Goal: Information Seeking & Learning: Learn about a topic

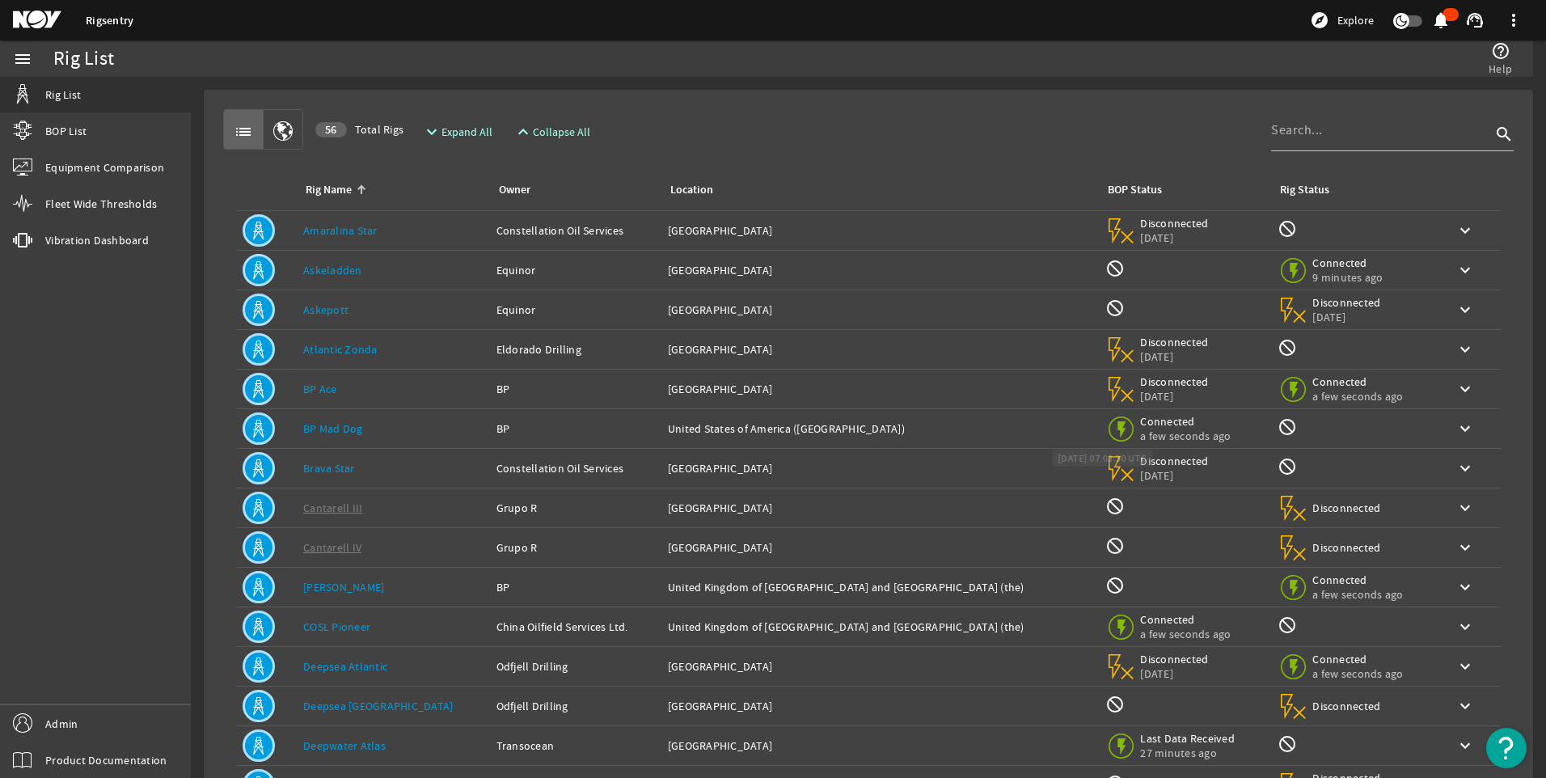
click at [1140, 429] on span "a few seconds ago" at bounding box center [1185, 436] width 91 height 15
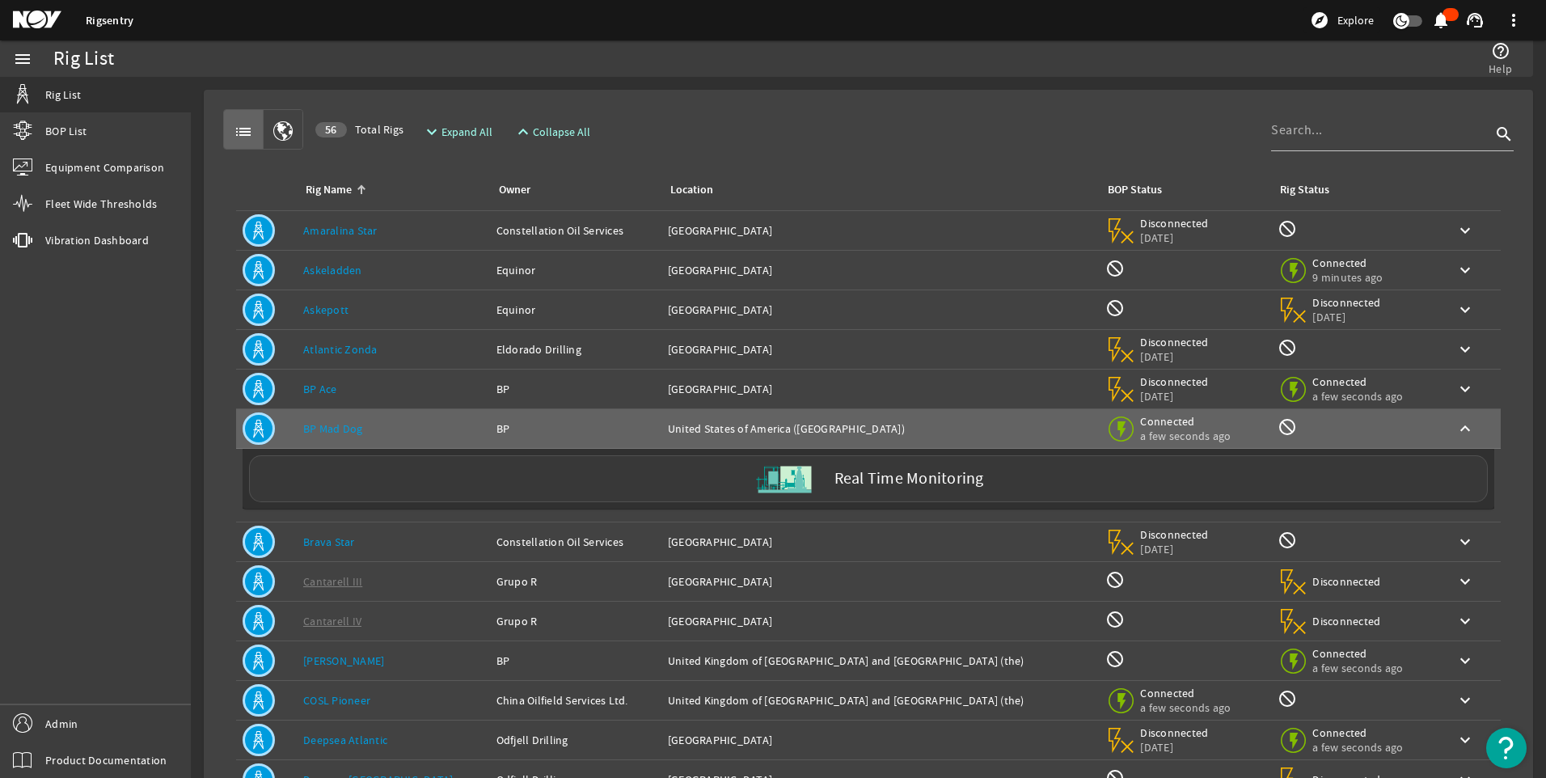
click at [928, 484] on label "Real Time Monitoring" at bounding box center [910, 479] width 150 height 17
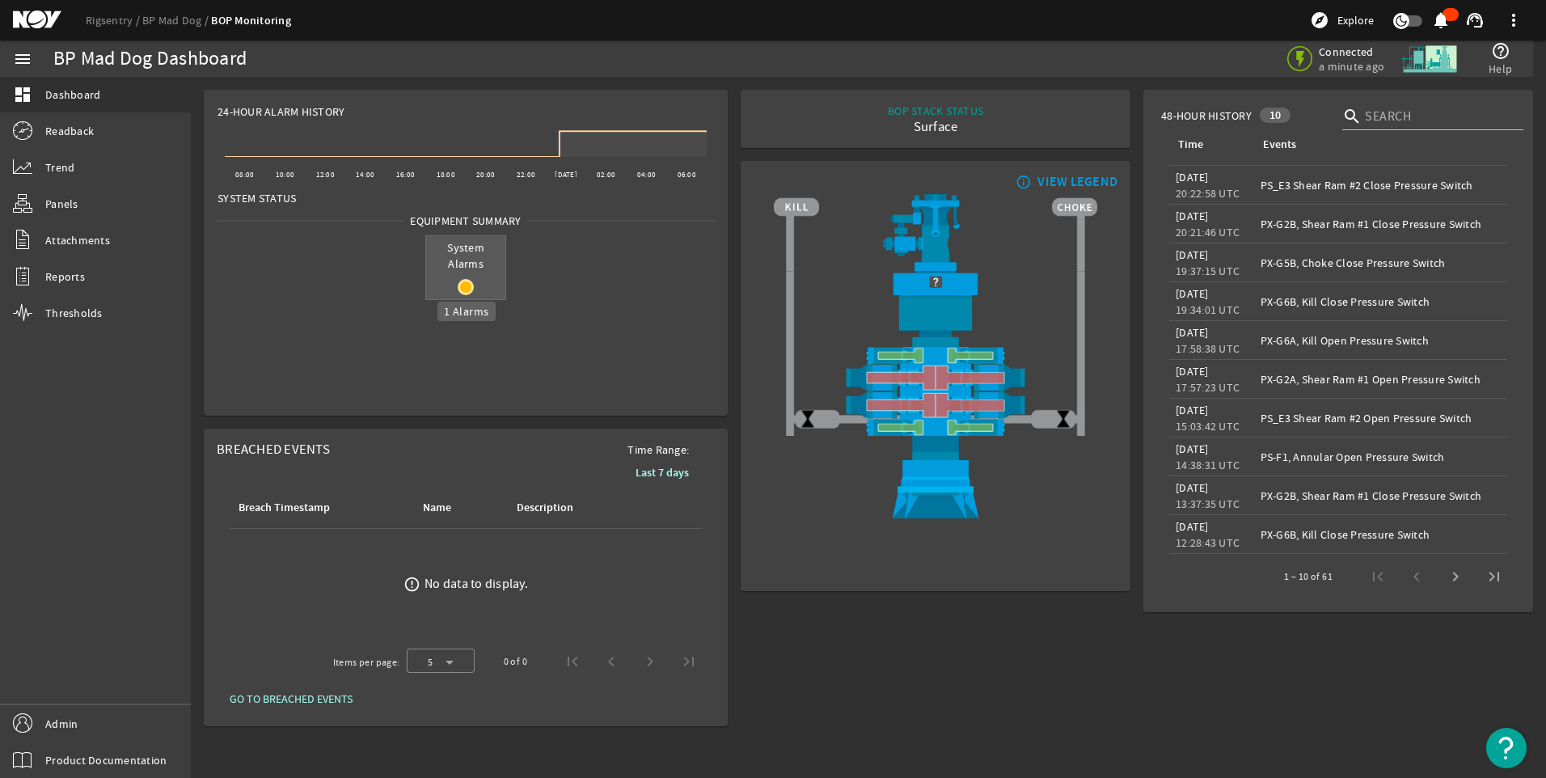
click at [471, 279] on rigsentry-circle-icon at bounding box center [465, 287] width 79 height 16
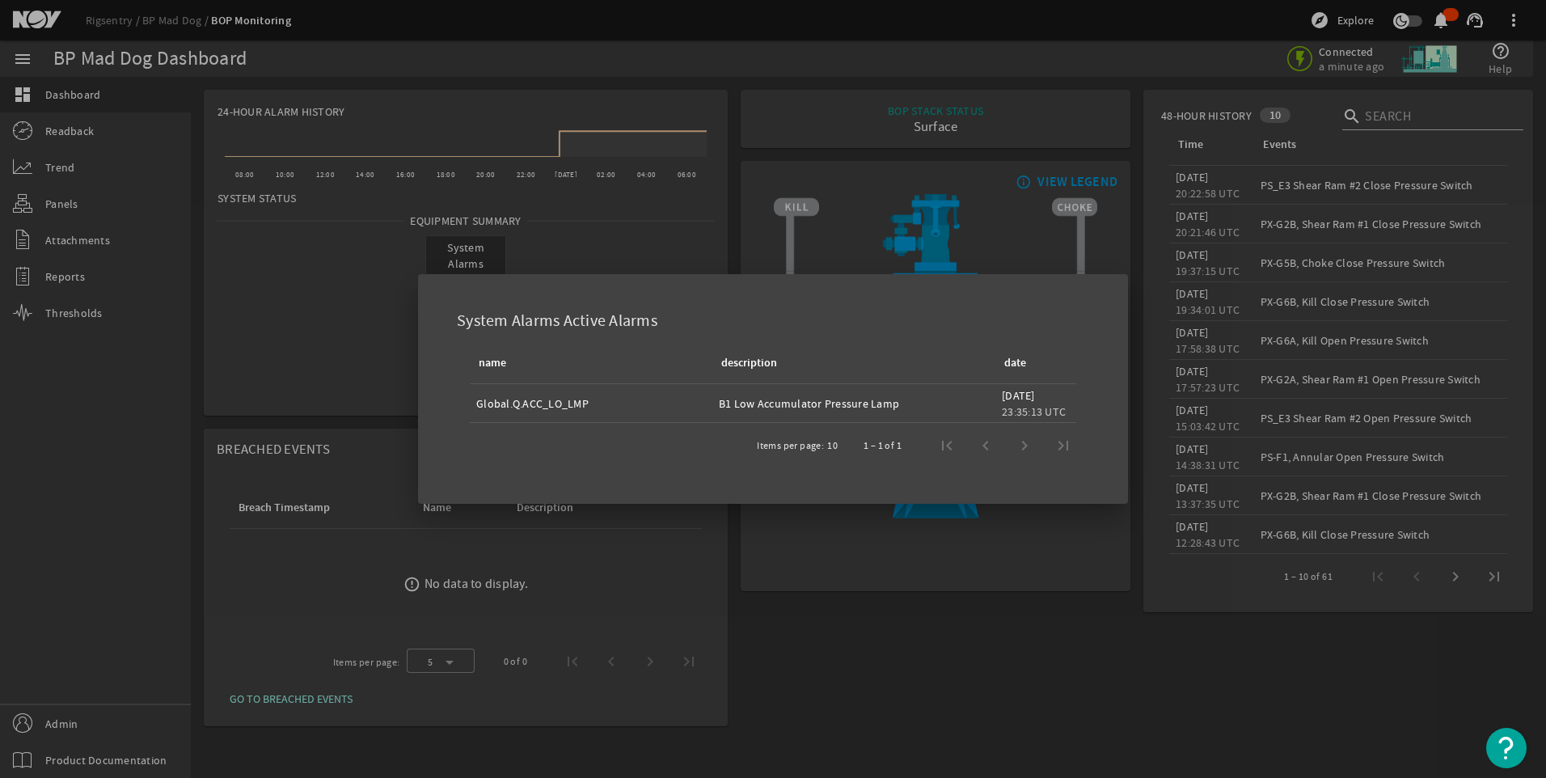
click at [772, 235] on div at bounding box center [773, 389] width 1546 height 778
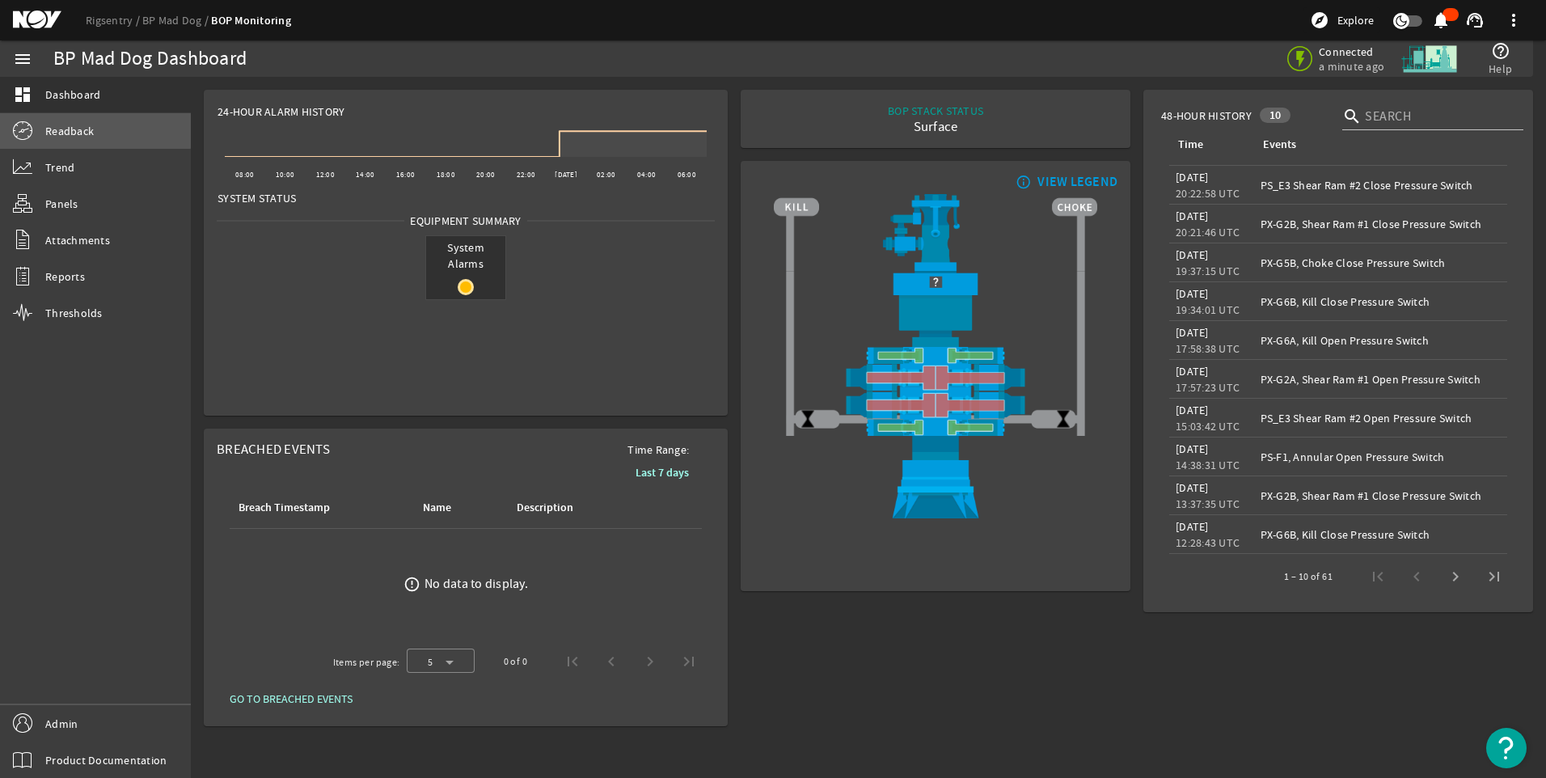
click at [73, 121] on link "Readback" at bounding box center [95, 131] width 191 height 36
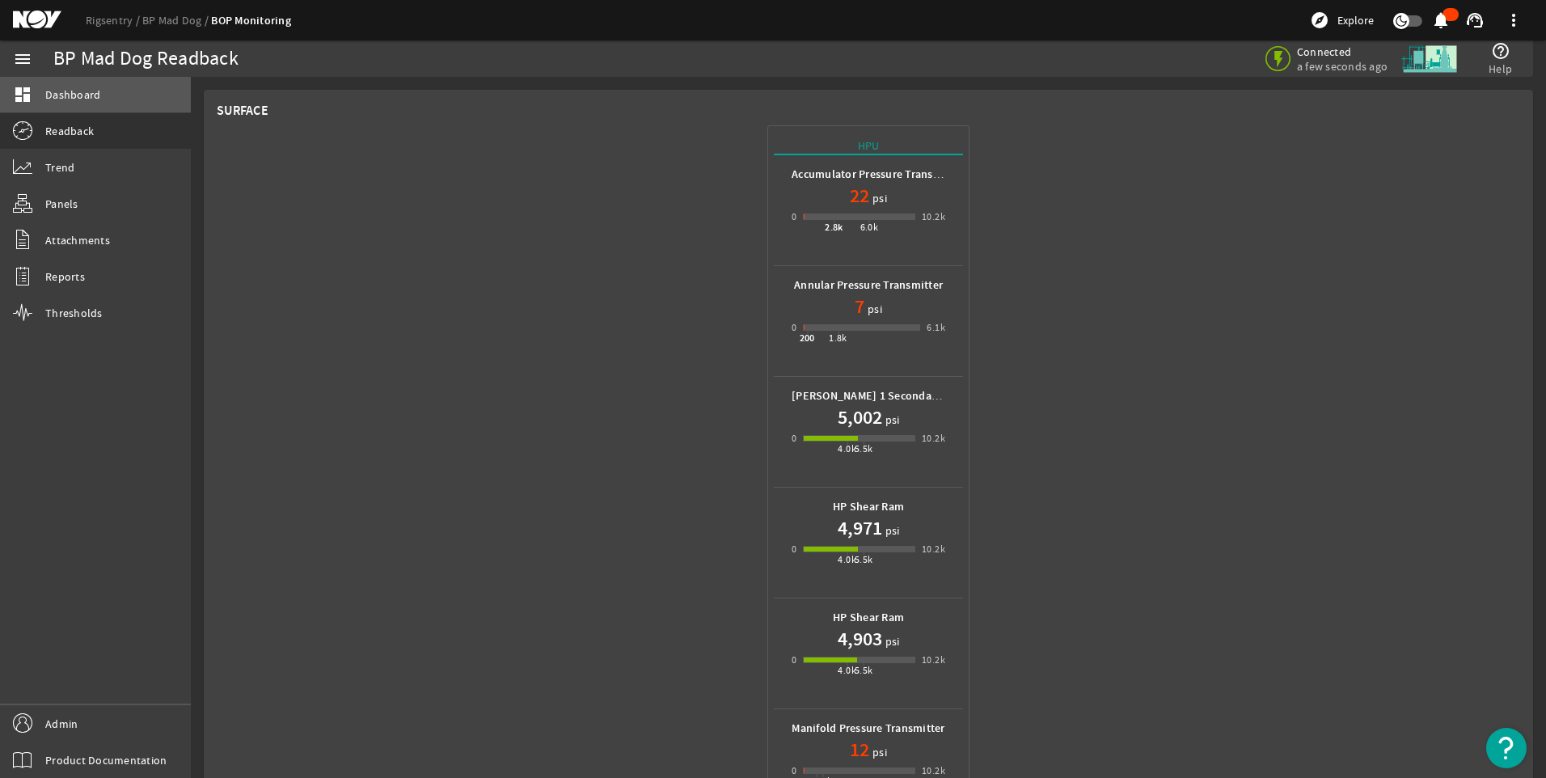
click at [63, 89] on span "Dashboard" at bounding box center [72, 95] width 55 height 16
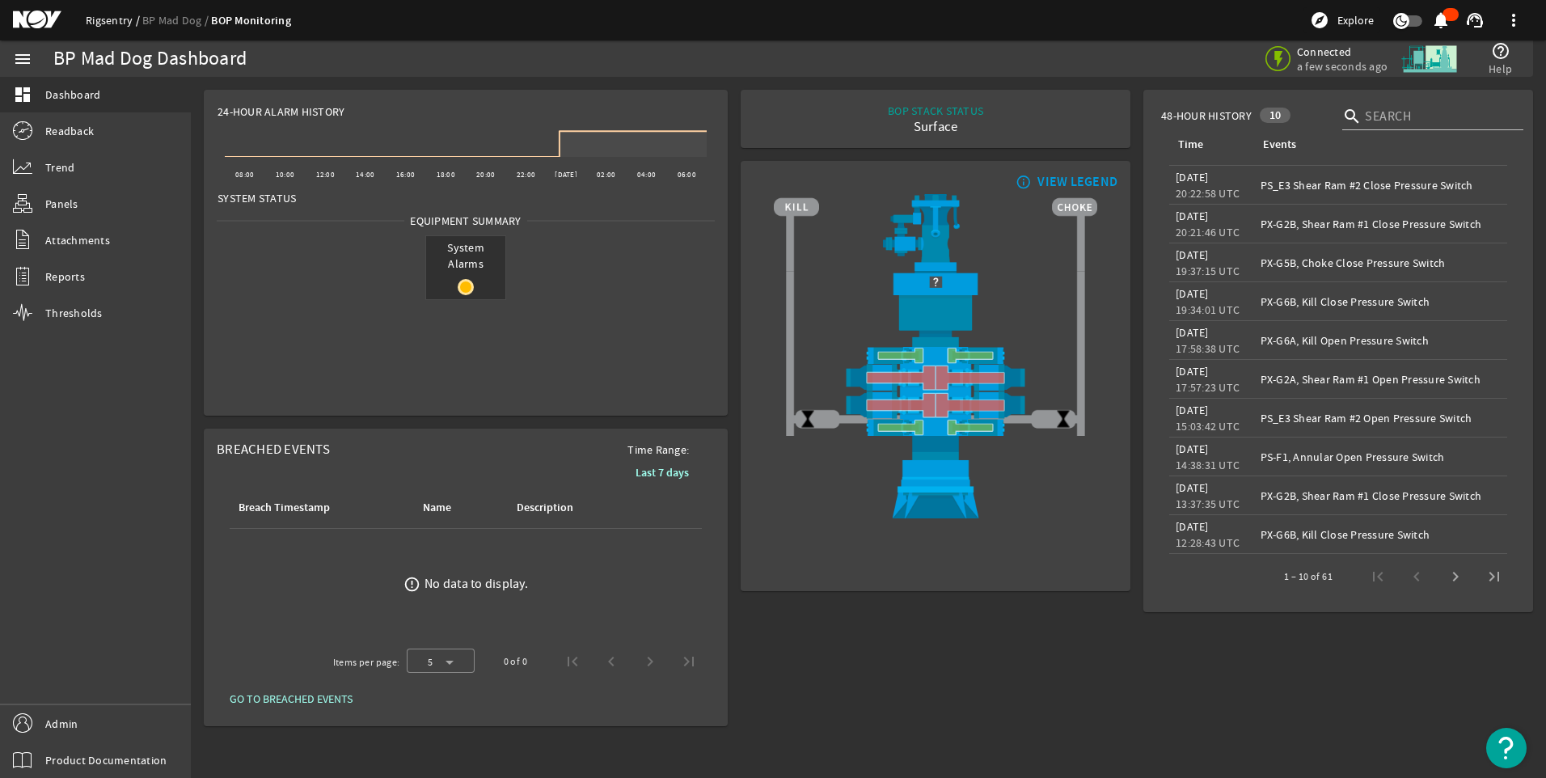
click at [90, 15] on link "Rigsentry" at bounding box center [114, 20] width 57 height 15
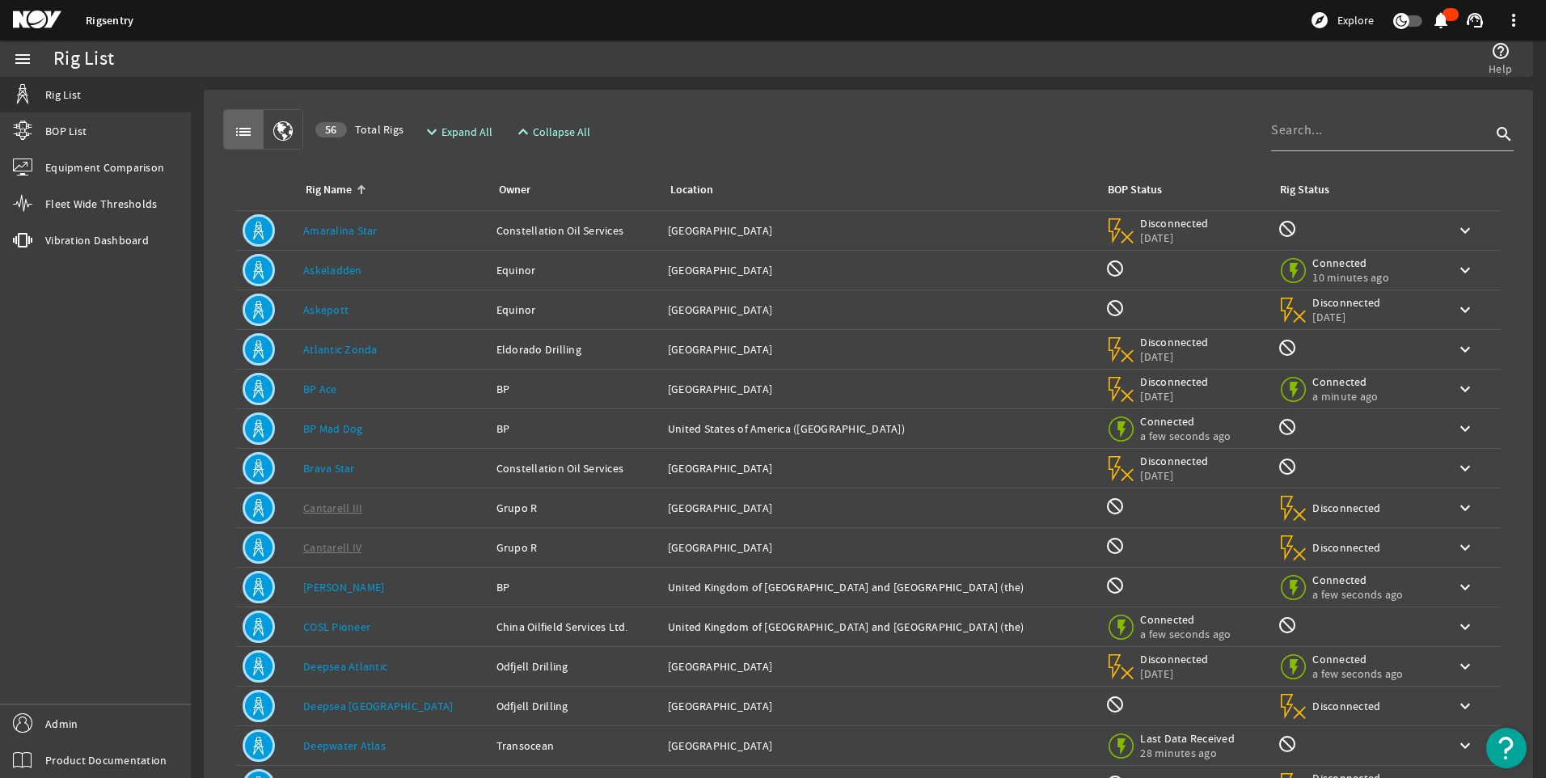
scroll to position [118, 0]
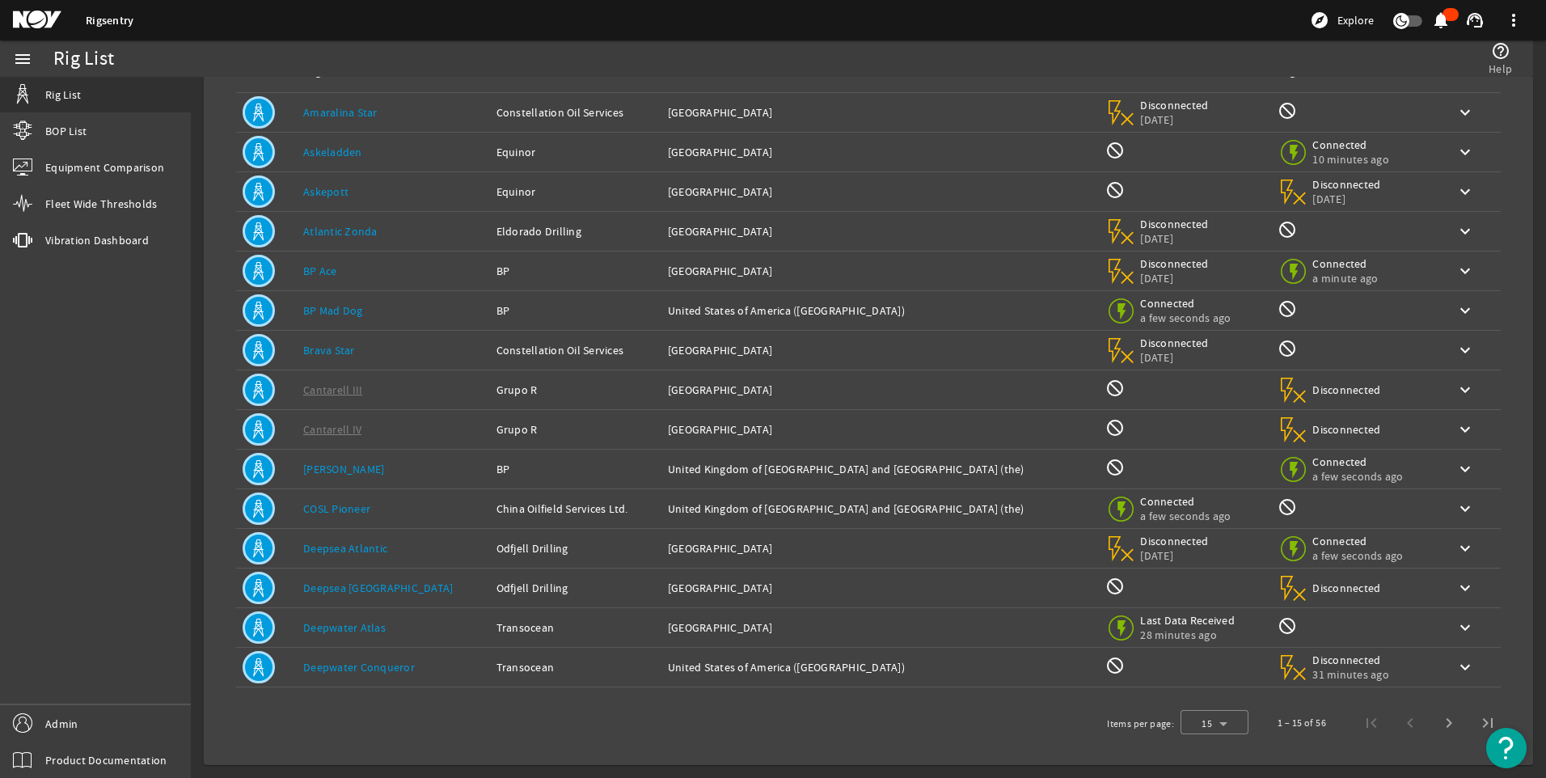
click at [683, 511] on div "Location: [GEOGRAPHIC_DATA] and [GEOGRAPHIC_DATA] ([GEOGRAPHIC_DATA])" at bounding box center [880, 509] width 425 height 16
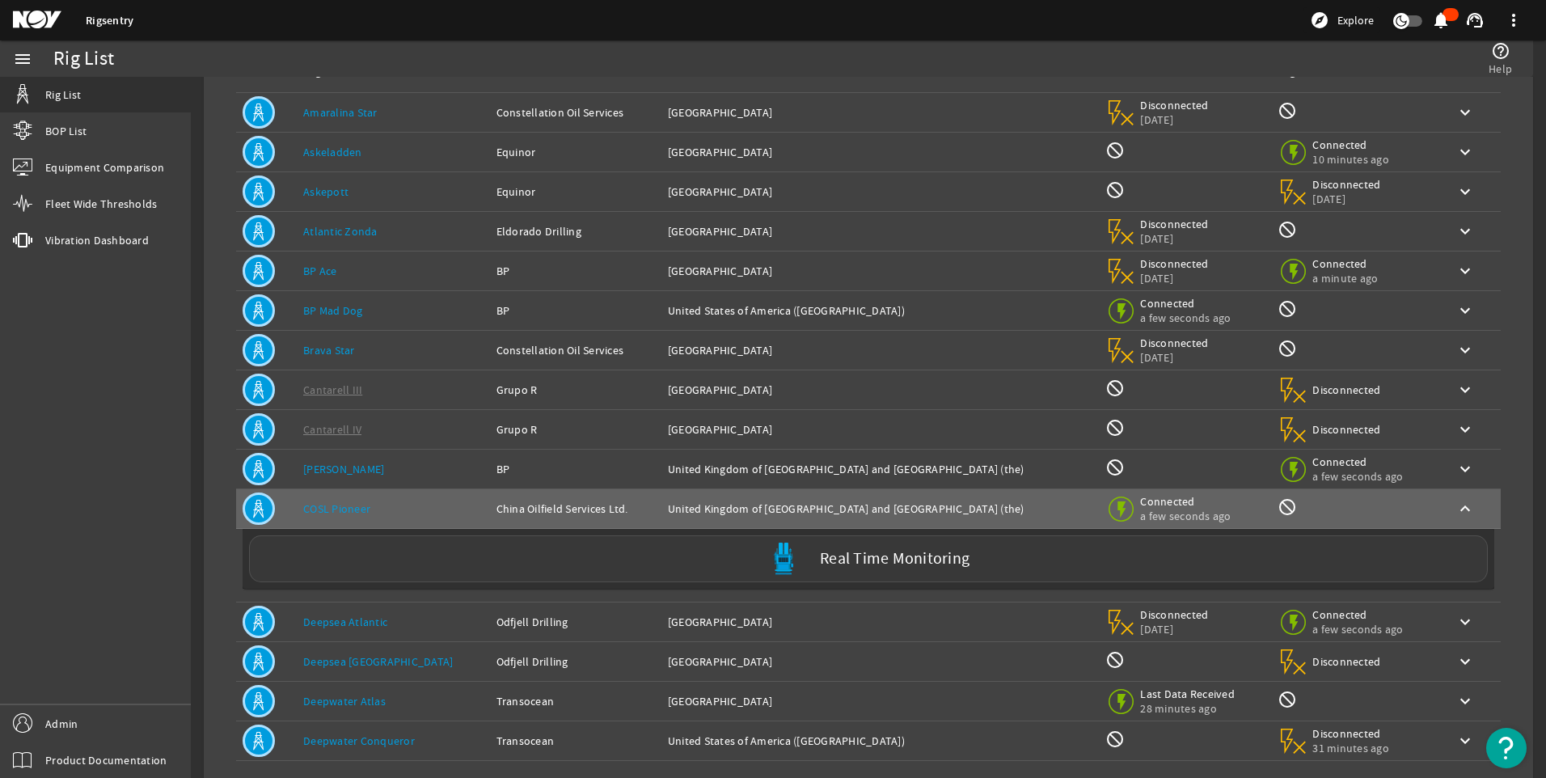
click at [820, 556] on label "Real Time Monitoring" at bounding box center [895, 559] width 150 height 17
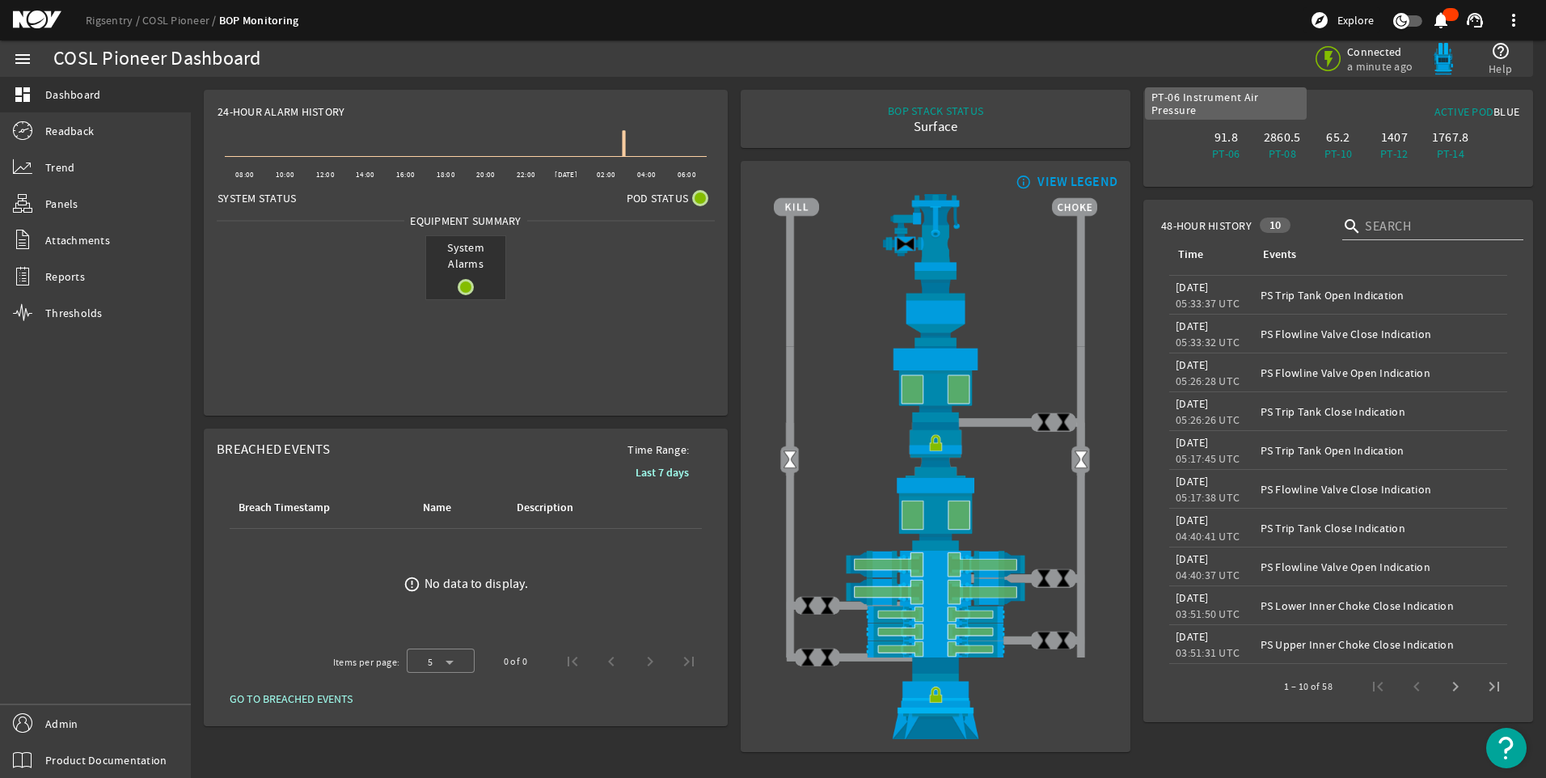
click at [1225, 147] on div "PT-06" at bounding box center [1226, 154] width 49 height 16
click at [468, 285] on mat-icon at bounding box center [466, 287] width 16 height 16
click at [66, 126] on span "Readback" at bounding box center [69, 131] width 49 height 16
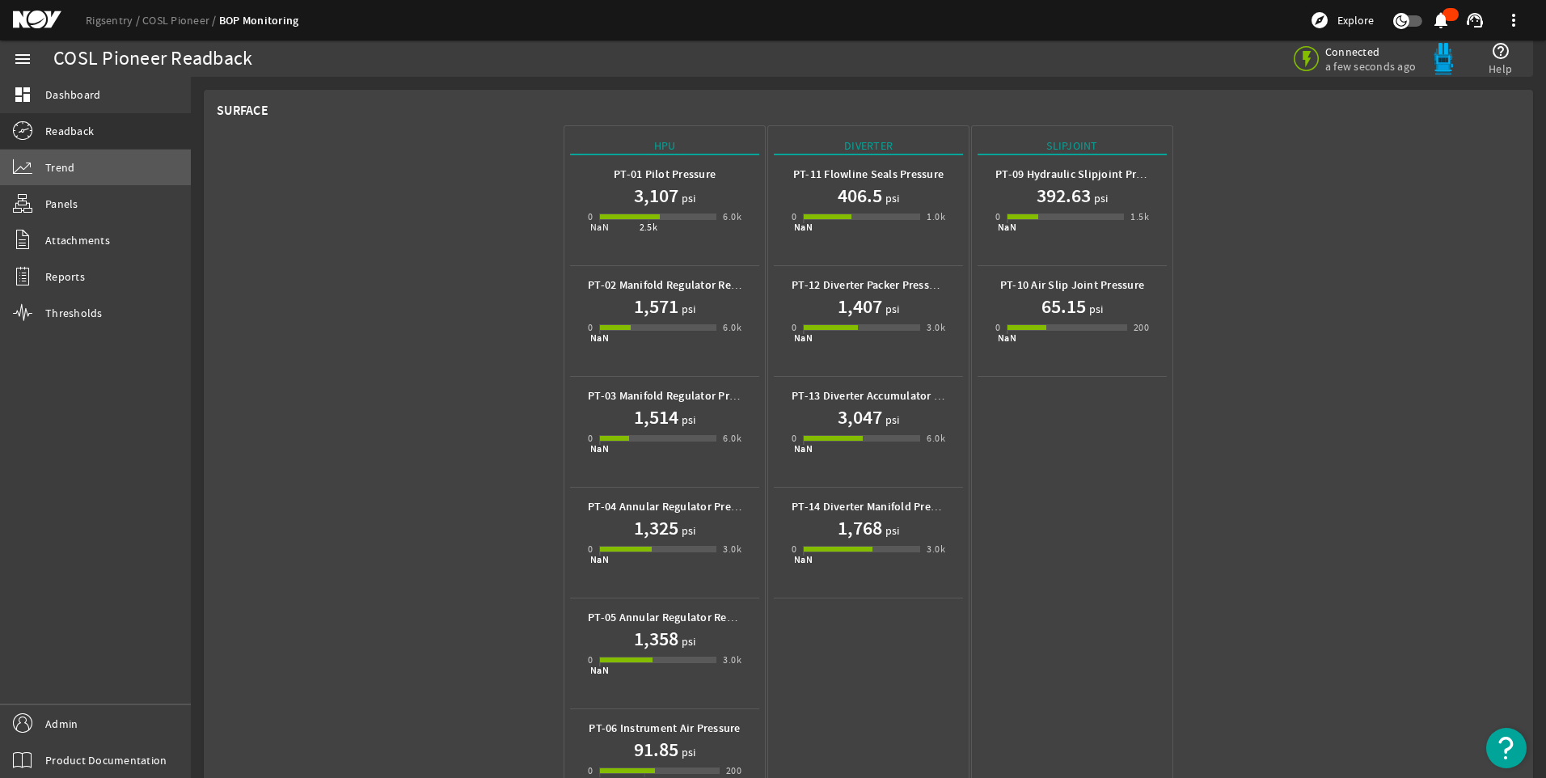
click at [65, 165] on span "Trend" at bounding box center [59, 167] width 29 height 16
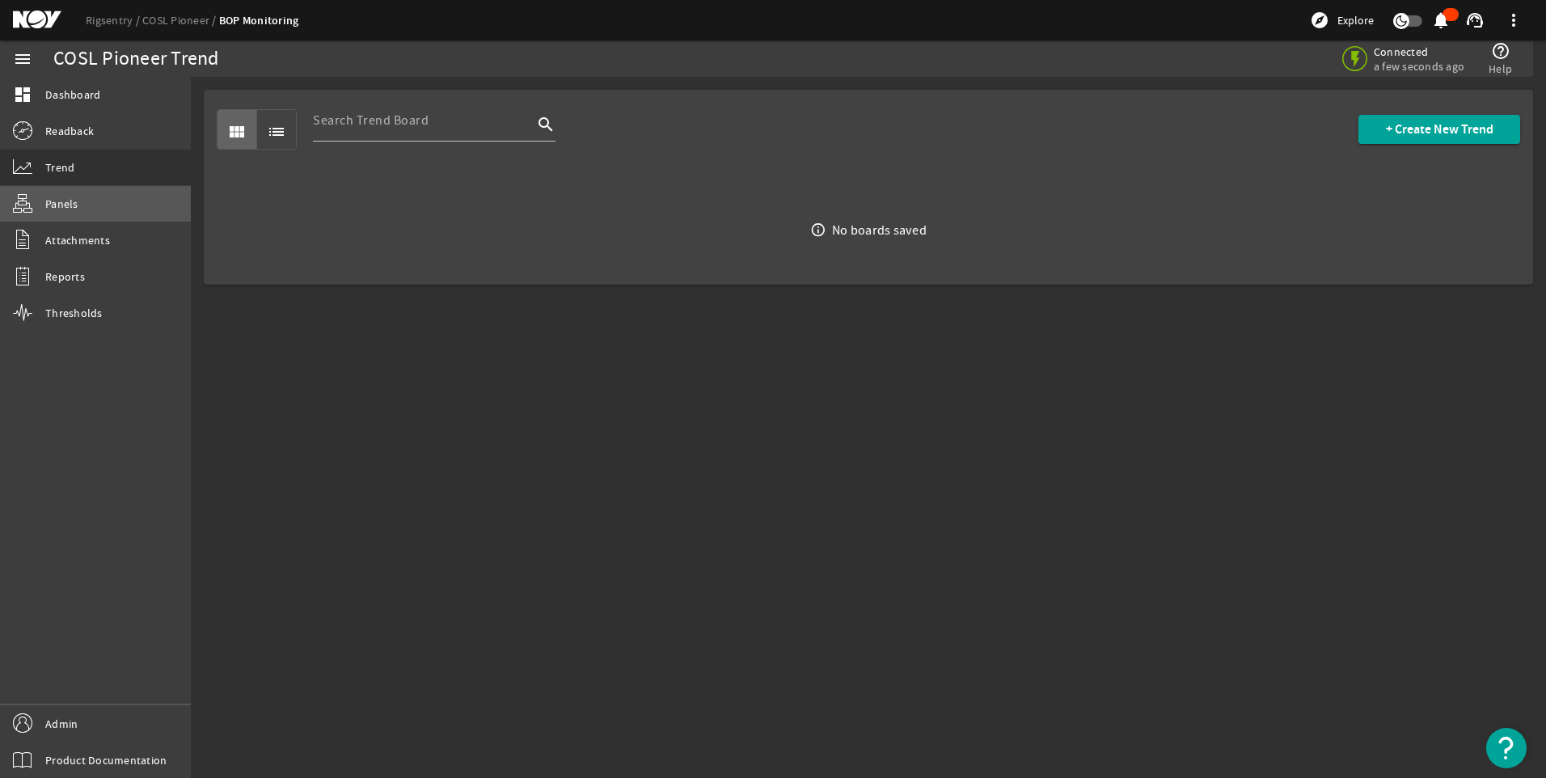
click at [79, 209] on link "Panels" at bounding box center [95, 204] width 191 height 36
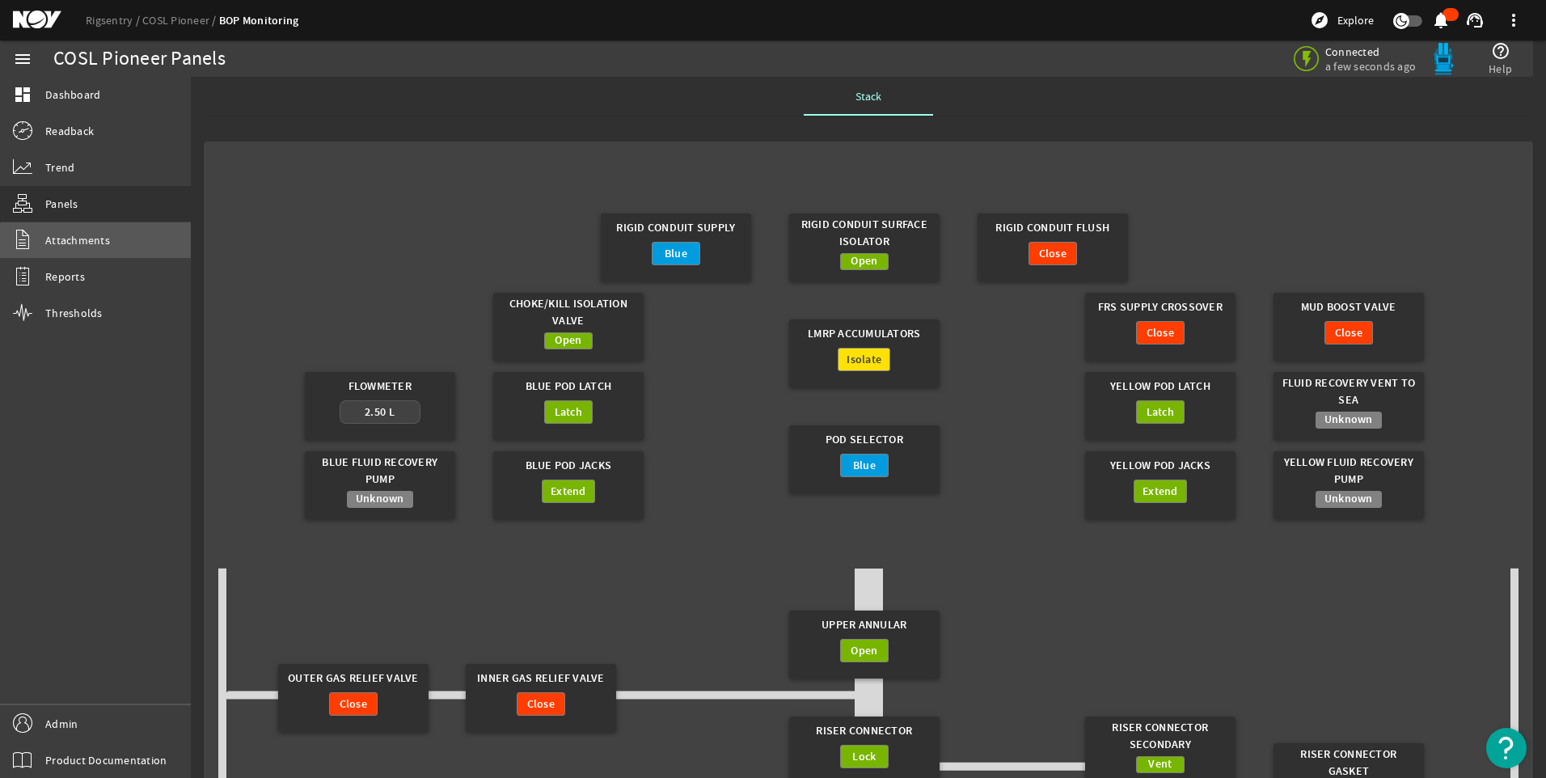
click at [109, 247] on link "Attachments" at bounding box center [95, 240] width 191 height 36
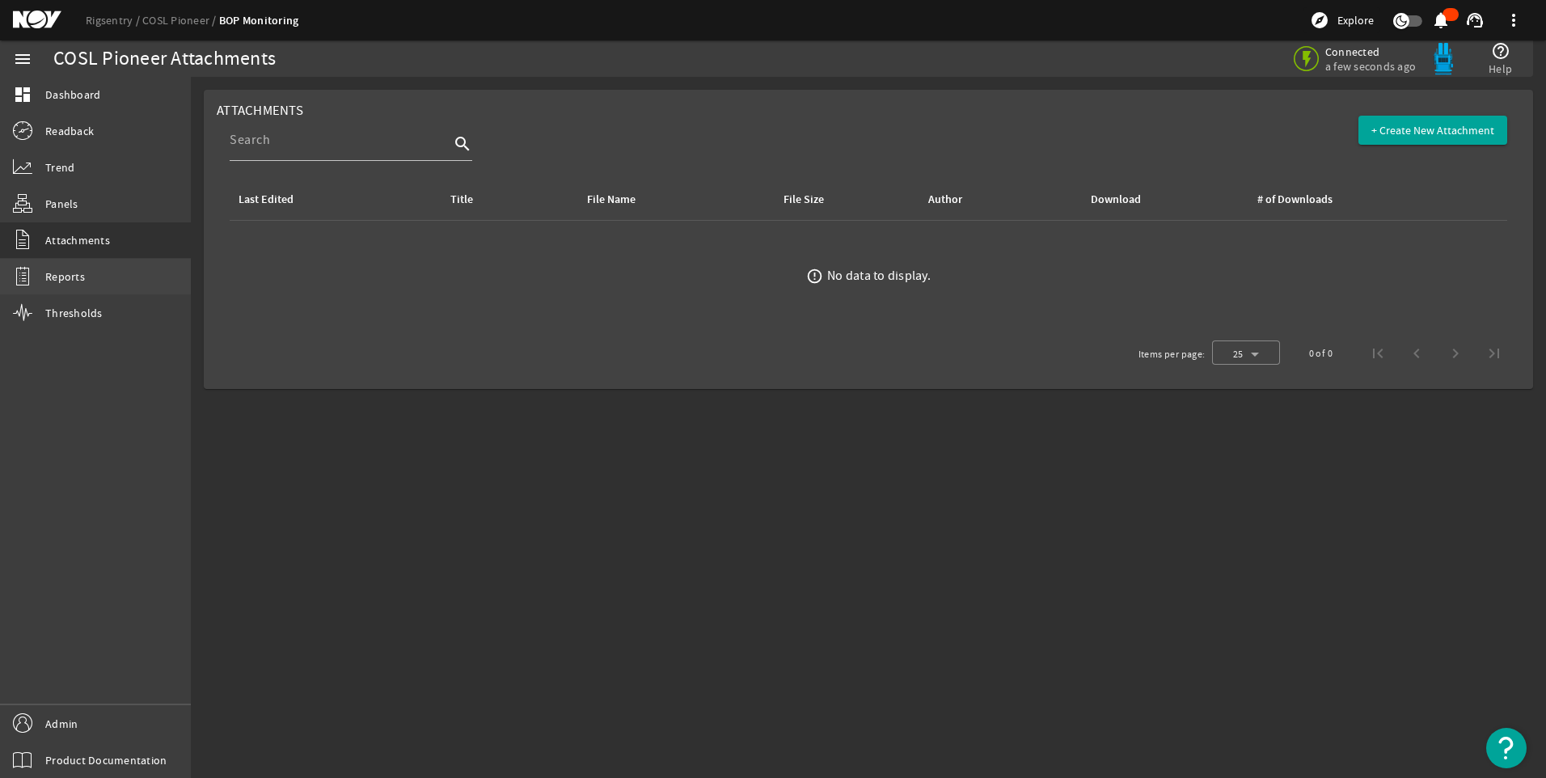
click at [103, 278] on link "Reports" at bounding box center [95, 277] width 191 height 36
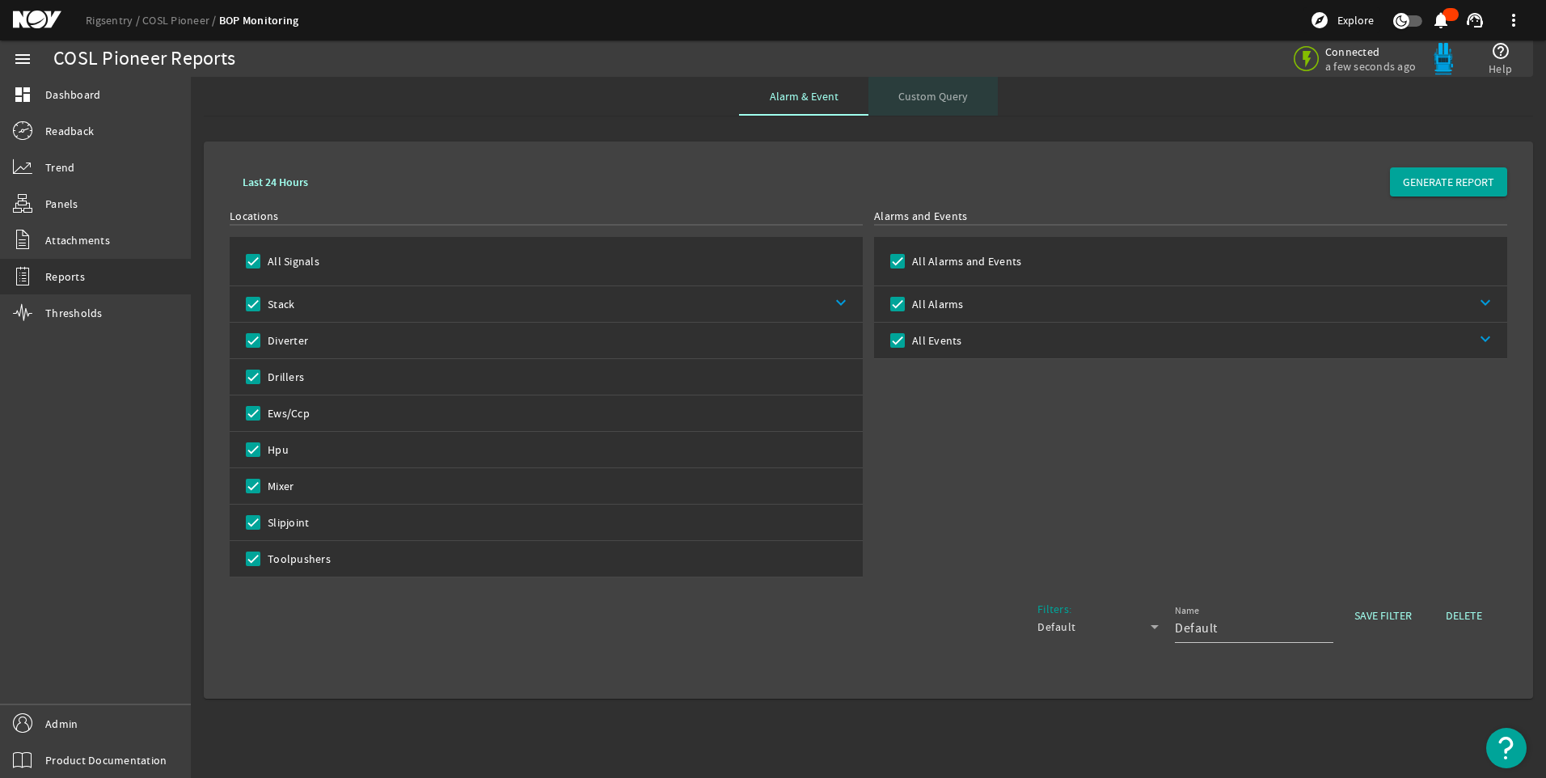
click at [938, 102] on span "Custom Query" at bounding box center [934, 96] width 70 height 11
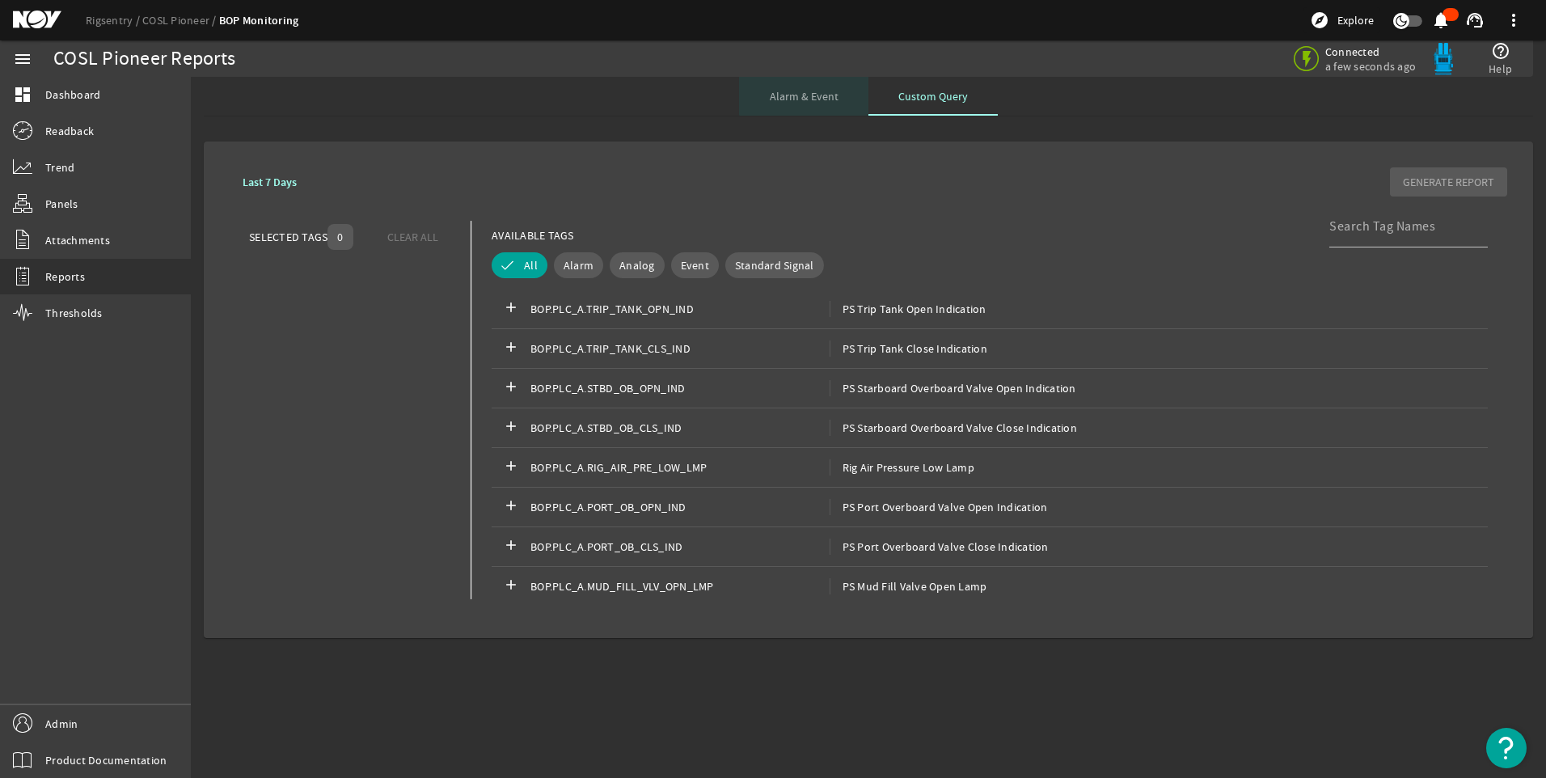
click at [823, 88] on span "Alarm & Event" at bounding box center [804, 96] width 69 height 39
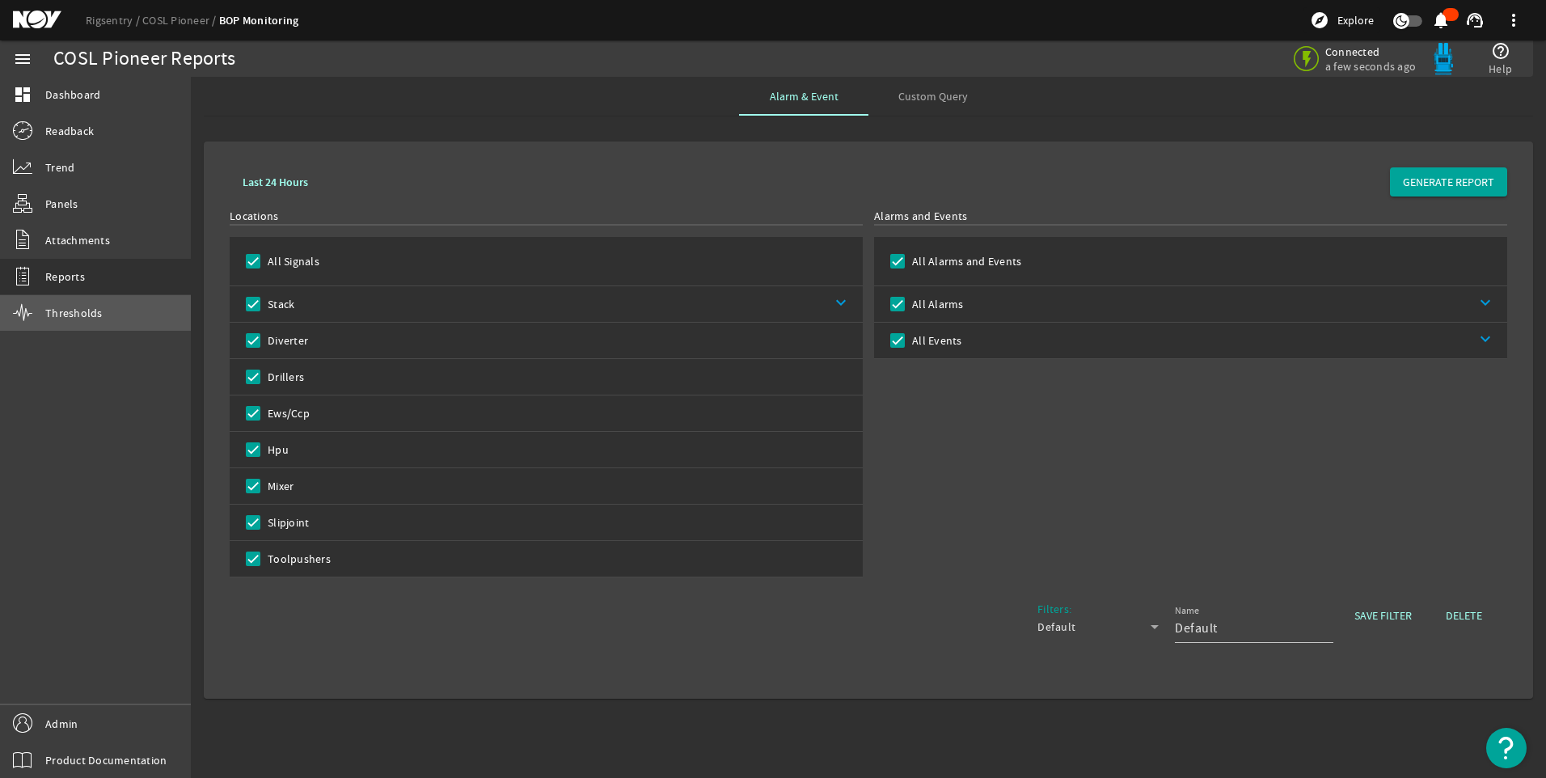
click at [78, 309] on span "Thresholds" at bounding box center [73, 313] width 57 height 16
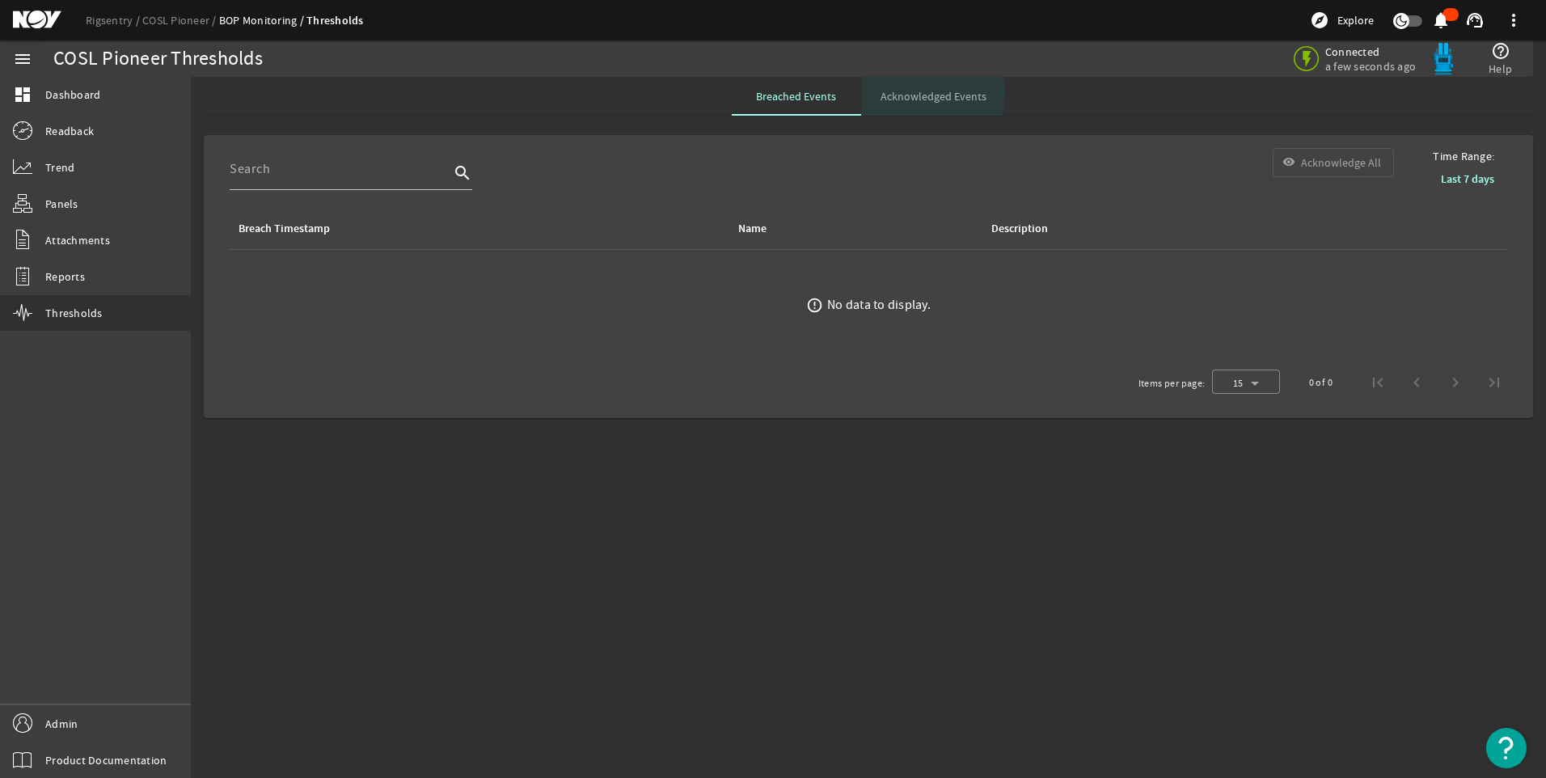
click at [911, 93] on span "Acknowledged Events" at bounding box center [934, 96] width 106 height 11
click at [806, 108] on span "Breached Events" at bounding box center [796, 96] width 80 height 39
click at [93, 87] on span "Dashboard" at bounding box center [72, 95] width 55 height 16
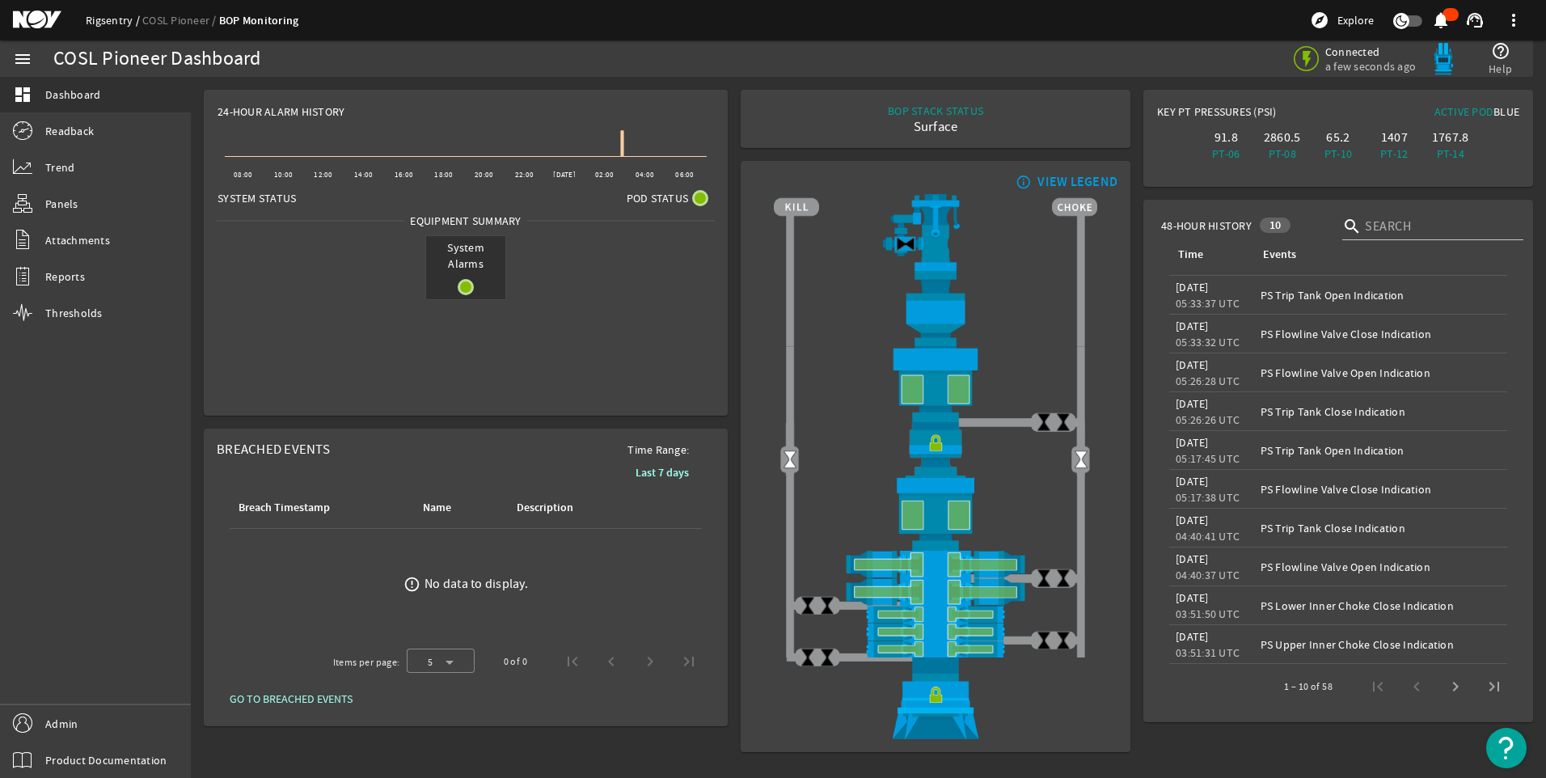
click at [117, 19] on link "Rigsentry" at bounding box center [114, 20] width 57 height 15
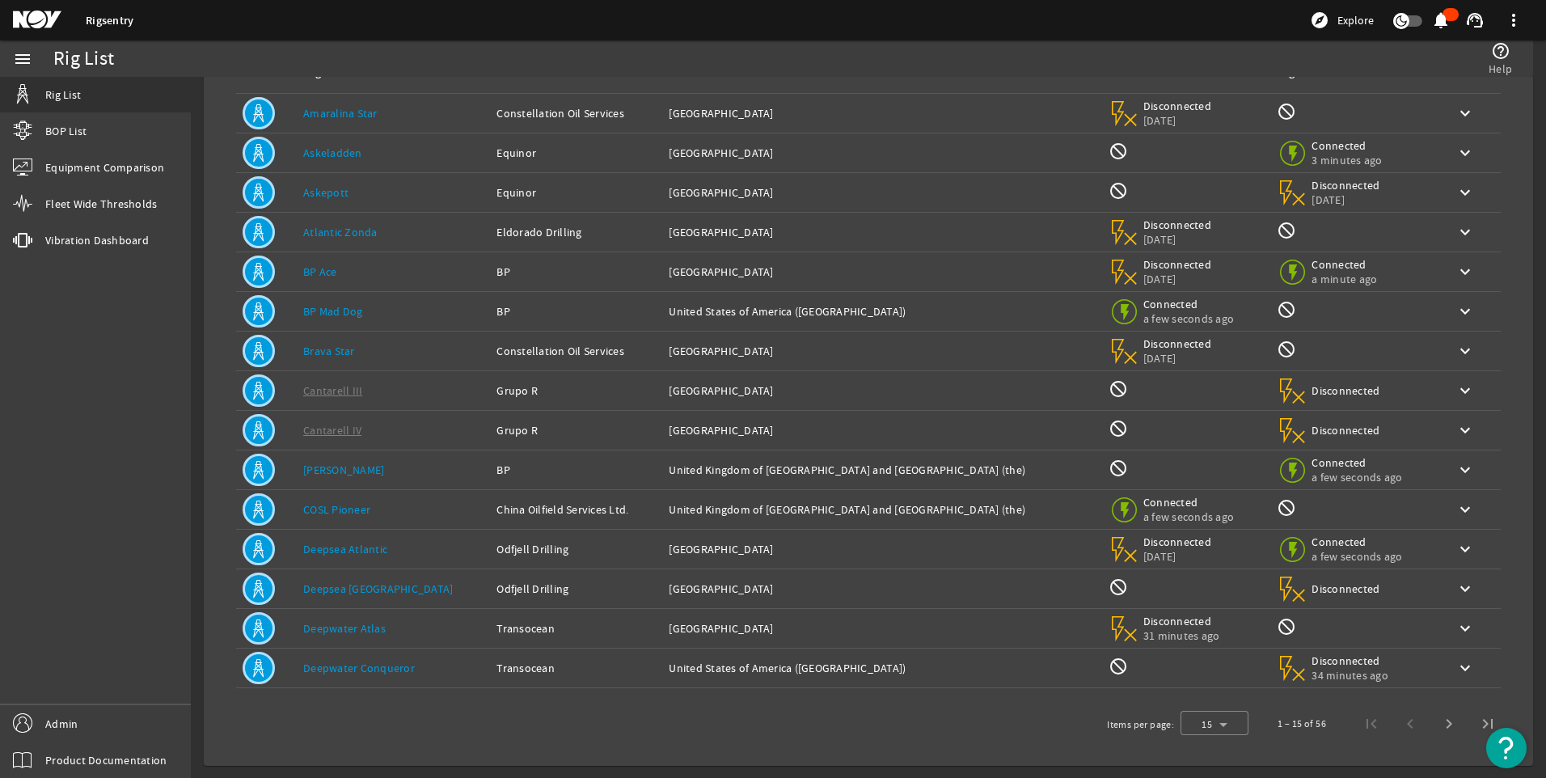
scroll to position [118, 0]
click at [1444, 725] on span "Next page" at bounding box center [1449, 723] width 39 height 39
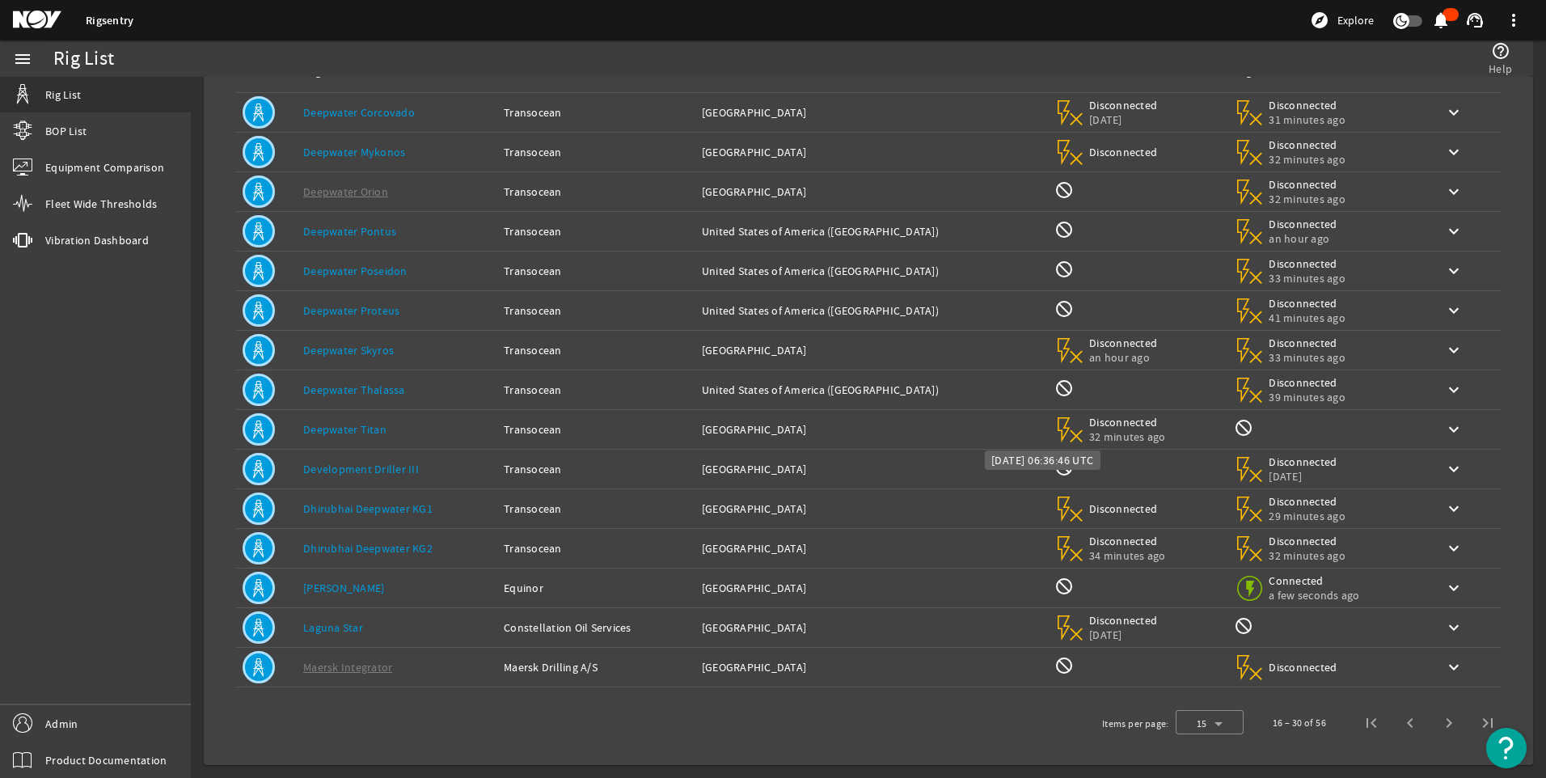
click at [1089, 427] on span "Disconnected" at bounding box center [1127, 422] width 77 height 15
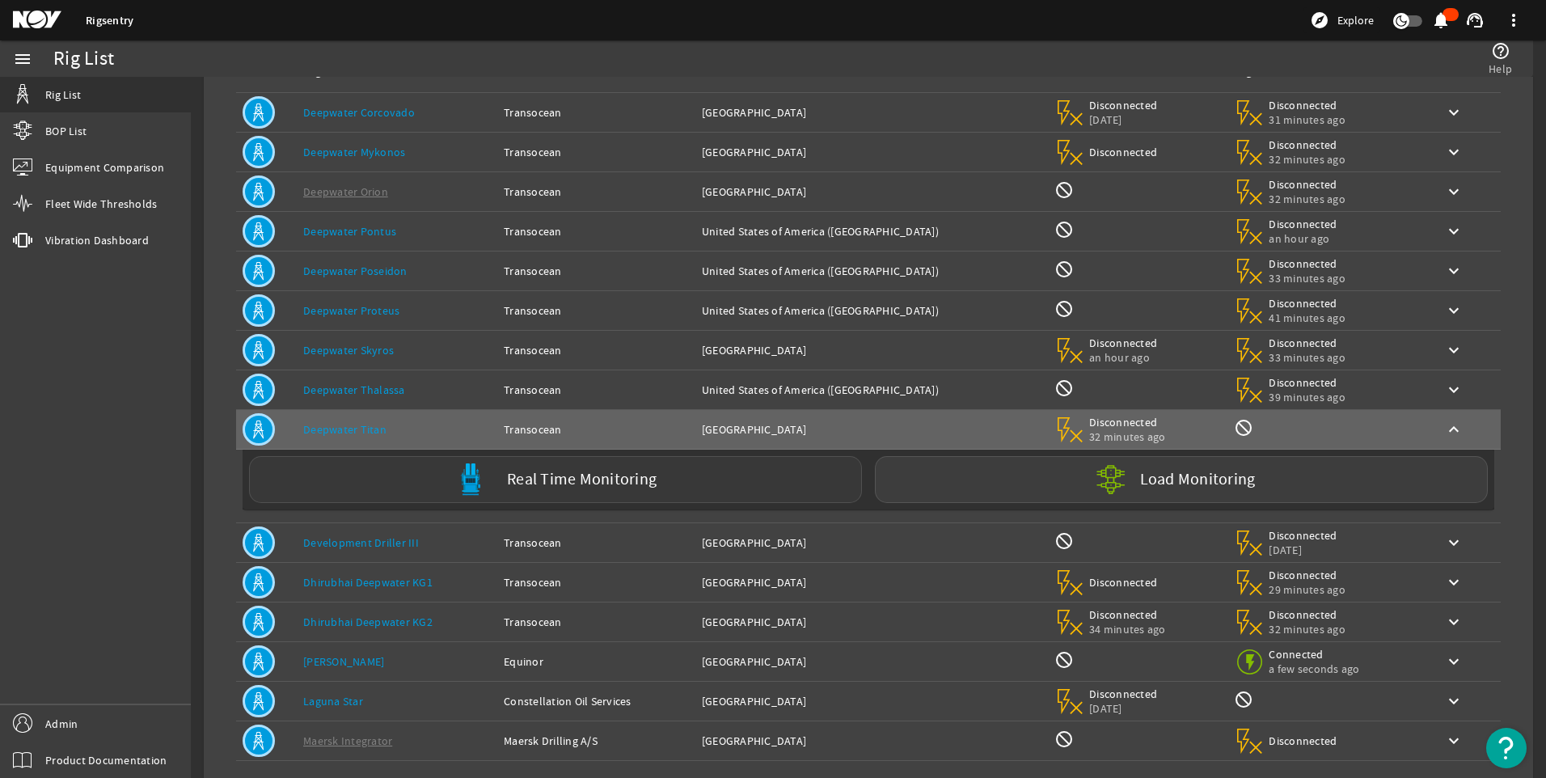
click at [666, 467] on div "Real Time Monitoring" at bounding box center [555, 479] width 613 height 47
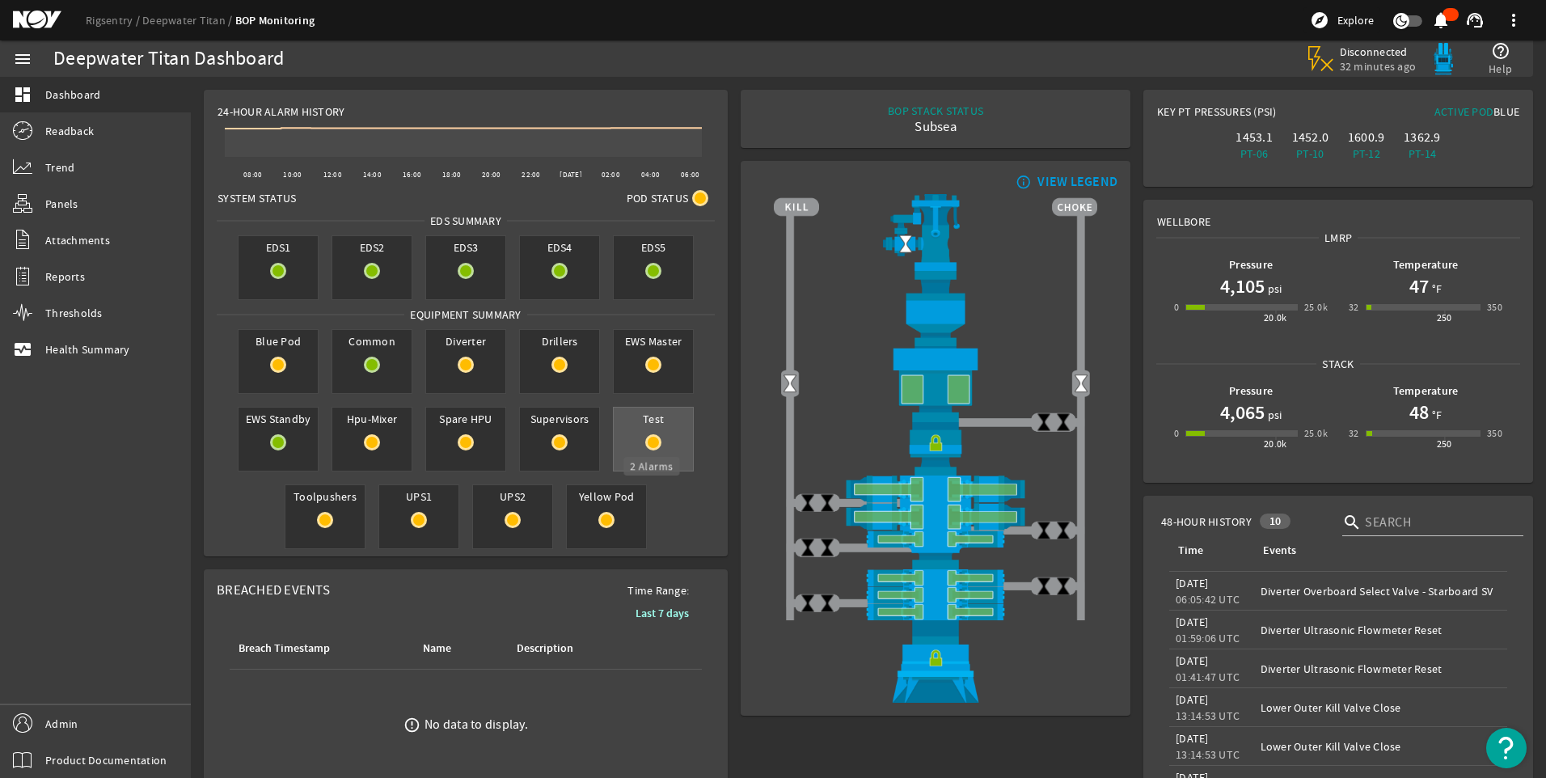
click at [670, 441] on rigsentry-circle-icon at bounding box center [653, 442] width 79 height 16
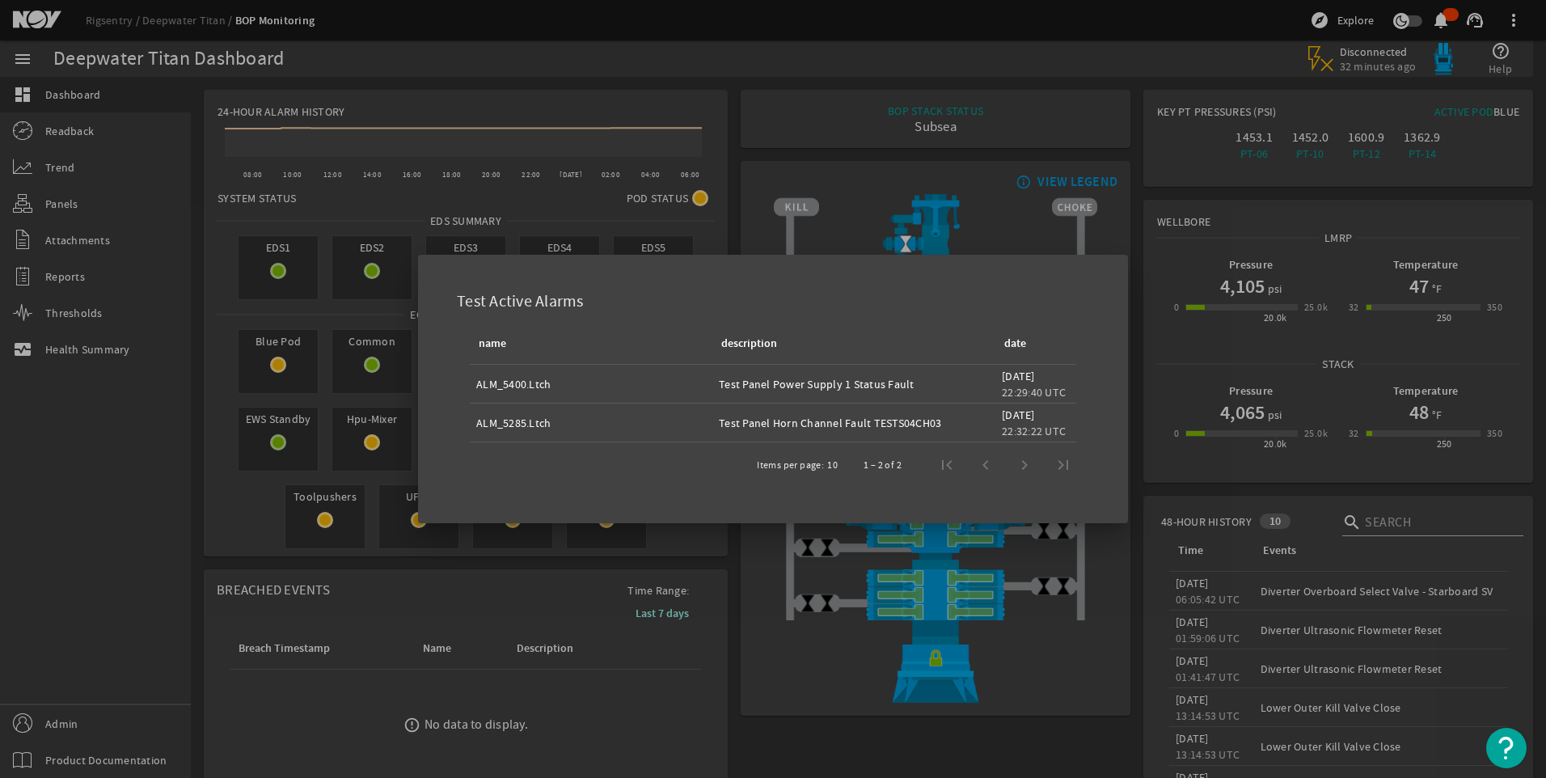
click at [836, 600] on div at bounding box center [773, 389] width 1546 height 778
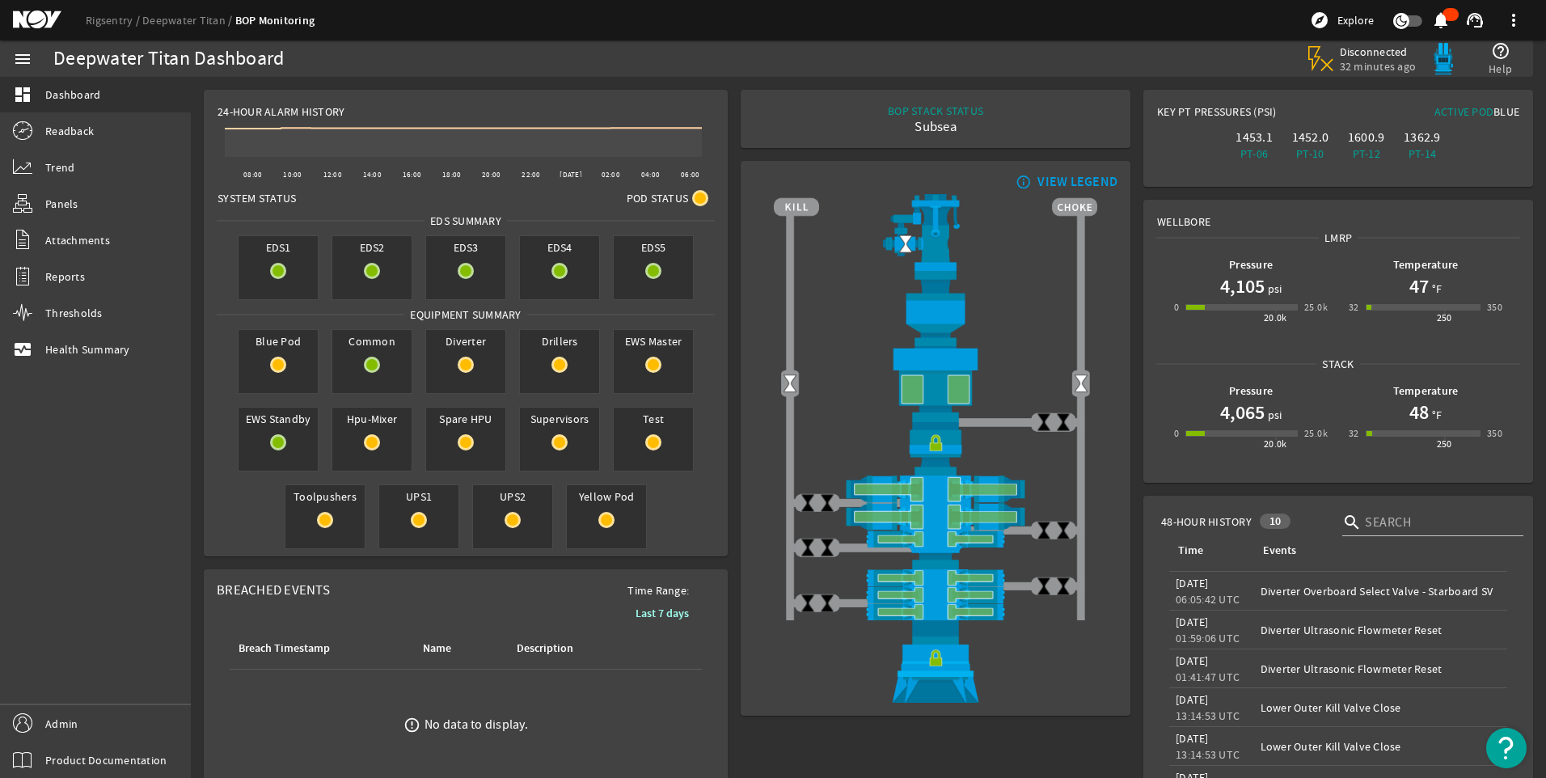
click at [1247, 282] on h1 "4,105" at bounding box center [1242, 286] width 44 height 26
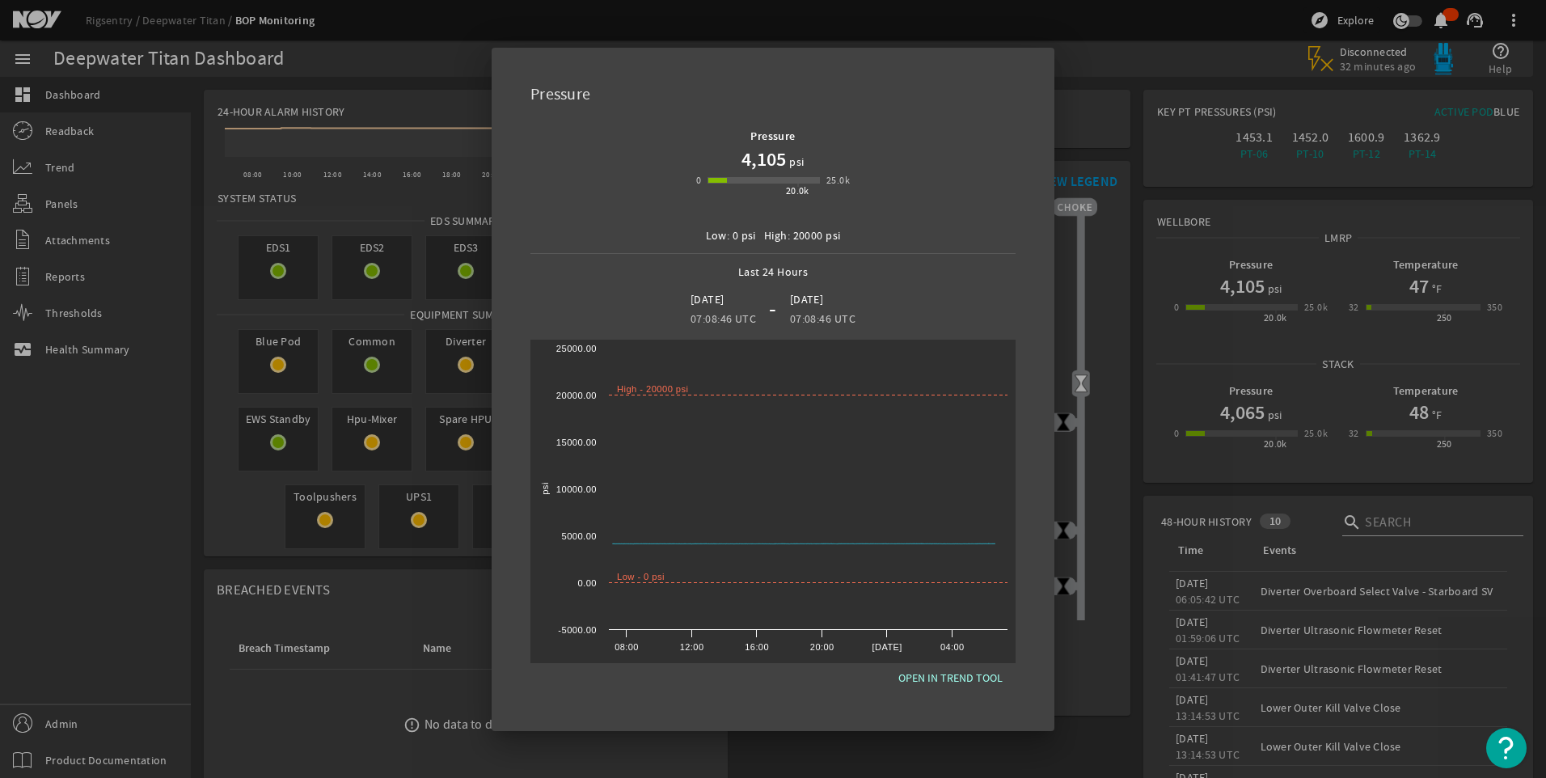
click at [1113, 676] on div at bounding box center [773, 389] width 1546 height 778
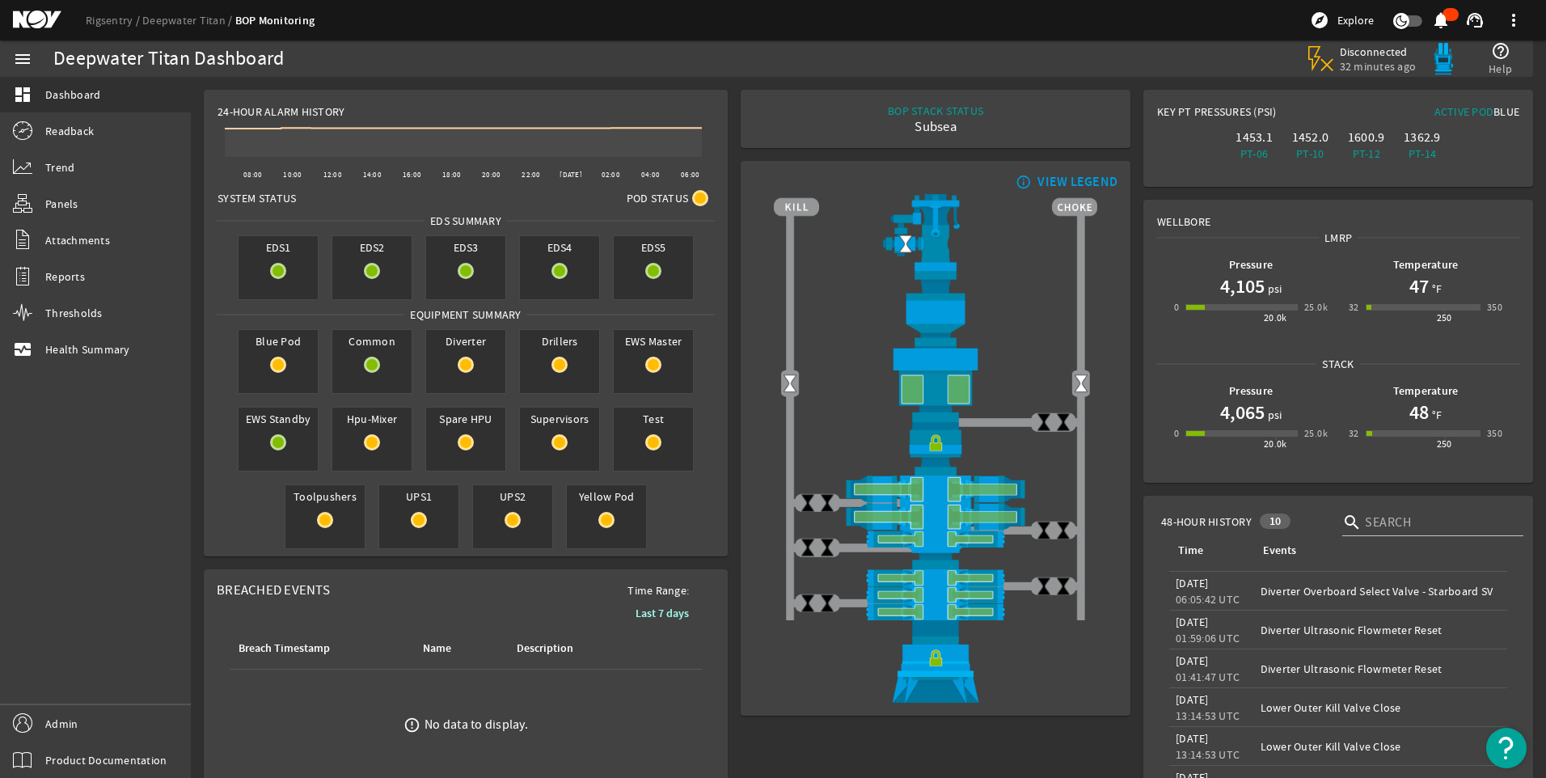
click at [1224, 412] on h1 "4,065" at bounding box center [1242, 413] width 44 height 26
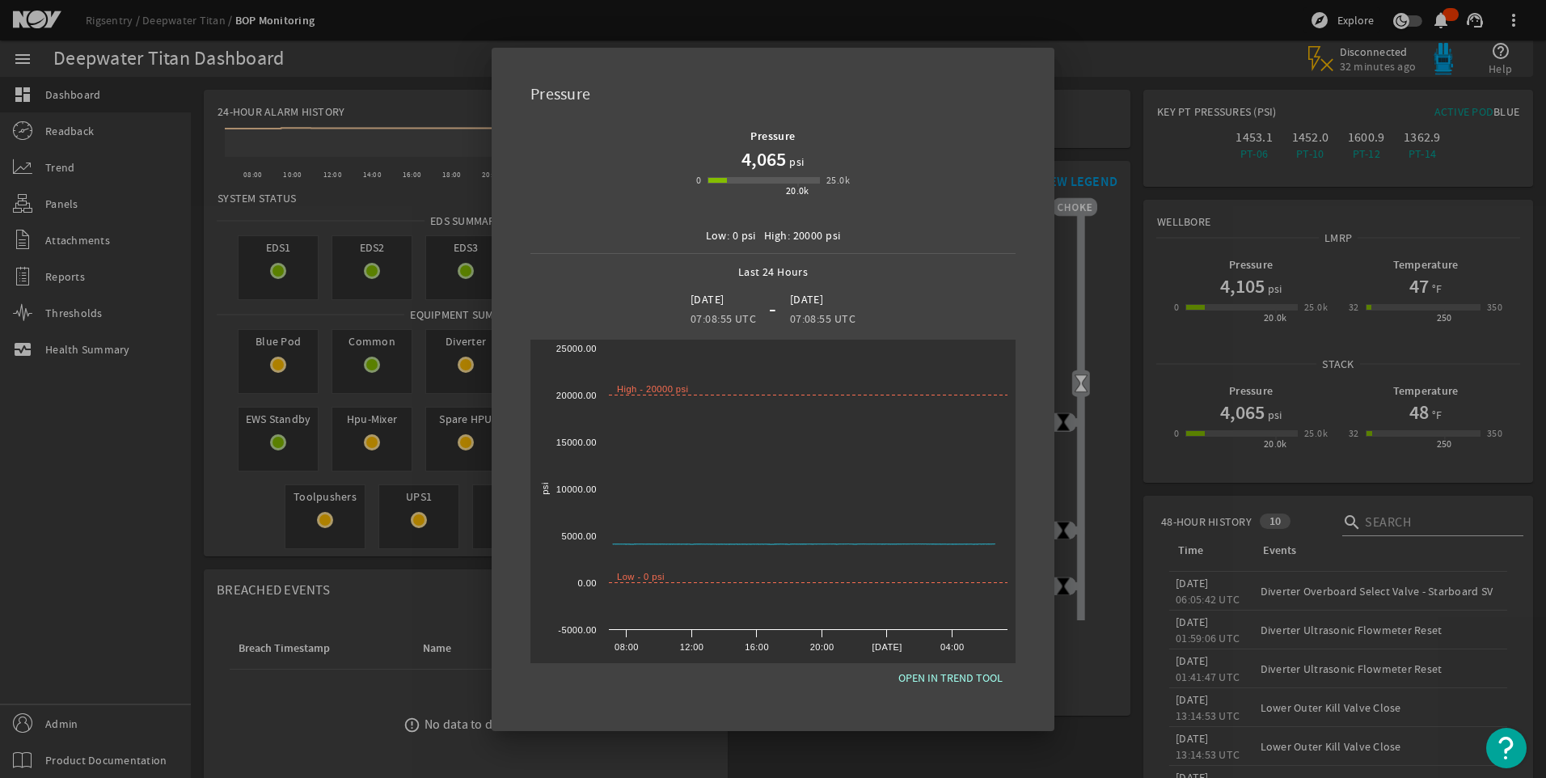
click at [1090, 492] on div at bounding box center [773, 389] width 1546 height 778
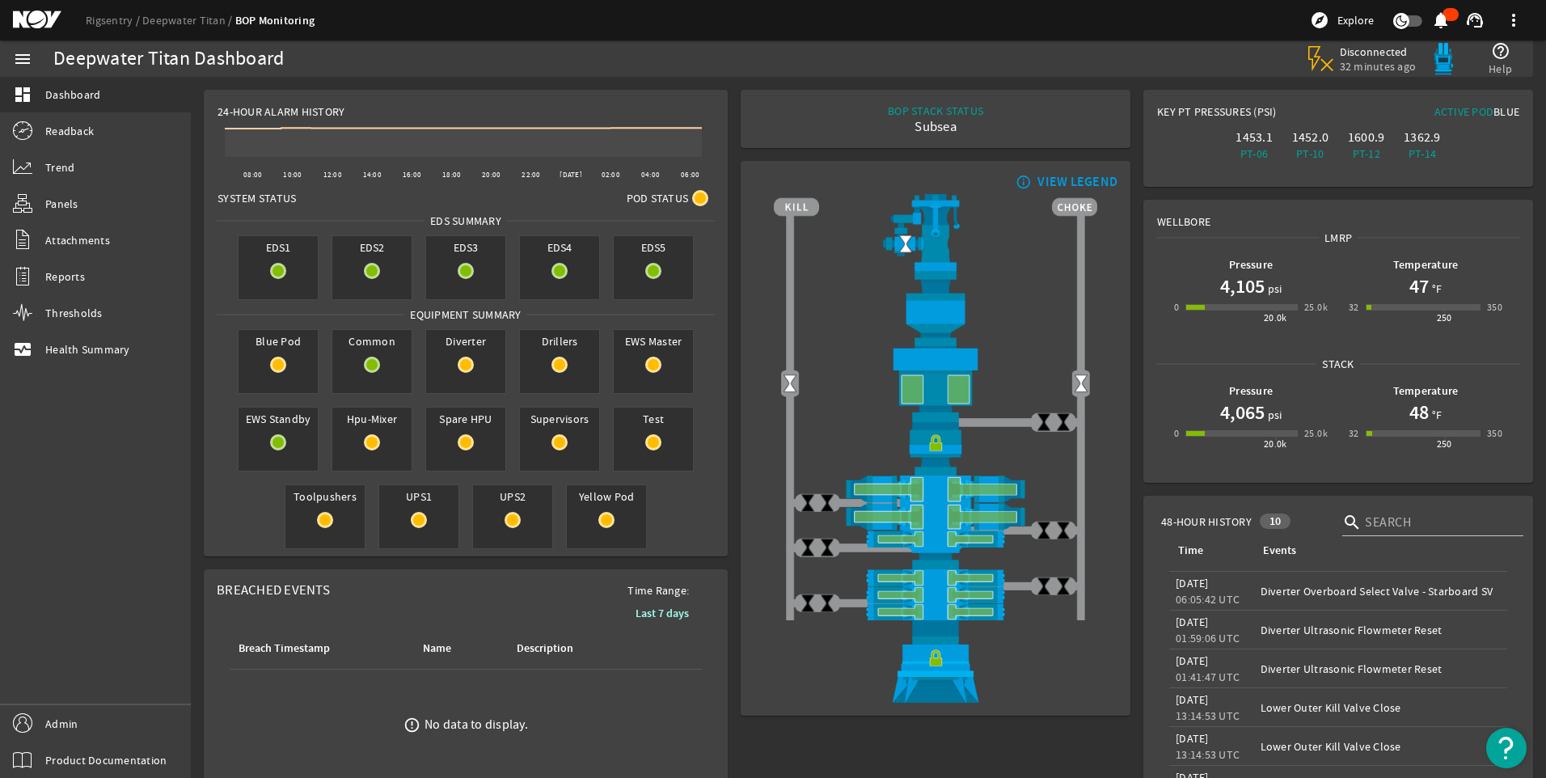
click at [1402, 431] on div "250" at bounding box center [1423, 433] width 115 height 6
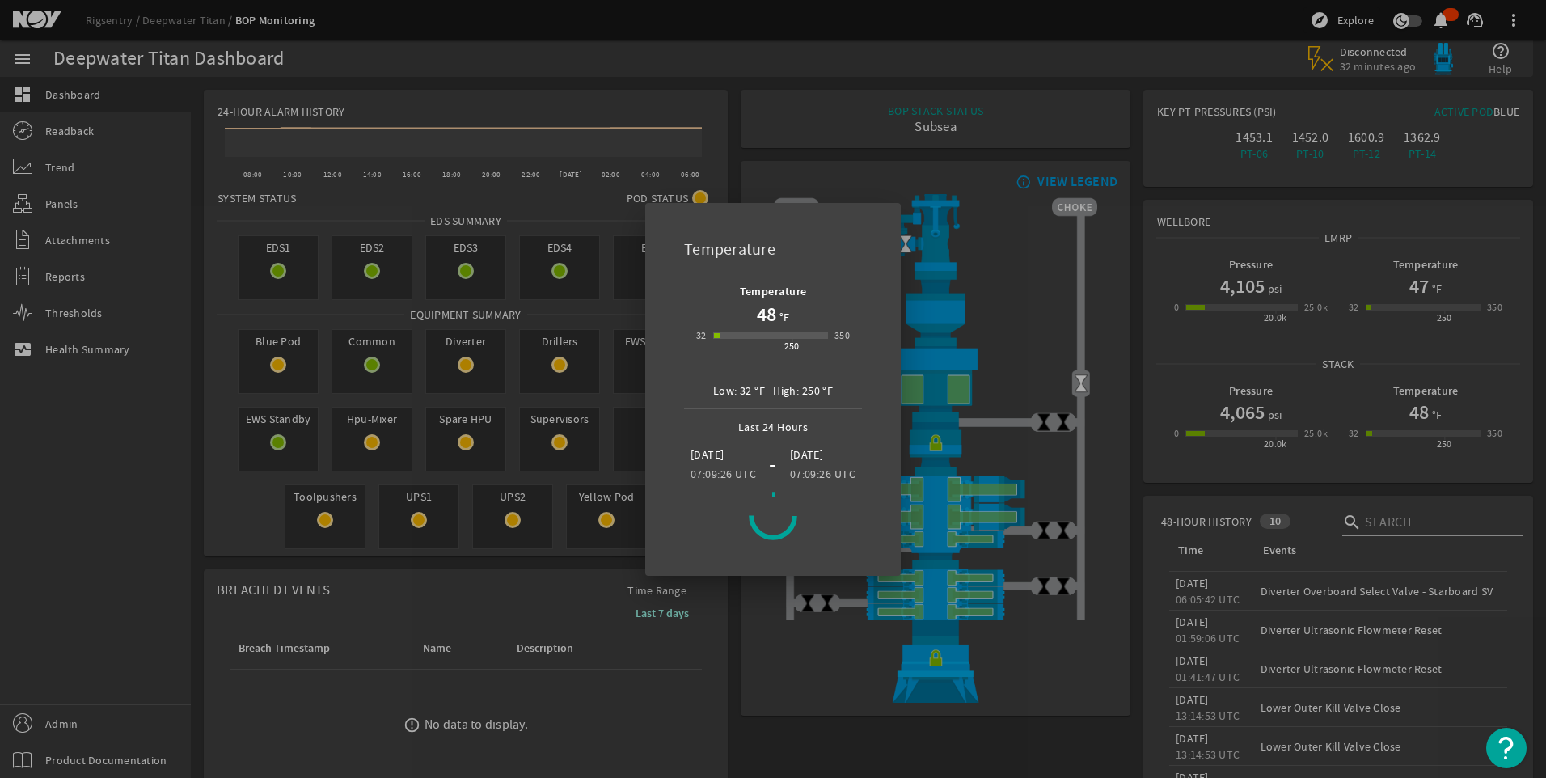
click at [1106, 394] on div at bounding box center [773, 389] width 1546 height 778
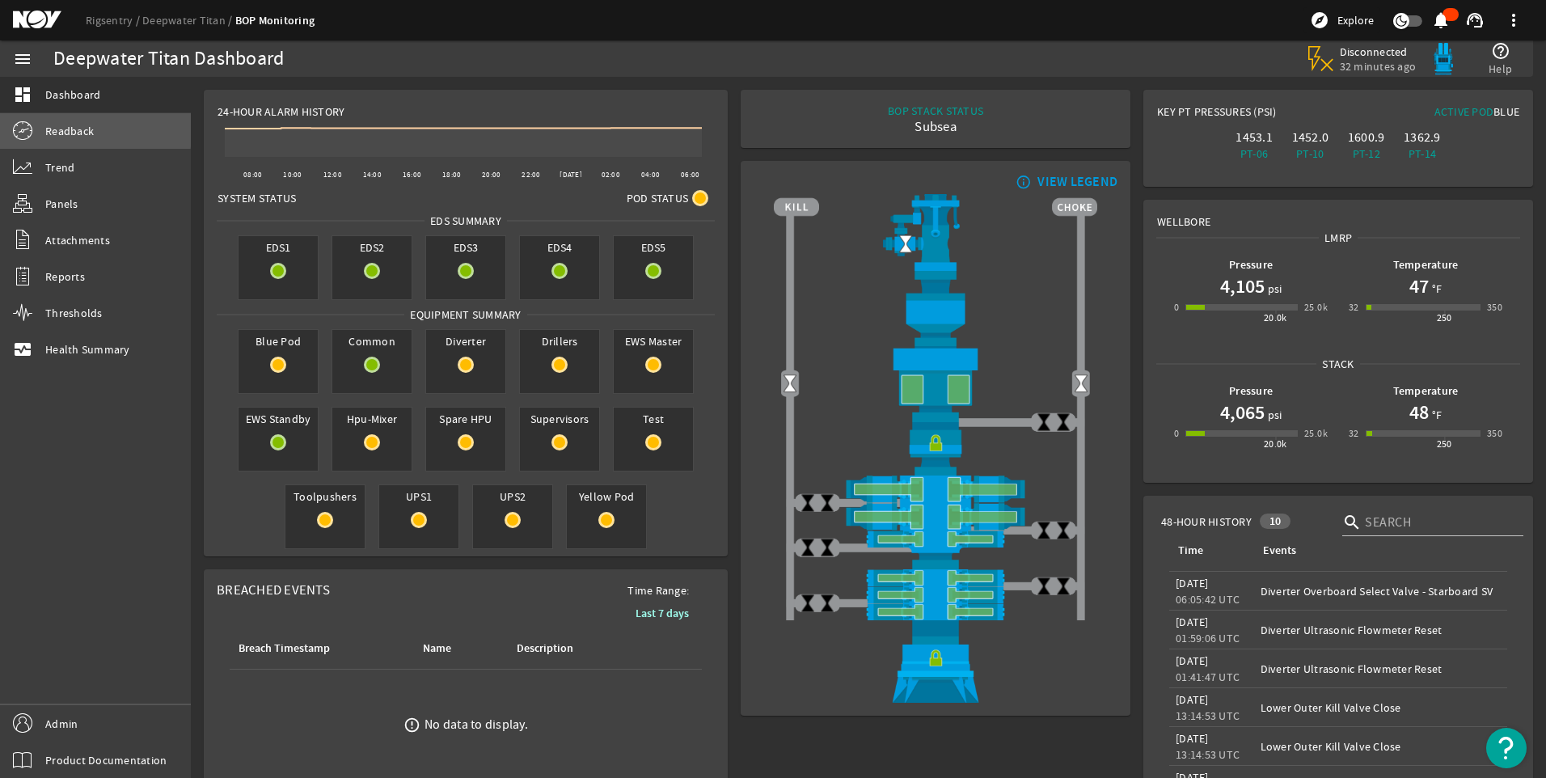
click at [62, 127] on span "Readback" at bounding box center [69, 131] width 49 height 16
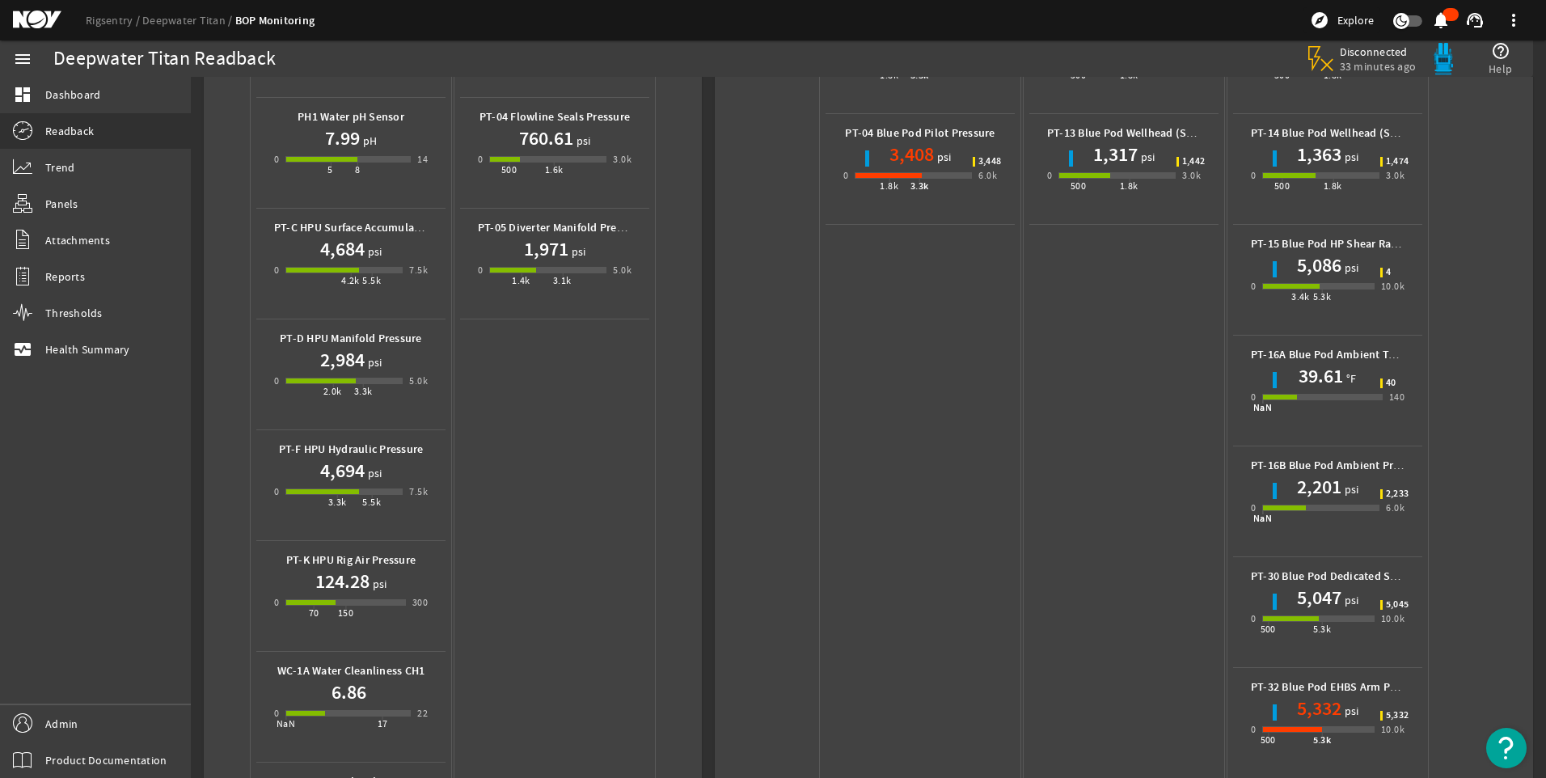
scroll to position [376, 0]
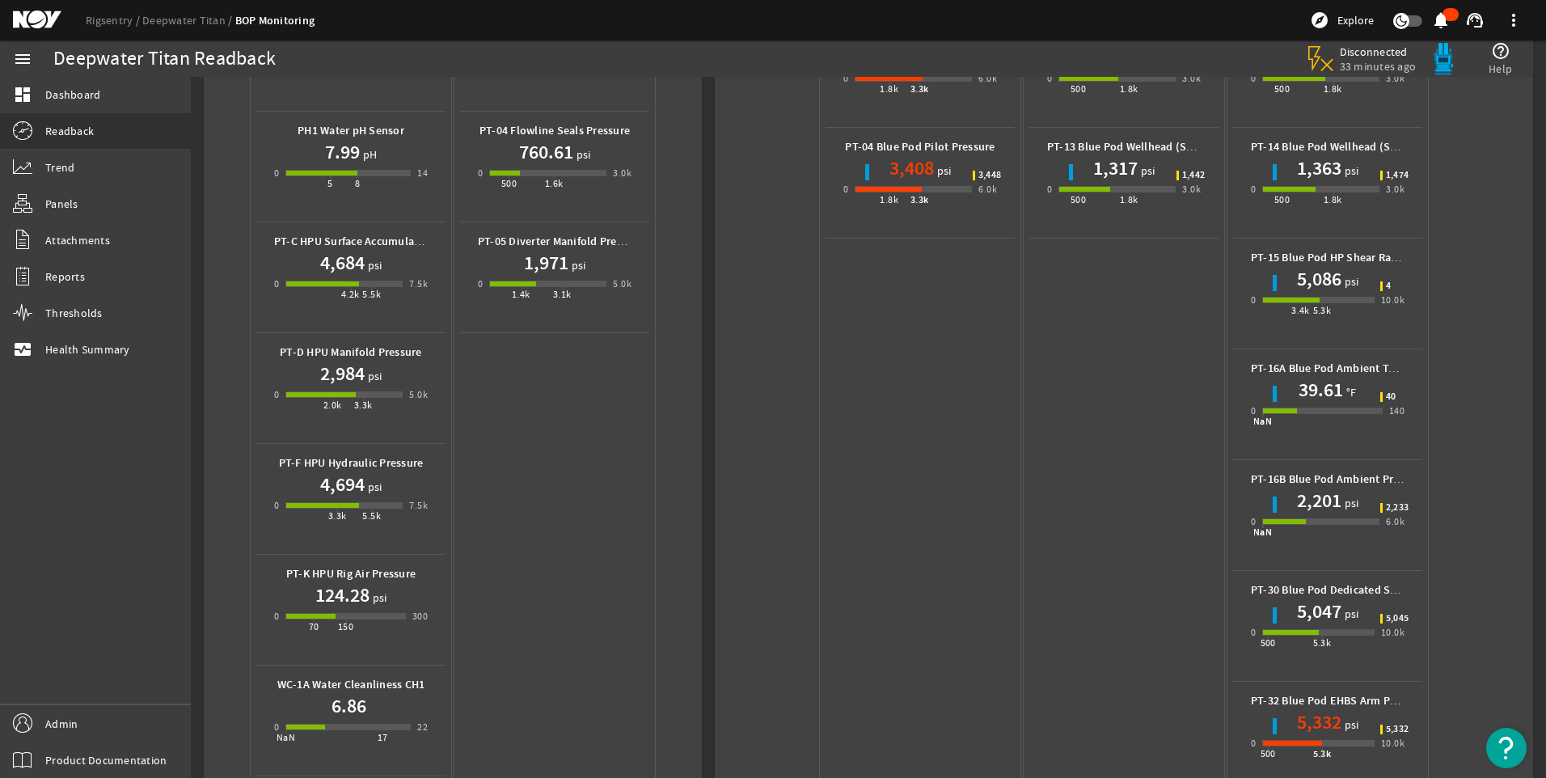
click at [913, 161] on h1 "3,408" at bounding box center [912, 168] width 44 height 26
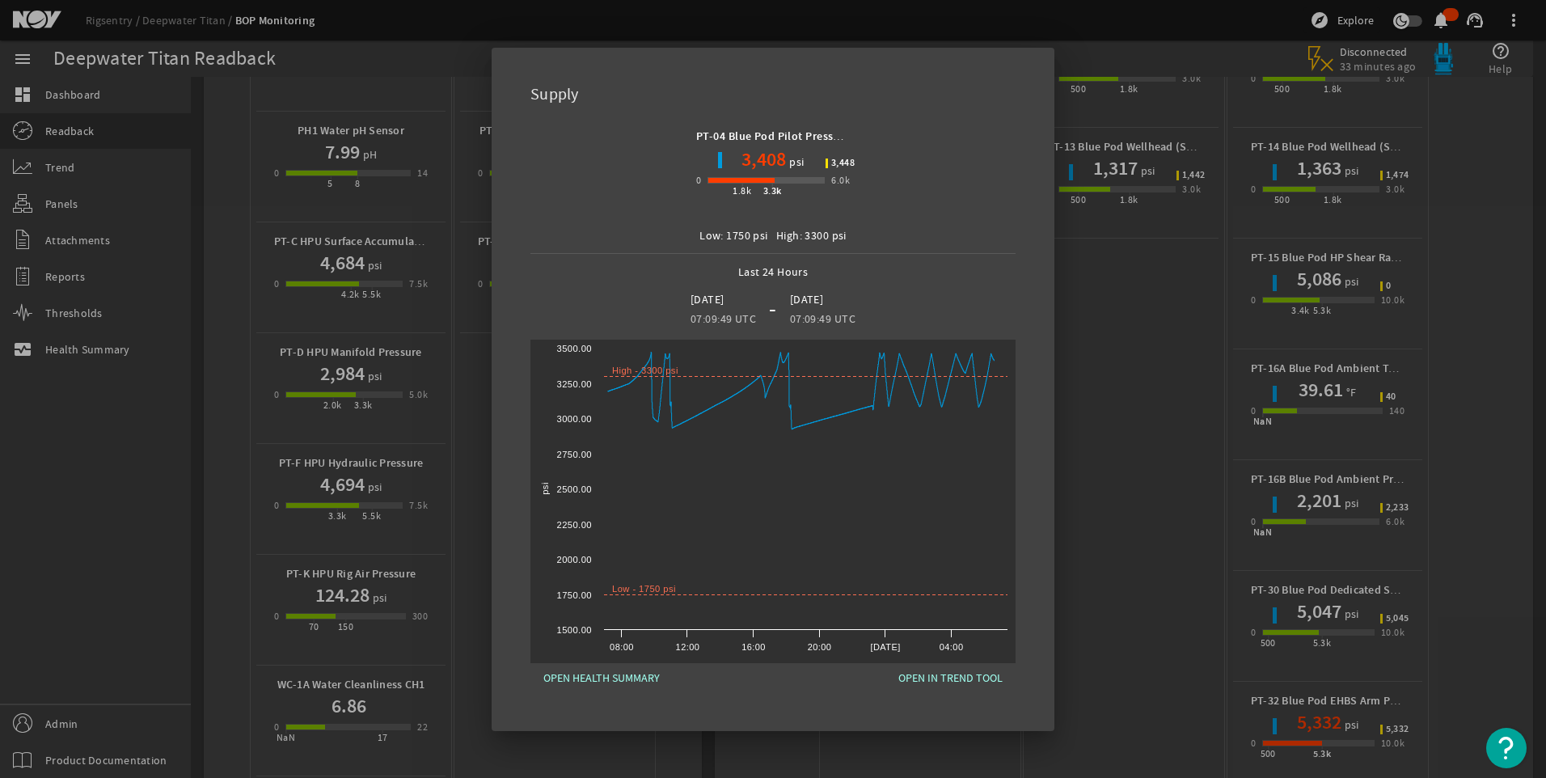
click at [1165, 349] on div at bounding box center [773, 389] width 1546 height 778
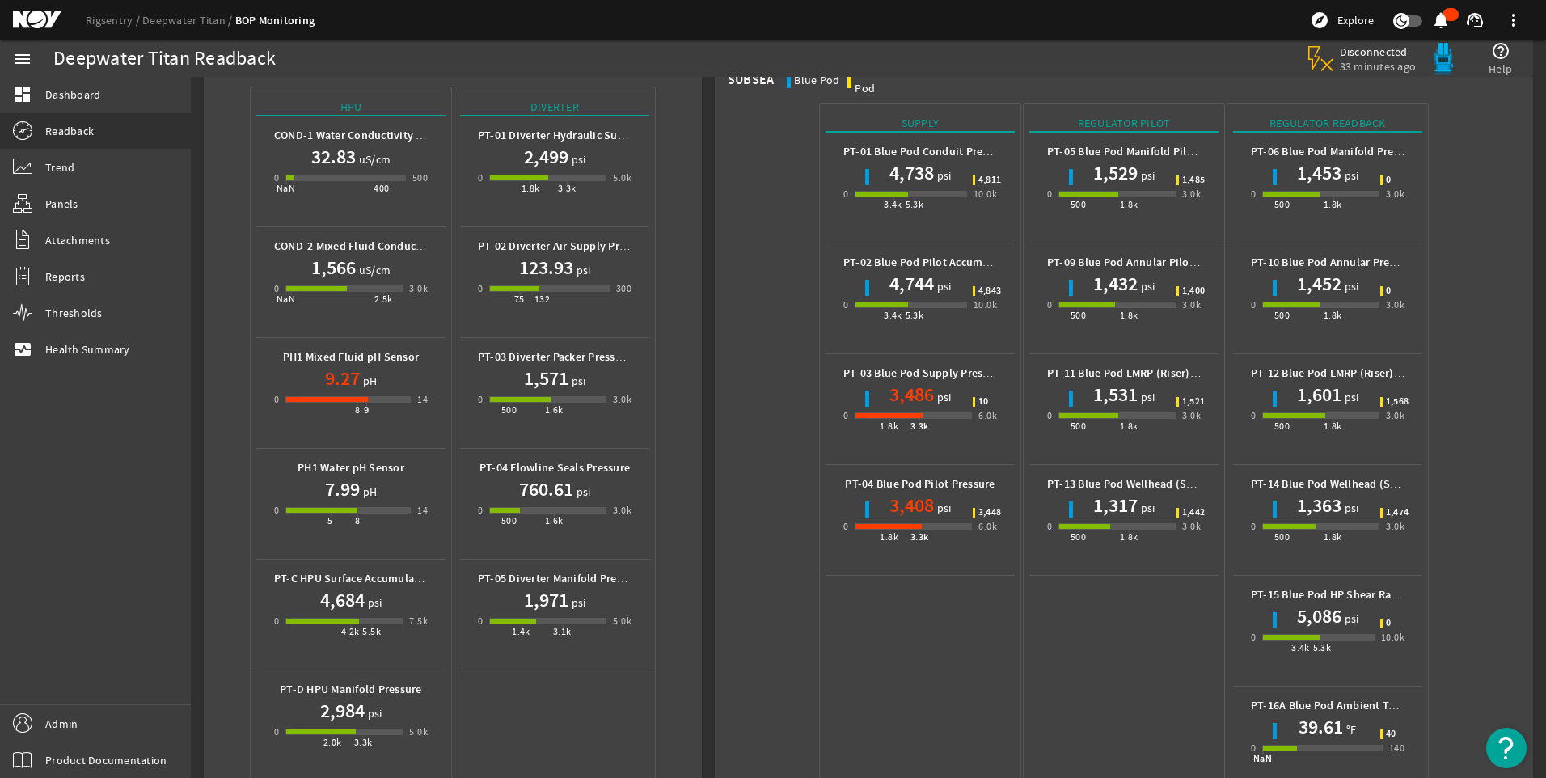
scroll to position [38, 0]
click at [916, 383] on h1 "3,486" at bounding box center [912, 396] width 44 height 26
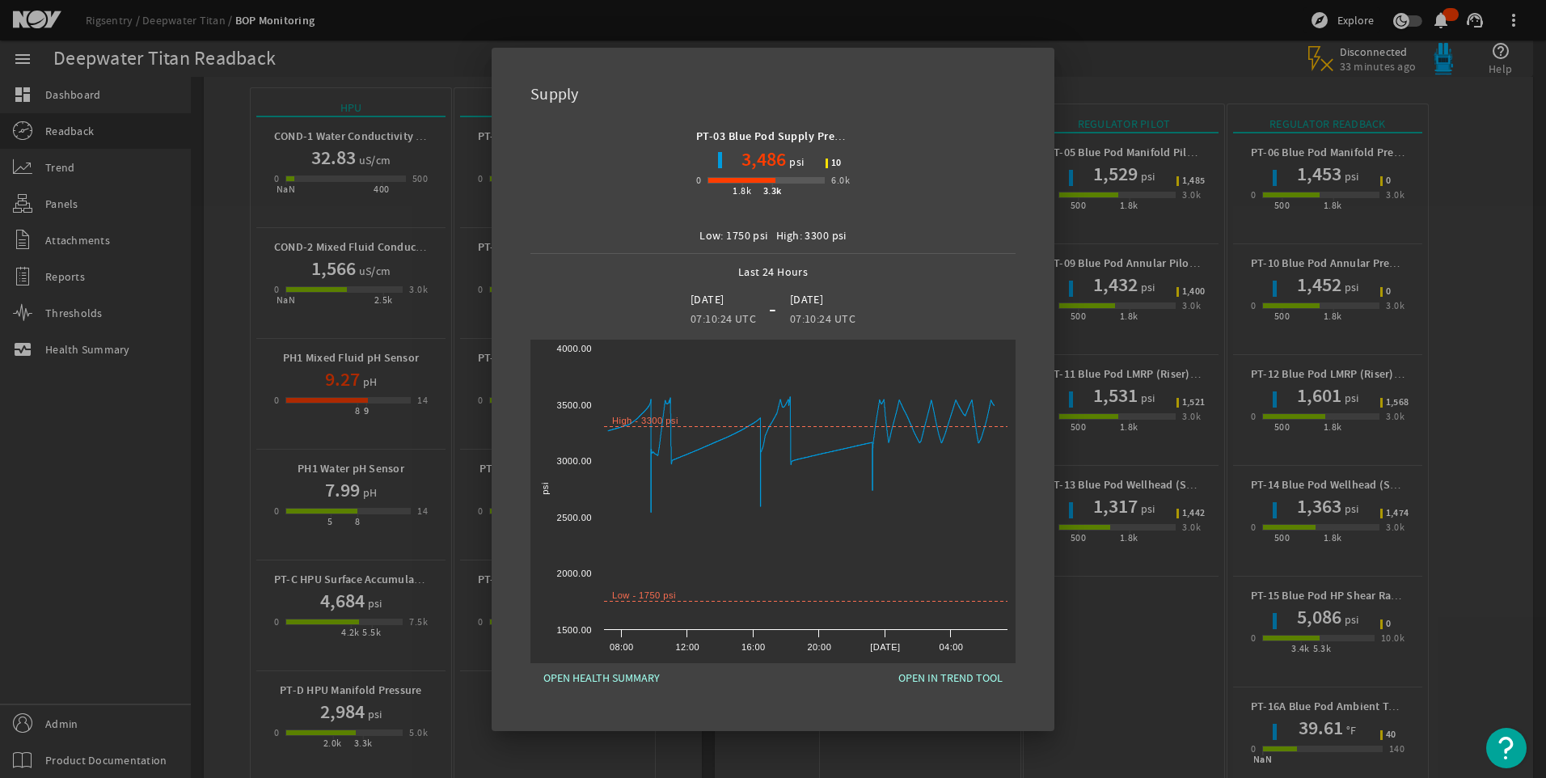
click at [1123, 369] on div at bounding box center [773, 389] width 1546 height 778
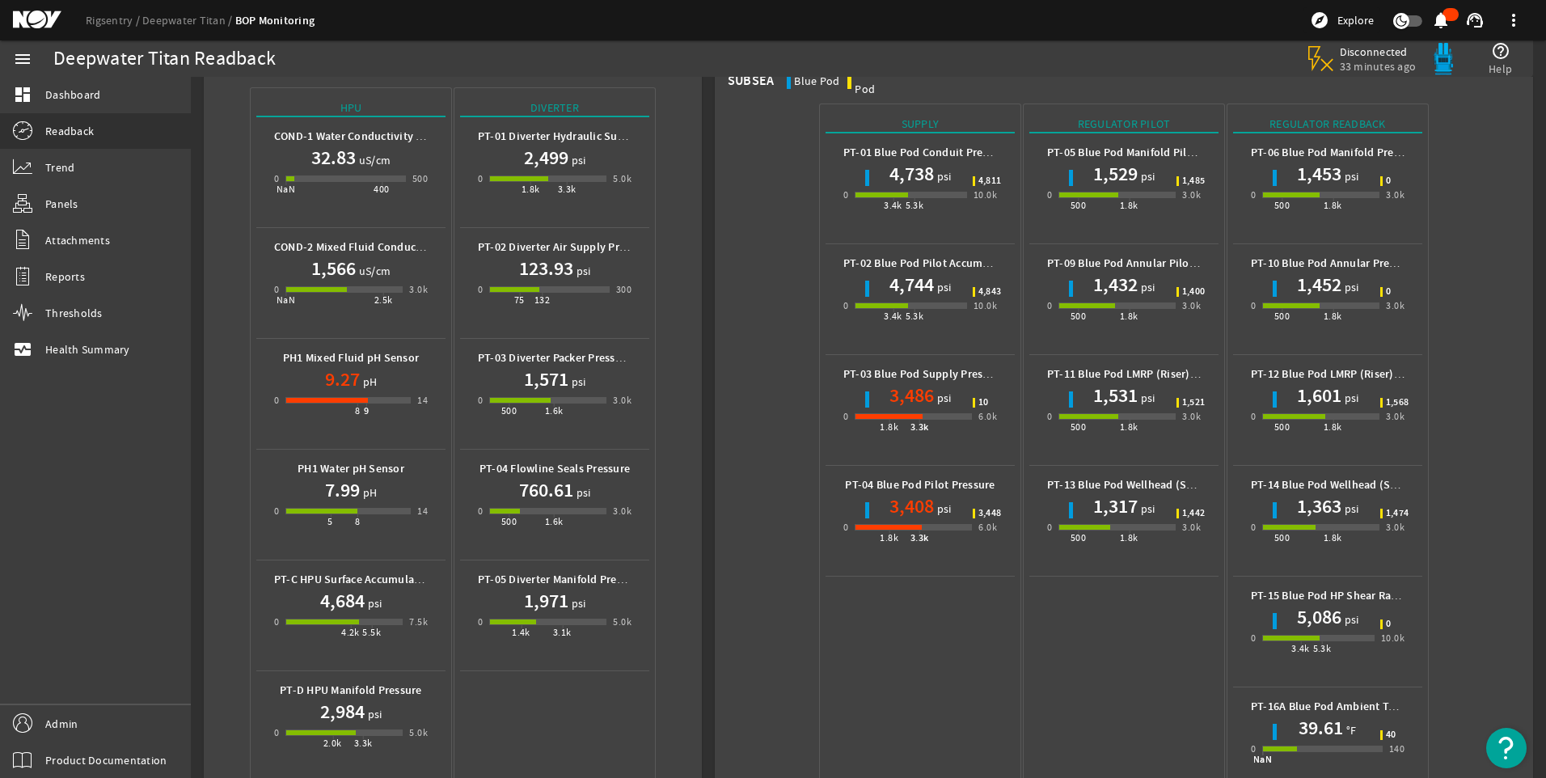
scroll to position [0, 0]
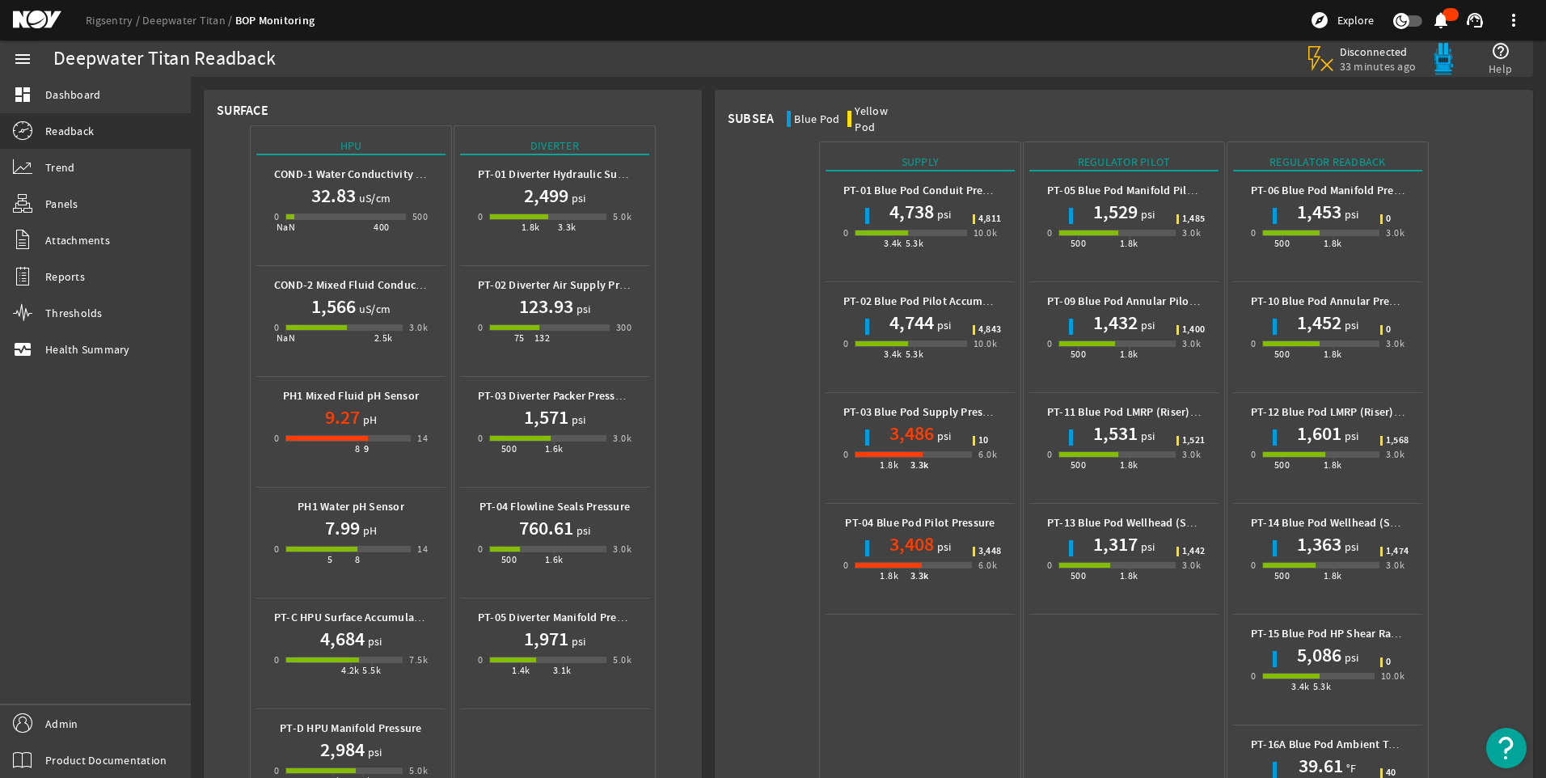
click at [366, 435] on div "8 9" at bounding box center [347, 438] width 125 height 6
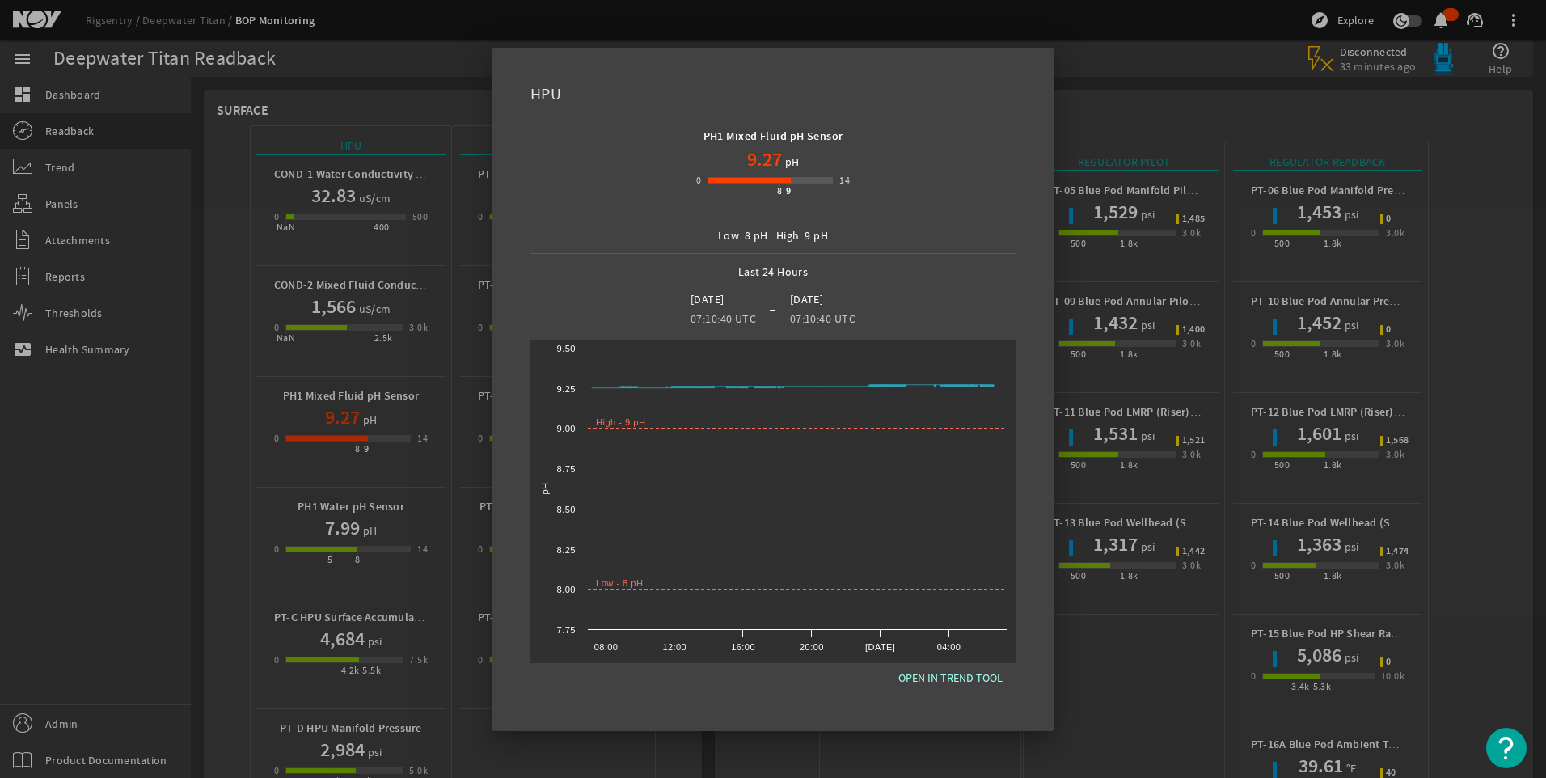
click at [1152, 355] on div at bounding box center [773, 389] width 1546 height 778
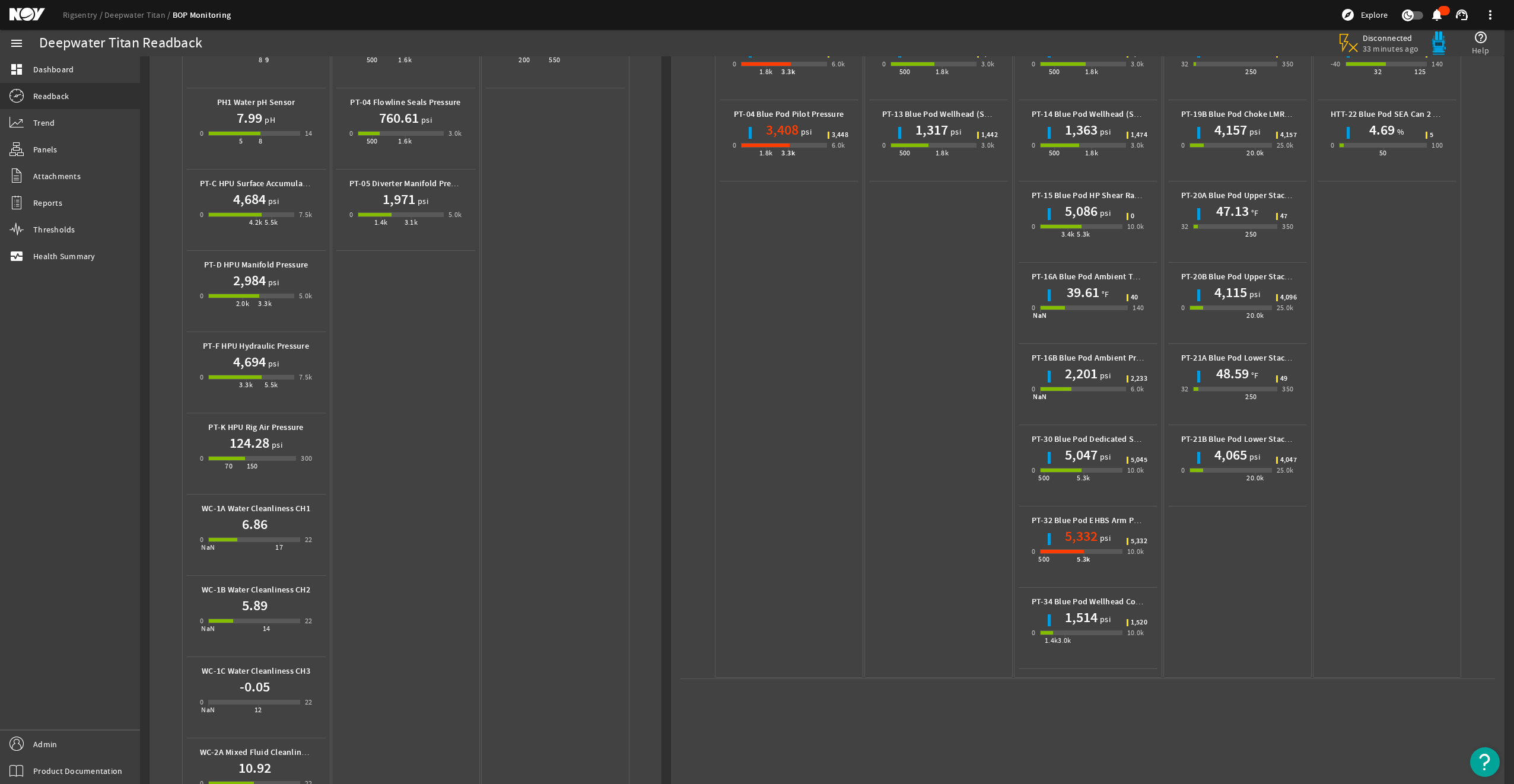
scroll to position [492, 0]
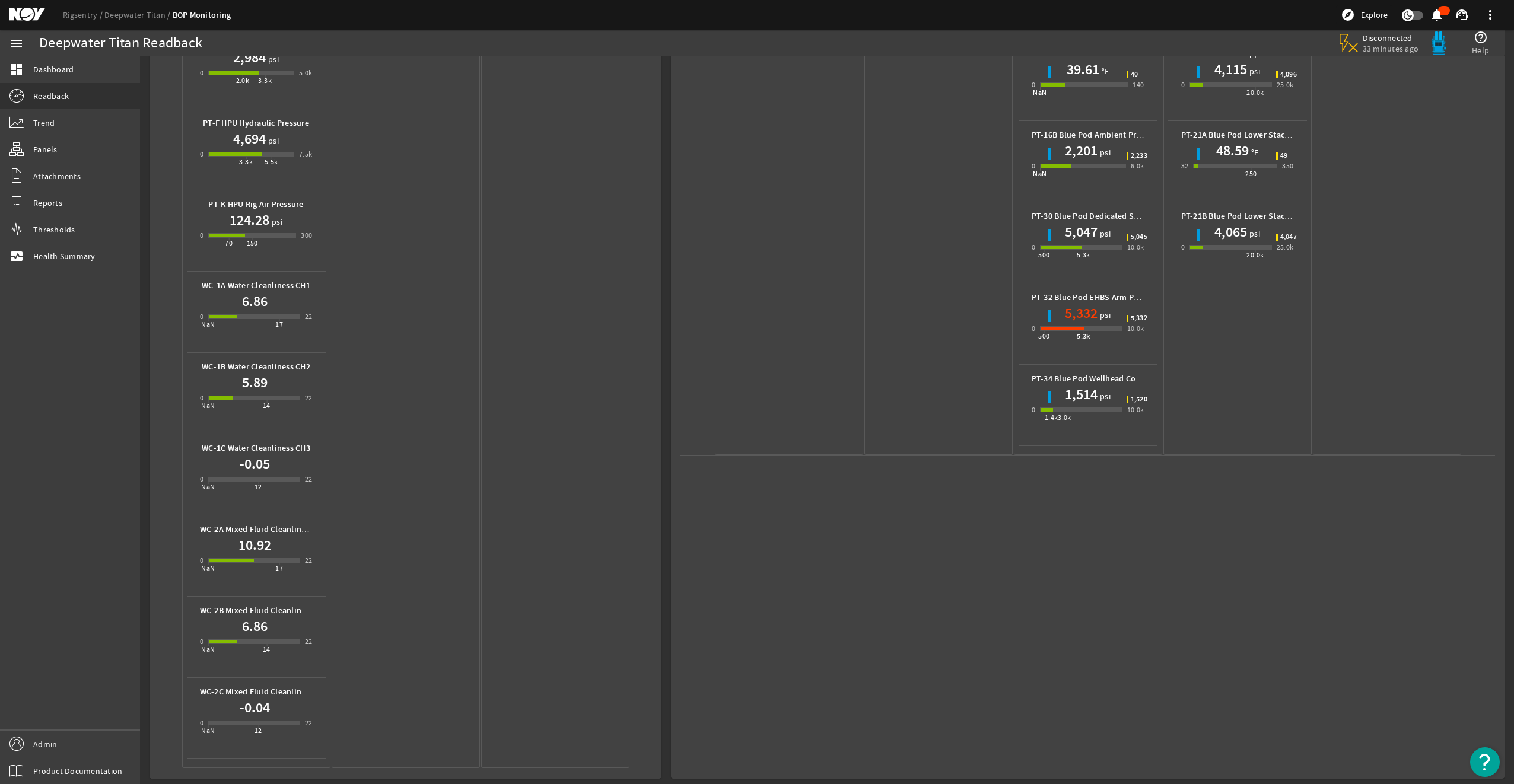
drag, startPoint x: 1336, startPoint y: 374, endPoint x: 1081, endPoint y: 296, distance: 266.7
click at [1081, 304] on h1 "5,332" at bounding box center [1081, 313] width 32 height 19
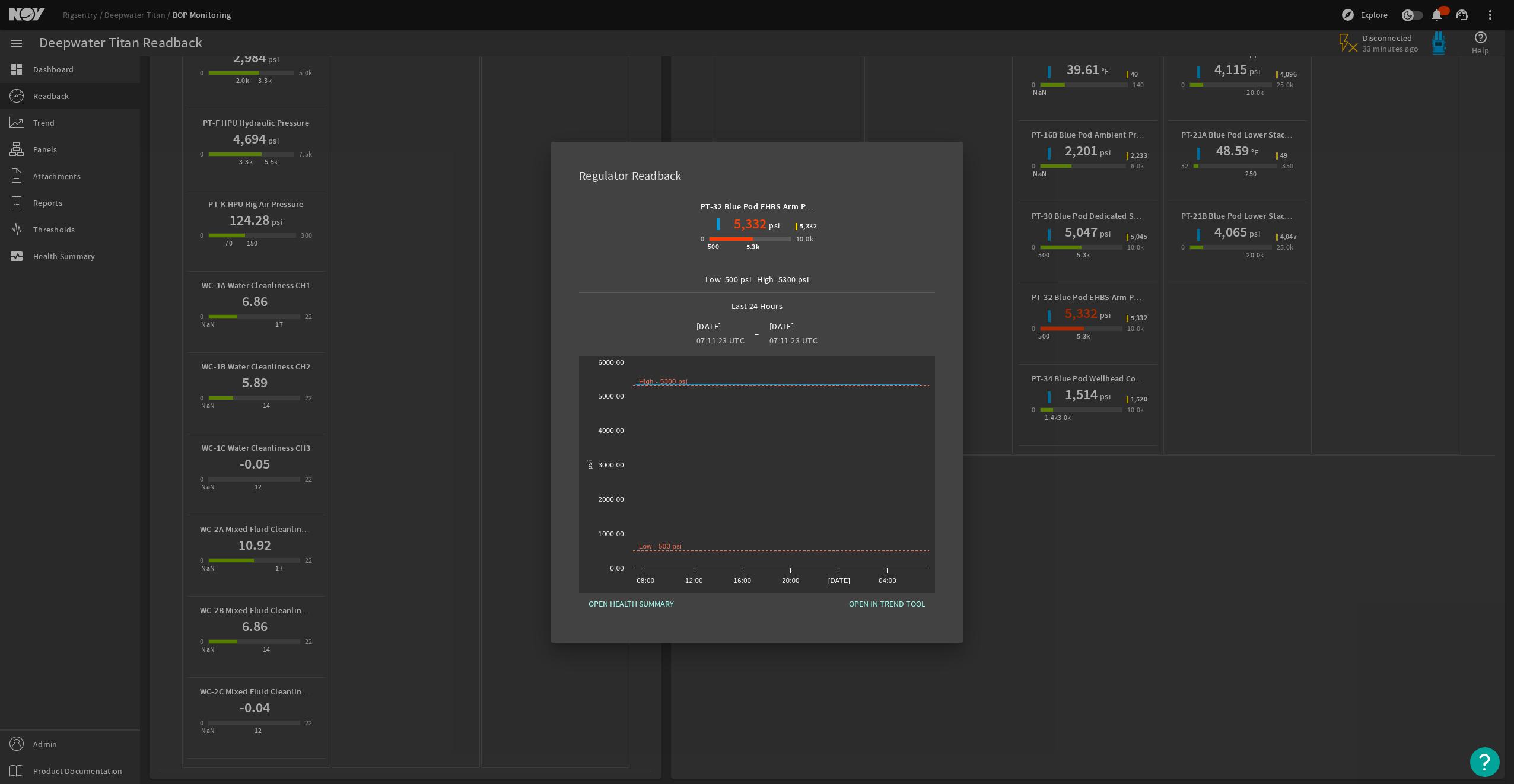
click at [1037, 499] on div at bounding box center [757, 392] width 1514 height 784
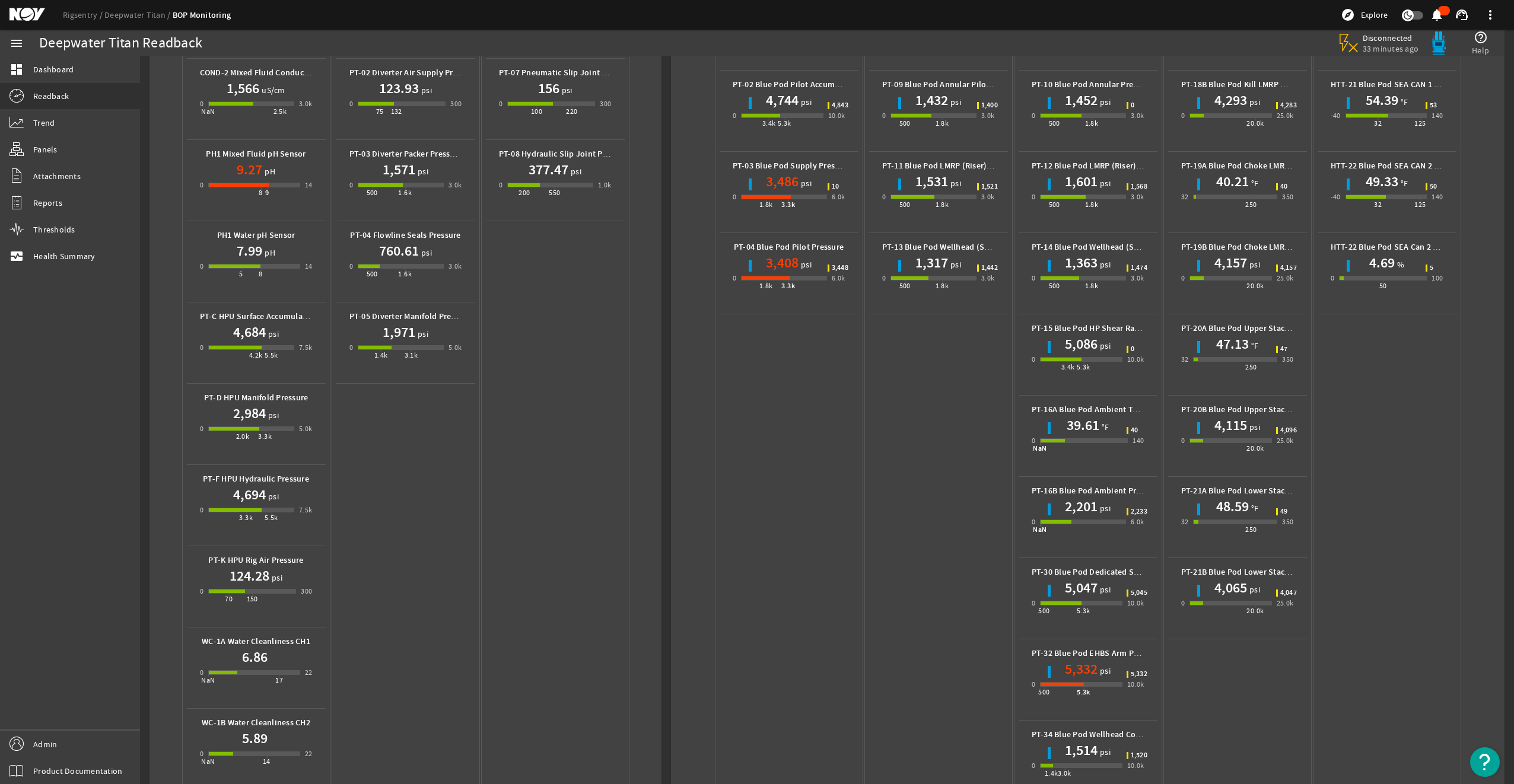
scroll to position [0, 0]
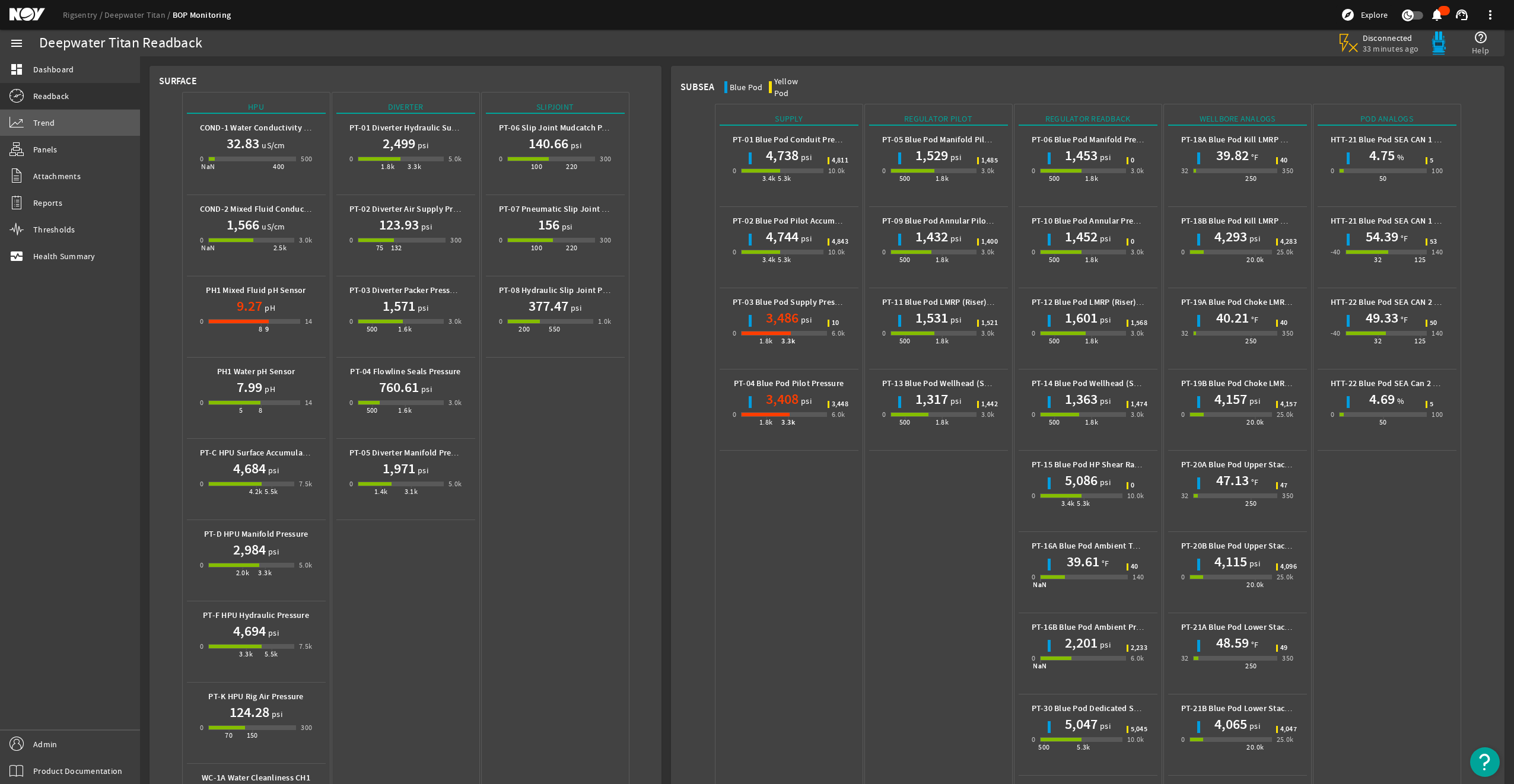
click at [75, 117] on link "Trend" at bounding box center [70, 123] width 140 height 26
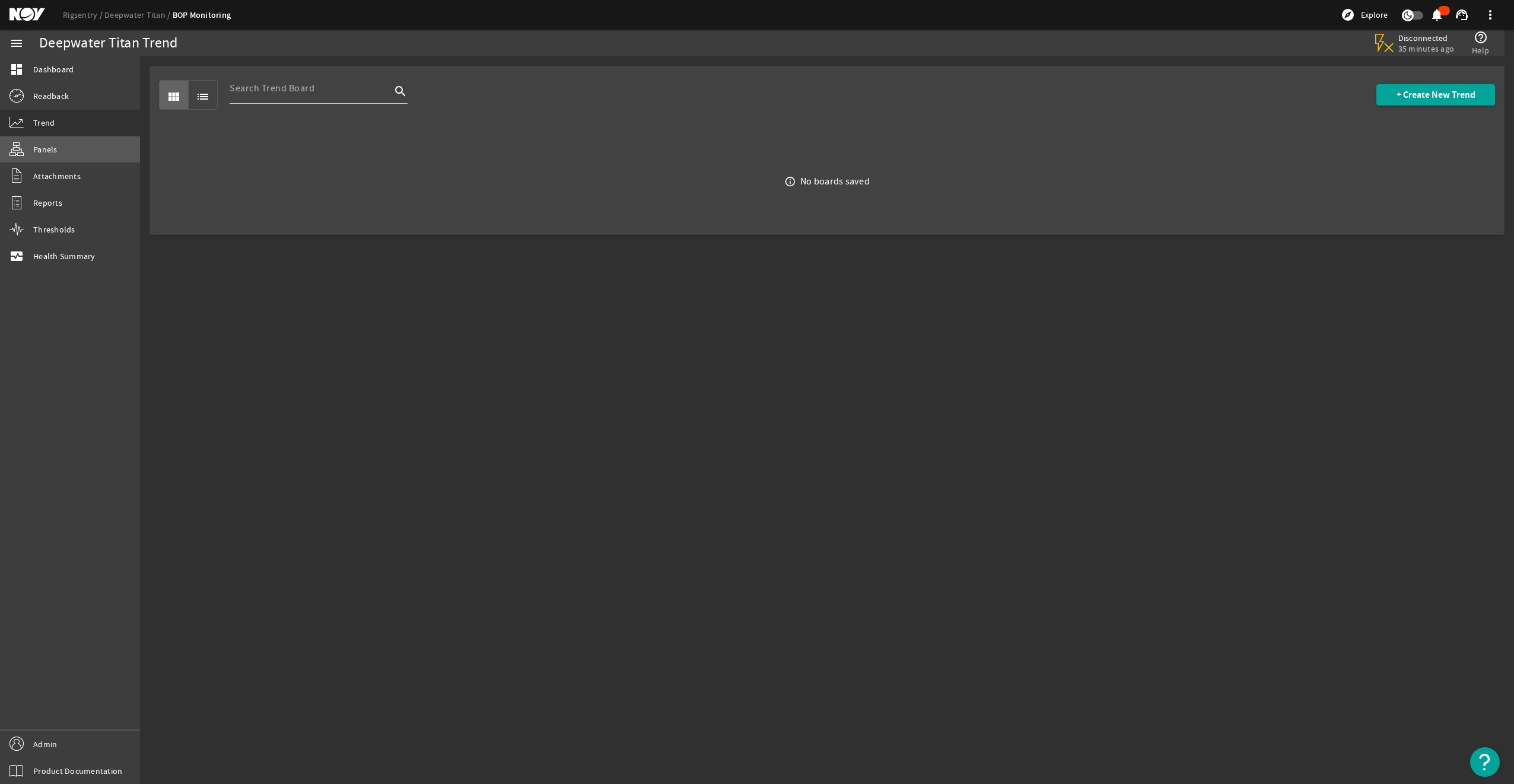
click at [62, 153] on link "Panels" at bounding box center [70, 150] width 140 height 26
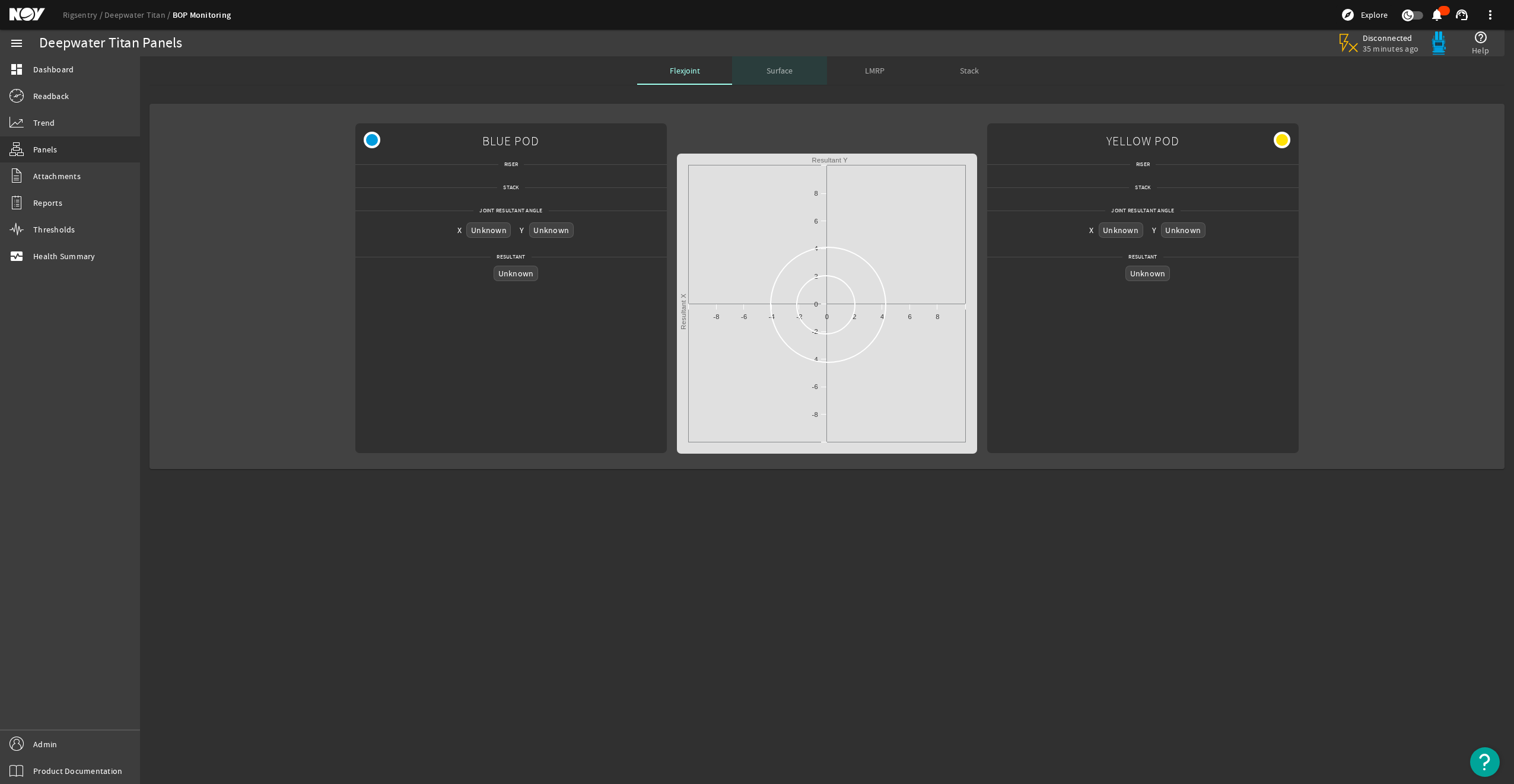
click at [793, 64] on div "Surface" at bounding box center [779, 70] width 95 height 29
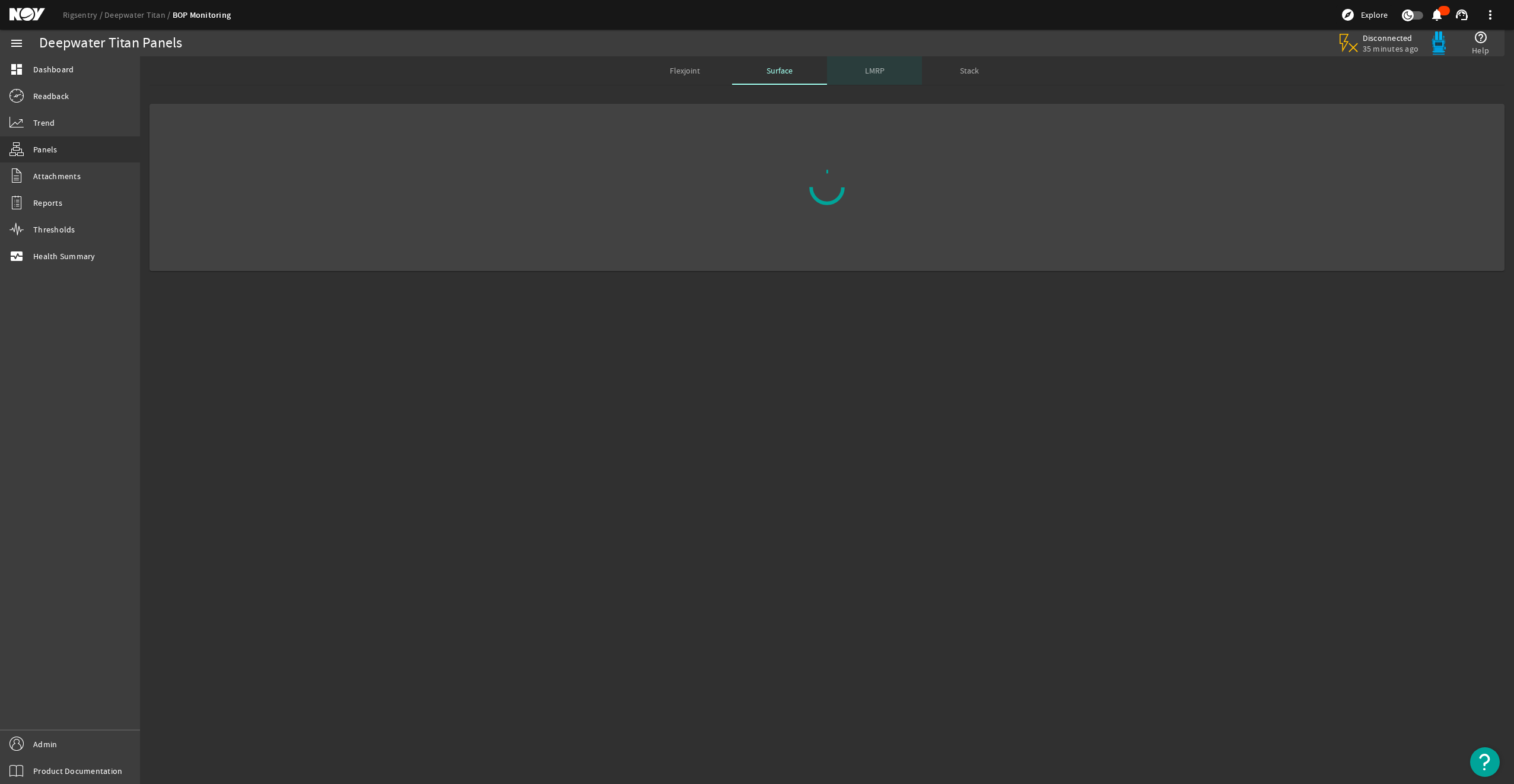
click at [890, 71] on div "LMRP" at bounding box center [874, 70] width 95 height 29
click at [959, 82] on div "Stack" at bounding box center [969, 70] width 95 height 29
click at [19, 42] on mat-icon "menu" at bounding box center [16, 43] width 14 height 14
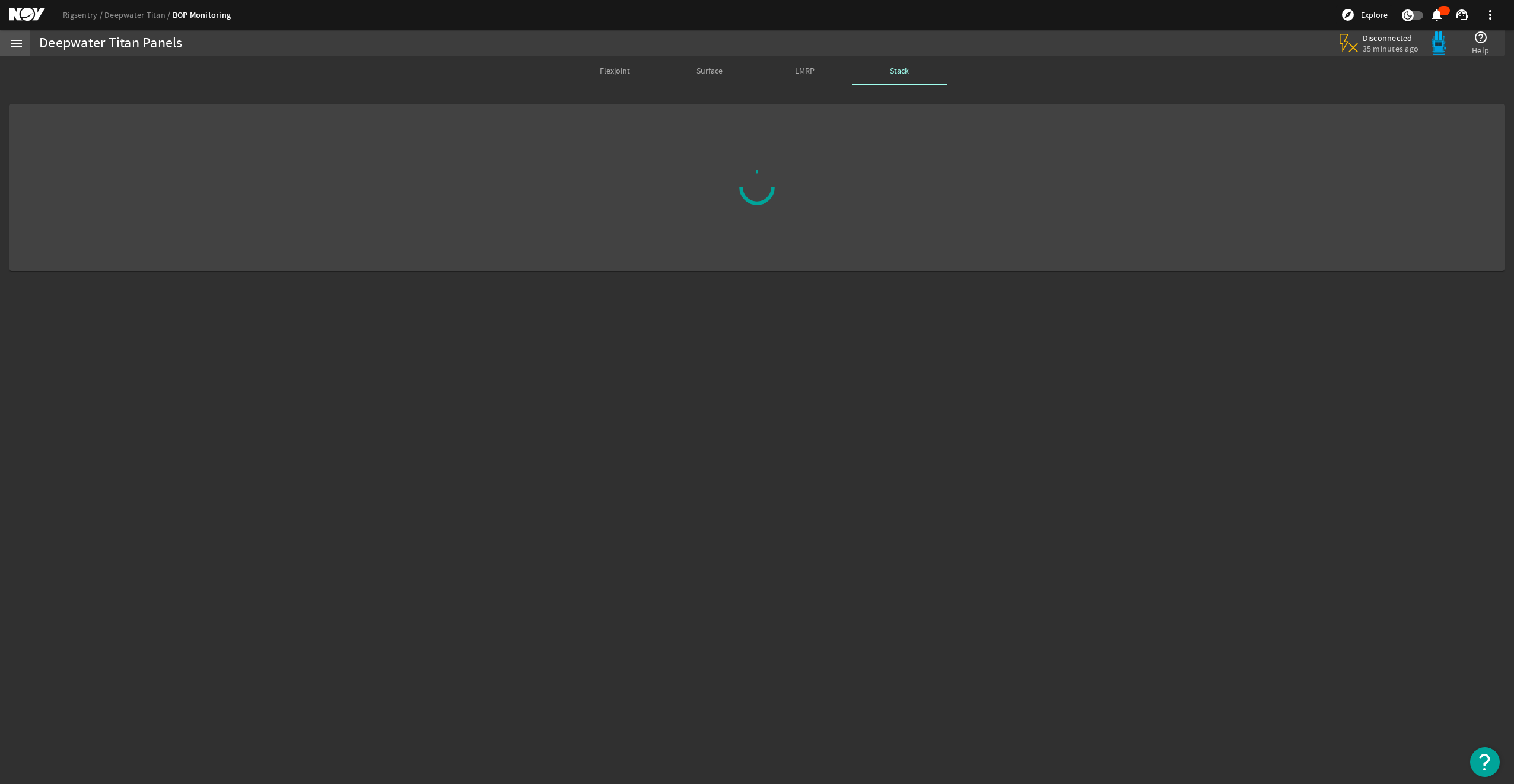
click at [19, 42] on mat-icon "menu" at bounding box center [16, 43] width 14 height 14
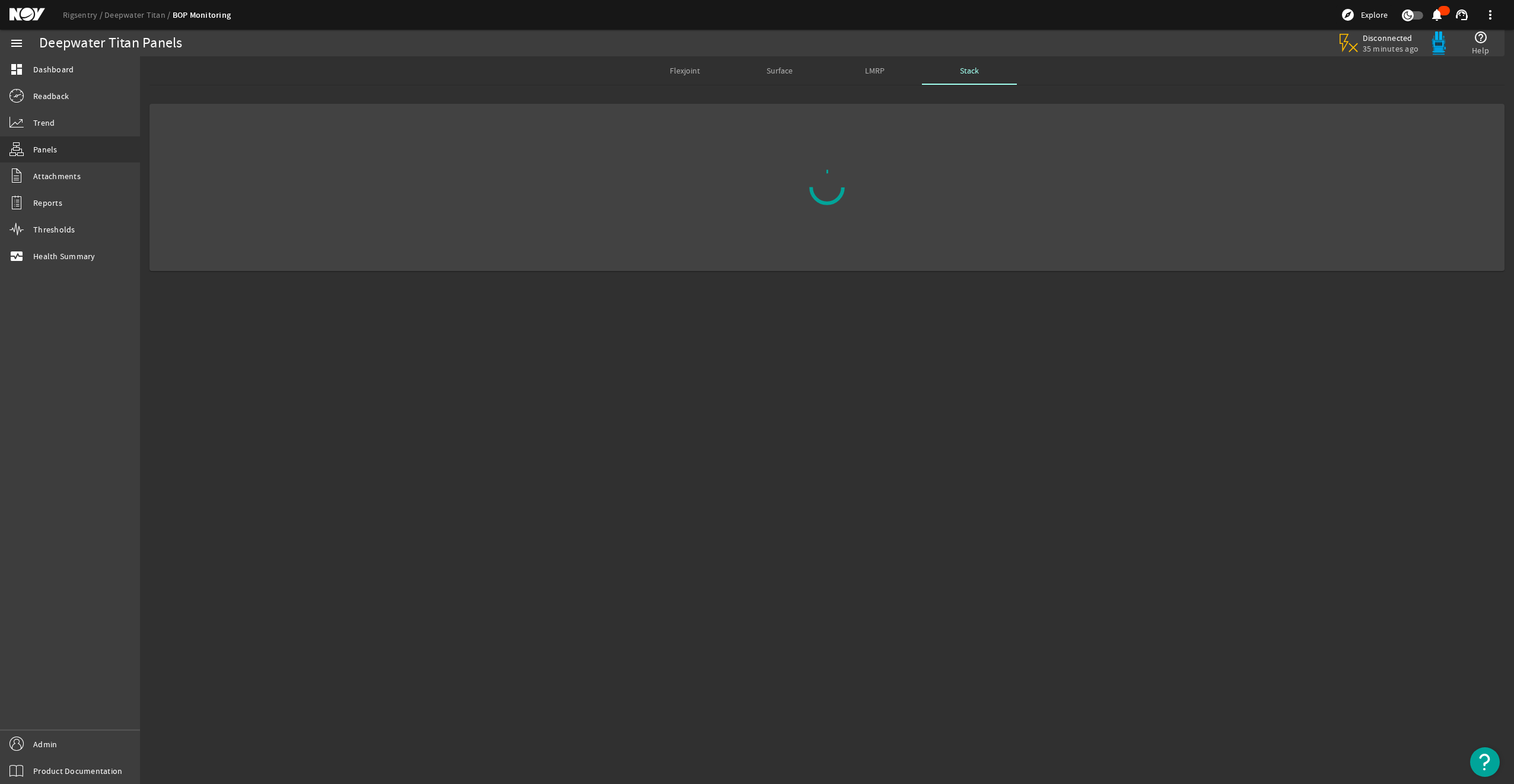
click at [19, 42] on mat-icon "menu" at bounding box center [16, 43] width 14 height 14
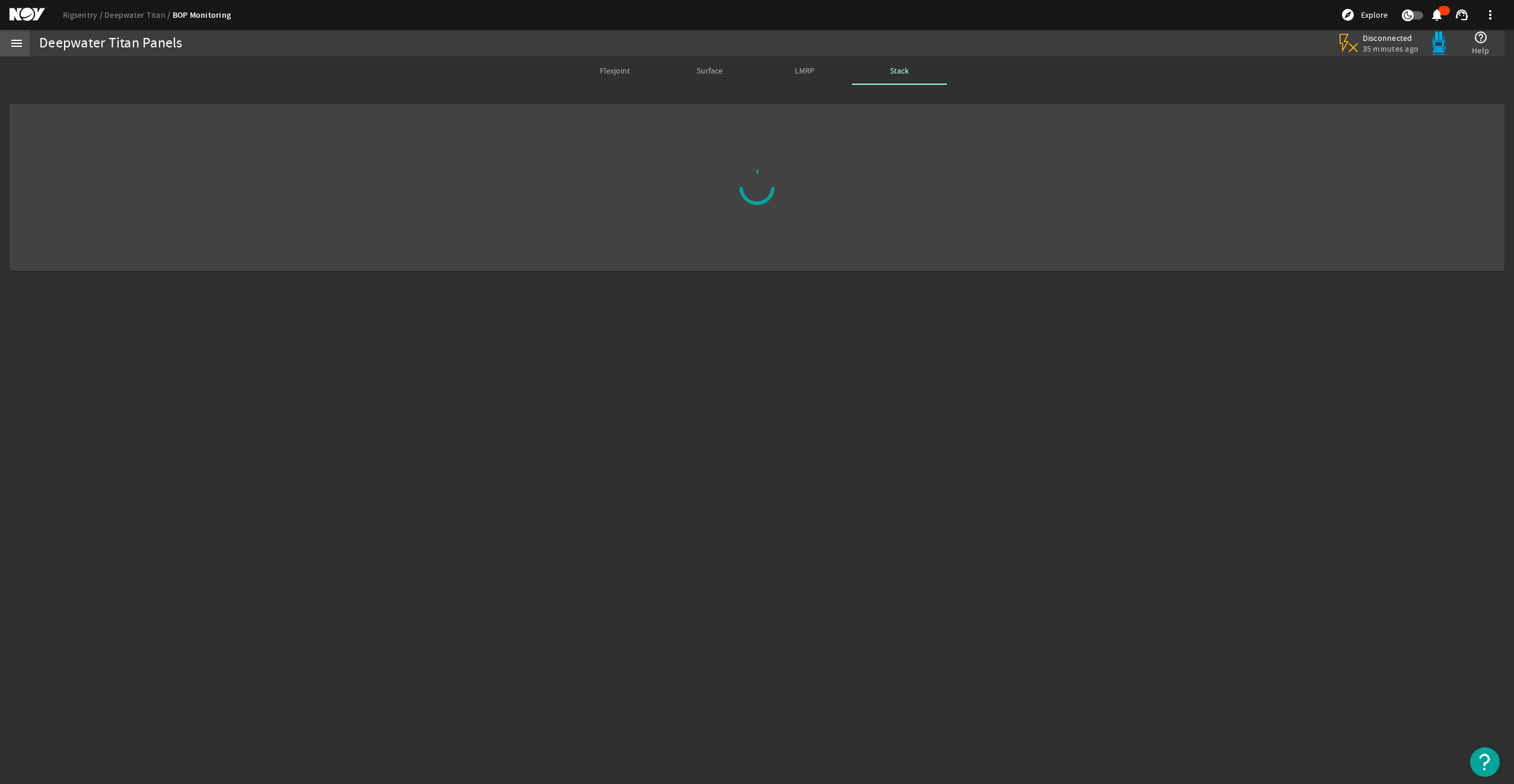
click at [19, 42] on mat-icon "menu" at bounding box center [16, 43] width 14 height 14
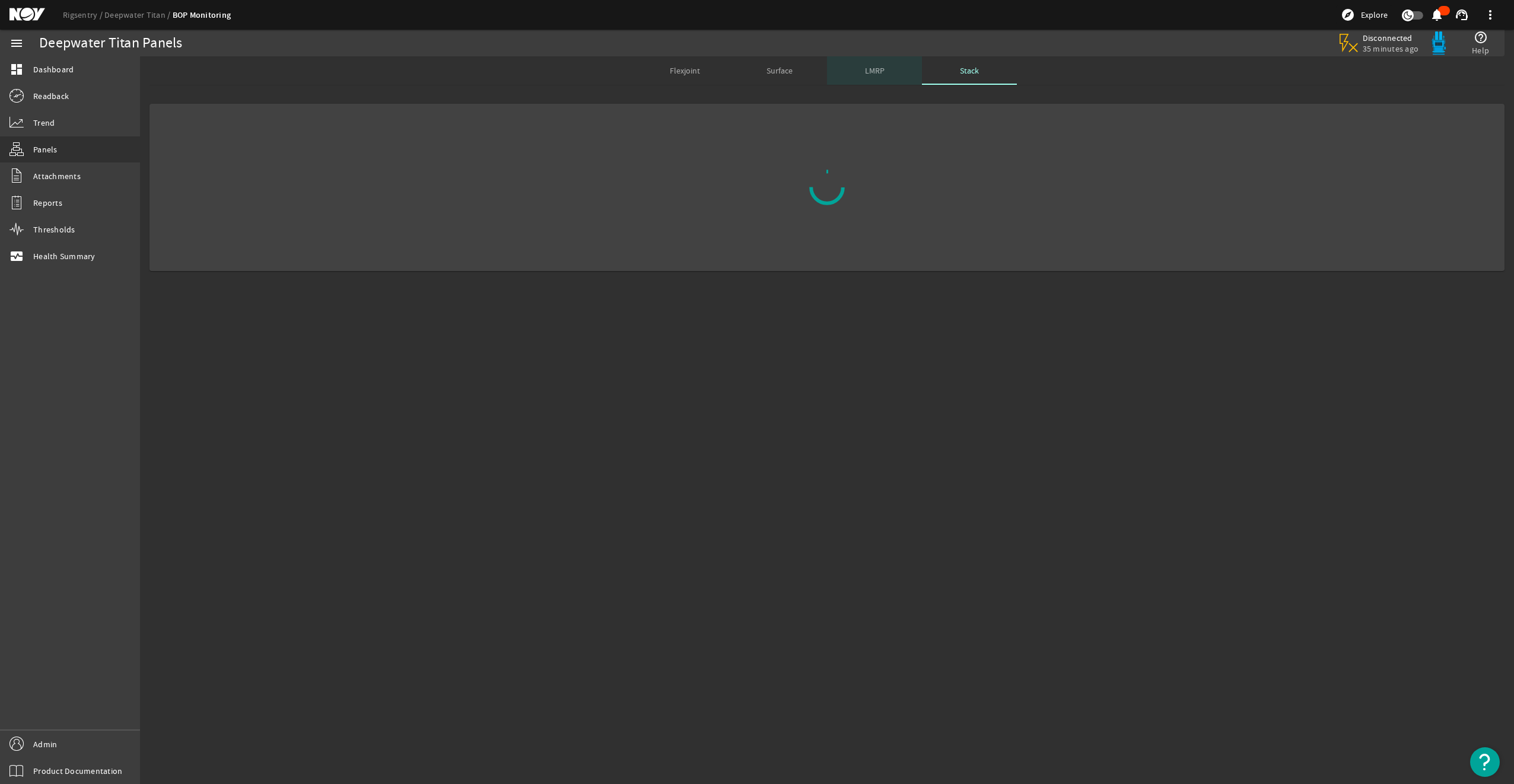
click at [885, 75] on div "LMRP" at bounding box center [874, 70] width 95 height 29
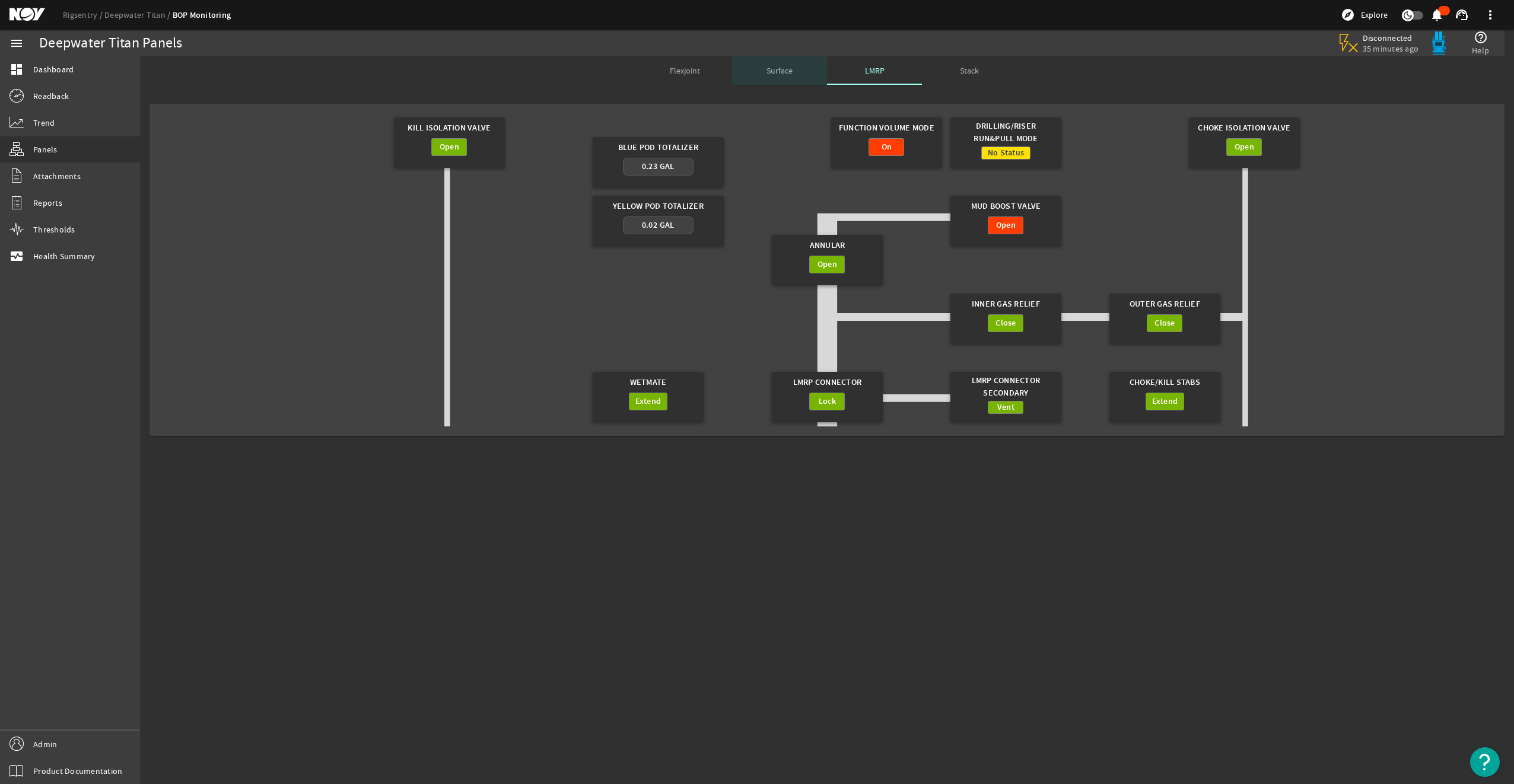
click at [777, 68] on span "Surface" at bounding box center [780, 70] width 26 height 8
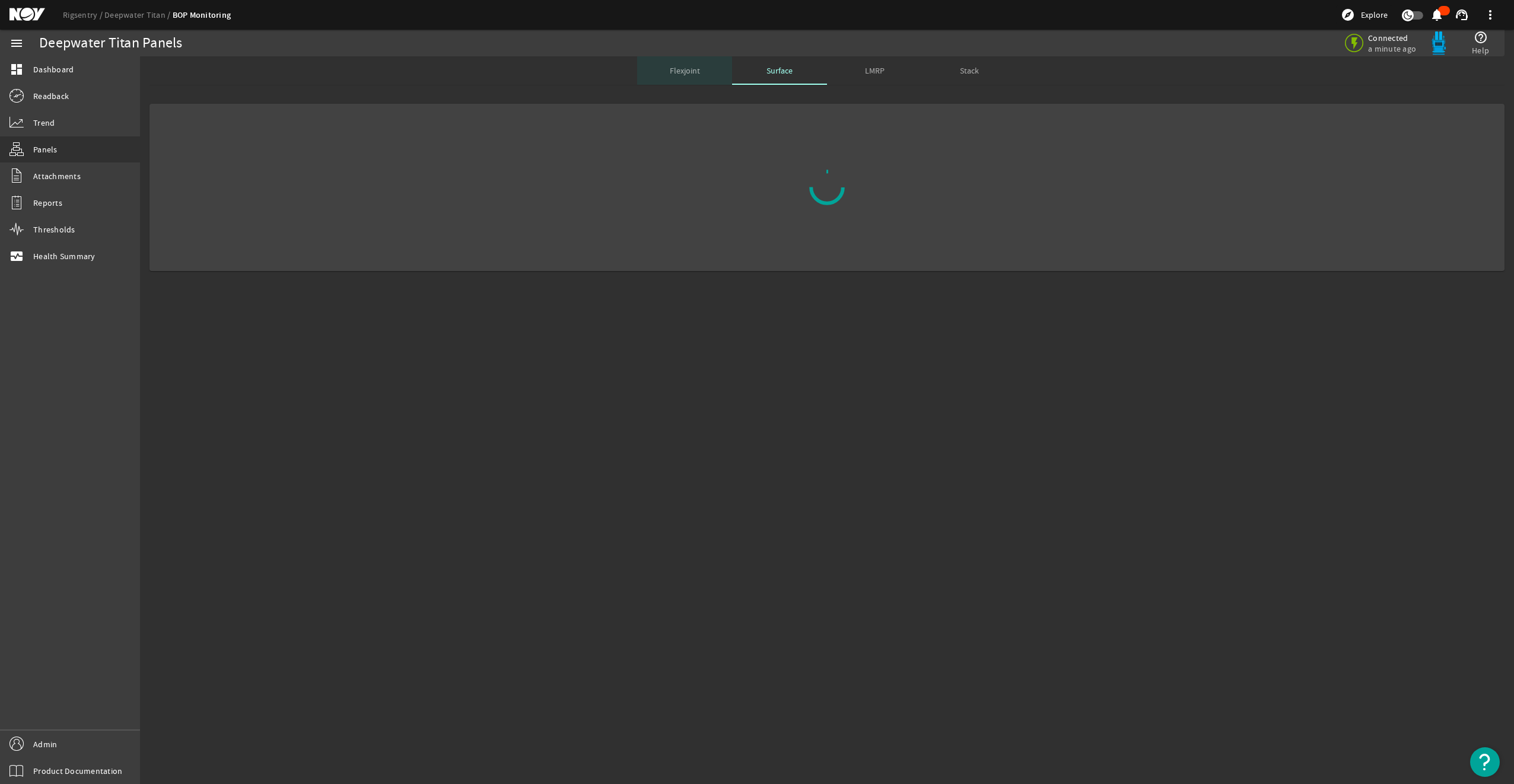
click at [681, 76] on span "Flexjoint" at bounding box center [684, 70] width 30 height 29
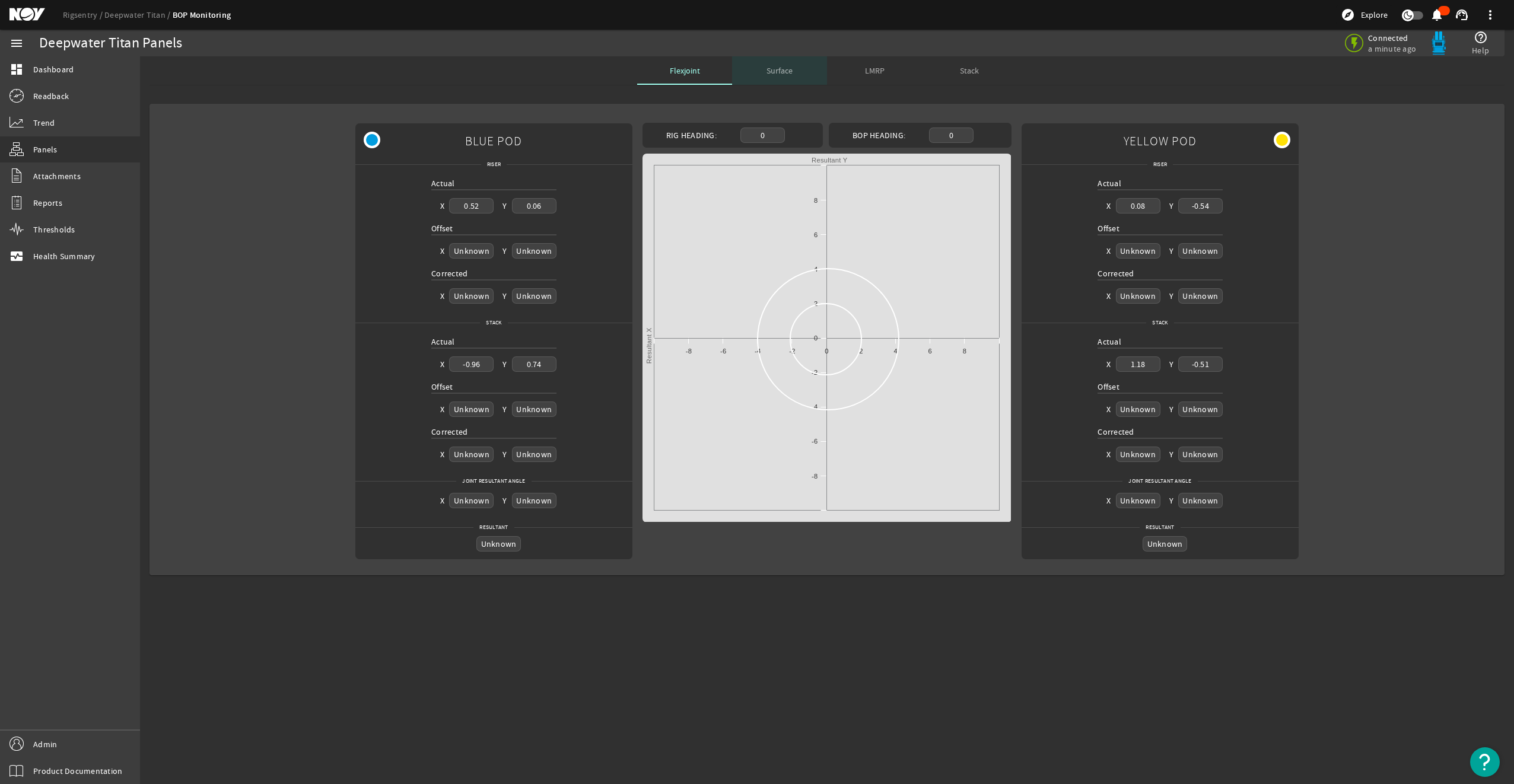
click at [784, 82] on span "Surface" at bounding box center [780, 70] width 26 height 29
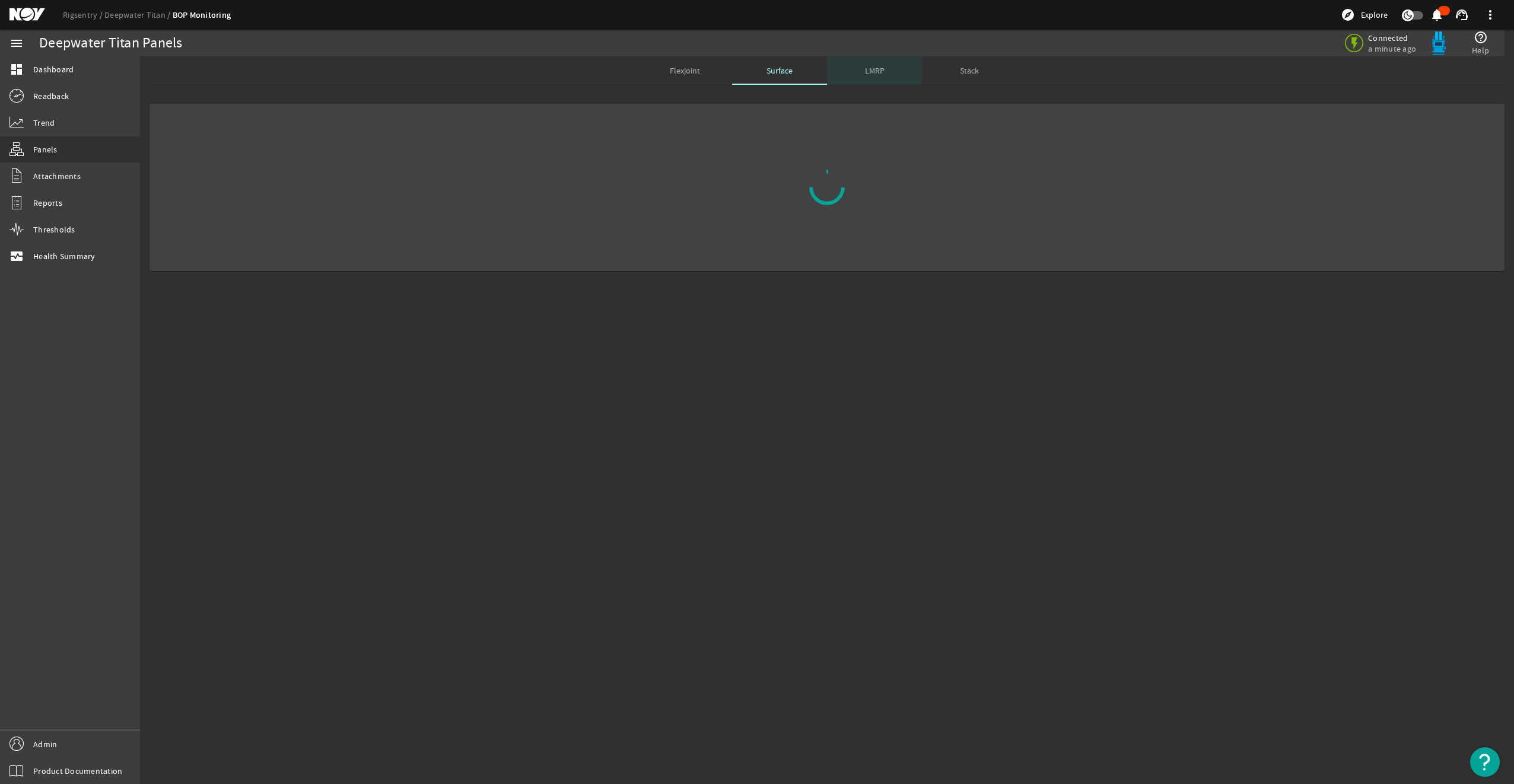
click at [889, 75] on div "LMRP" at bounding box center [874, 70] width 95 height 29
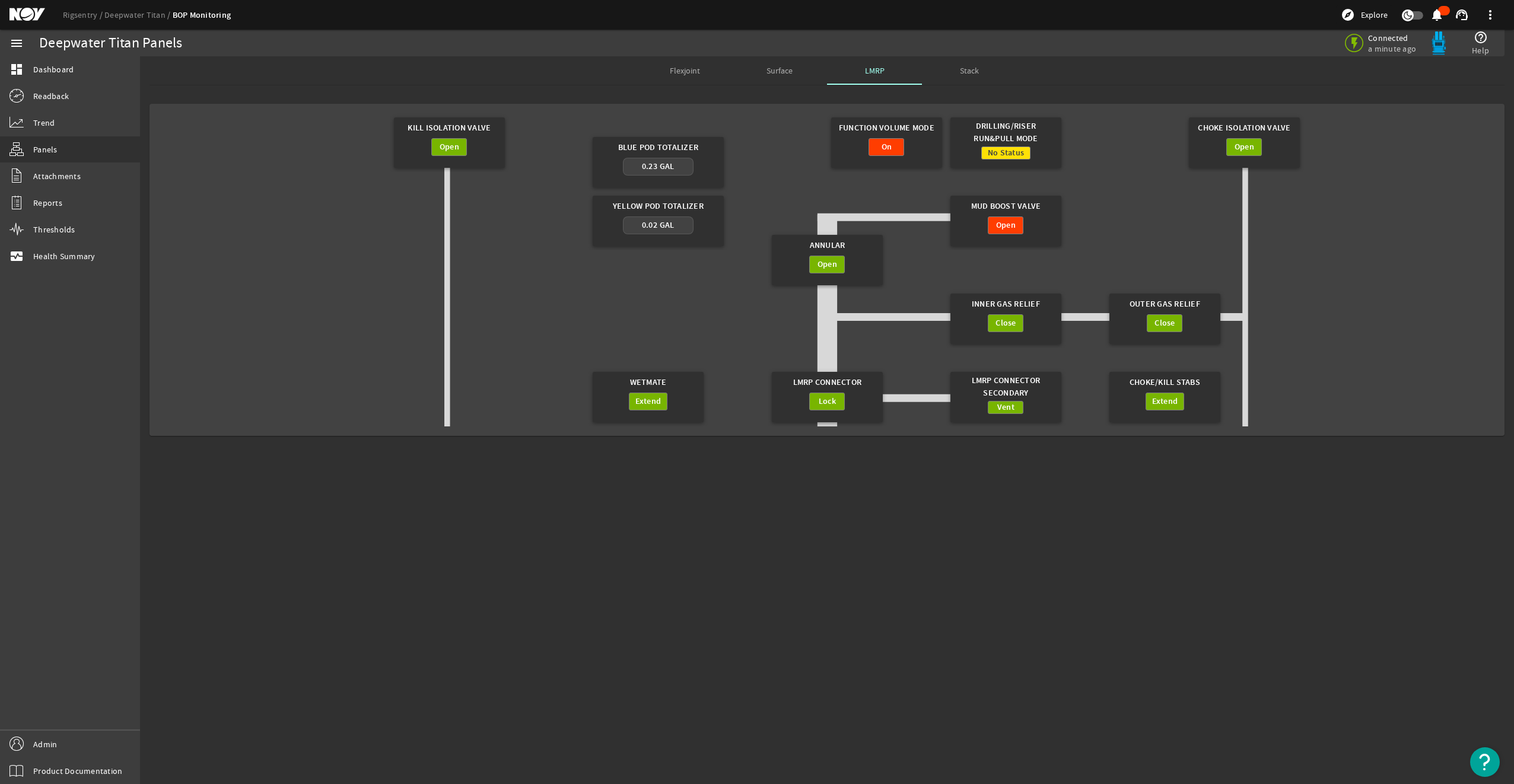
click at [976, 71] on span "Stack" at bounding box center [970, 70] width 19 height 8
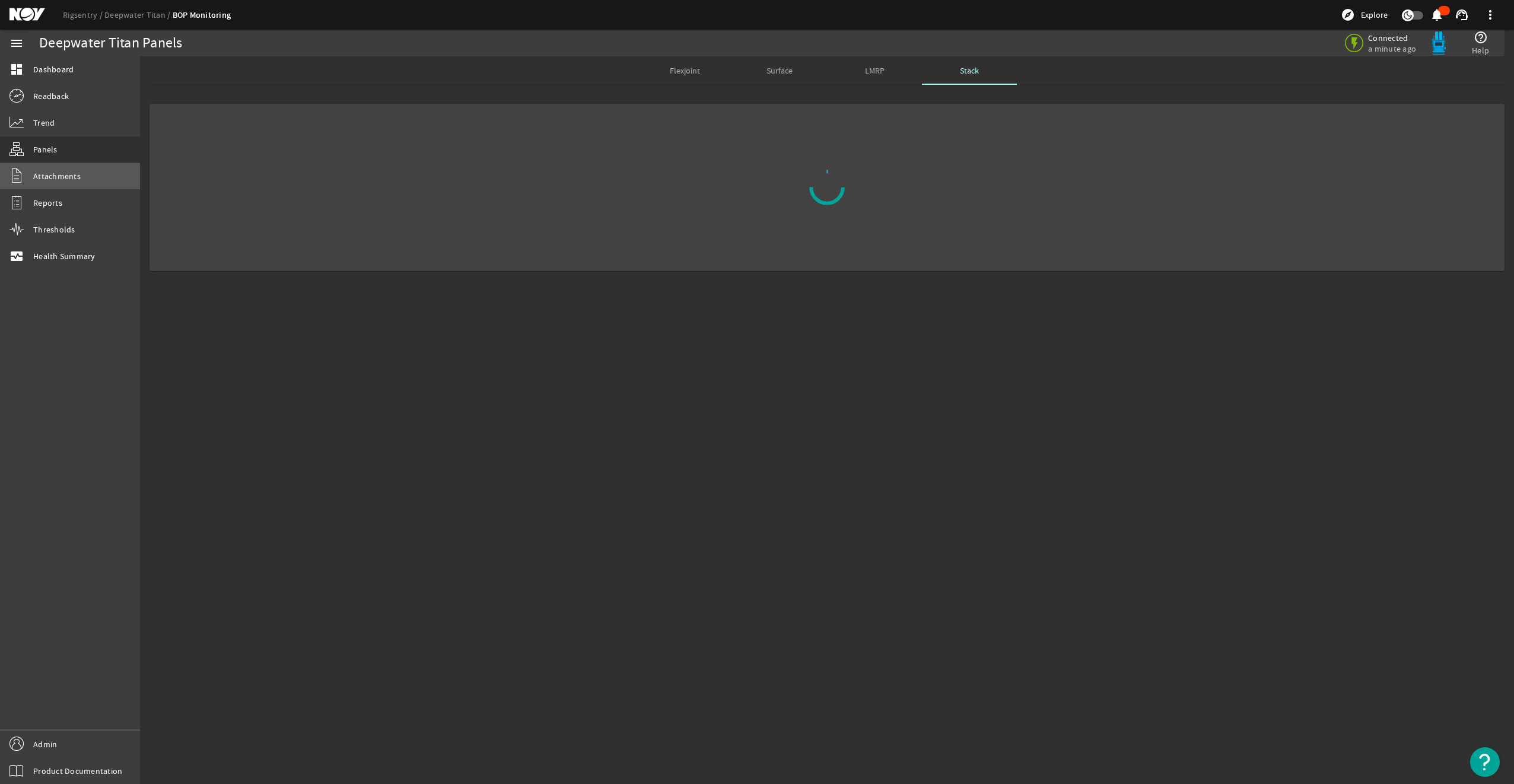
click at [63, 182] on link "Attachments" at bounding box center [70, 176] width 140 height 26
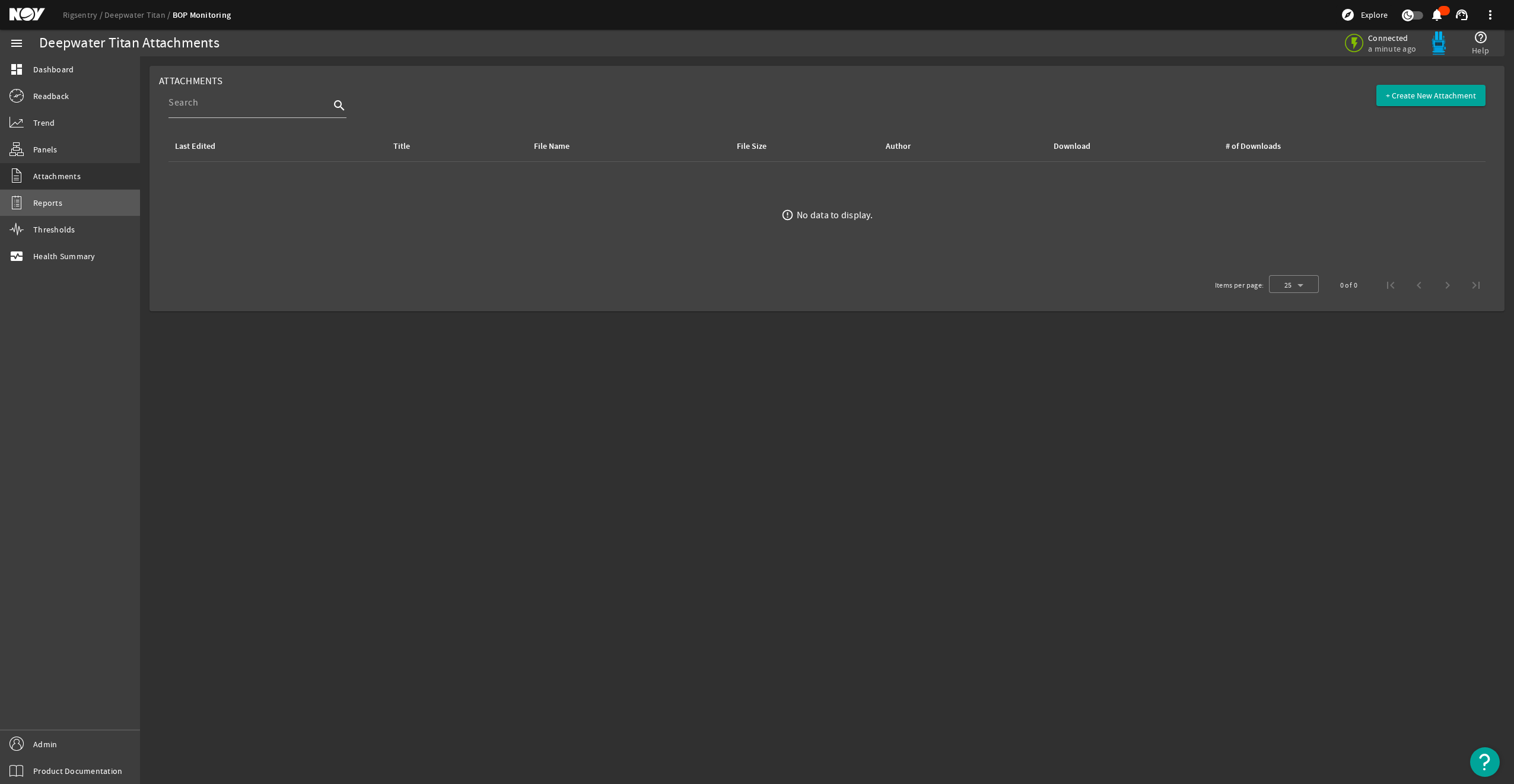
click at [54, 204] on span "Reports" at bounding box center [48, 203] width 29 height 12
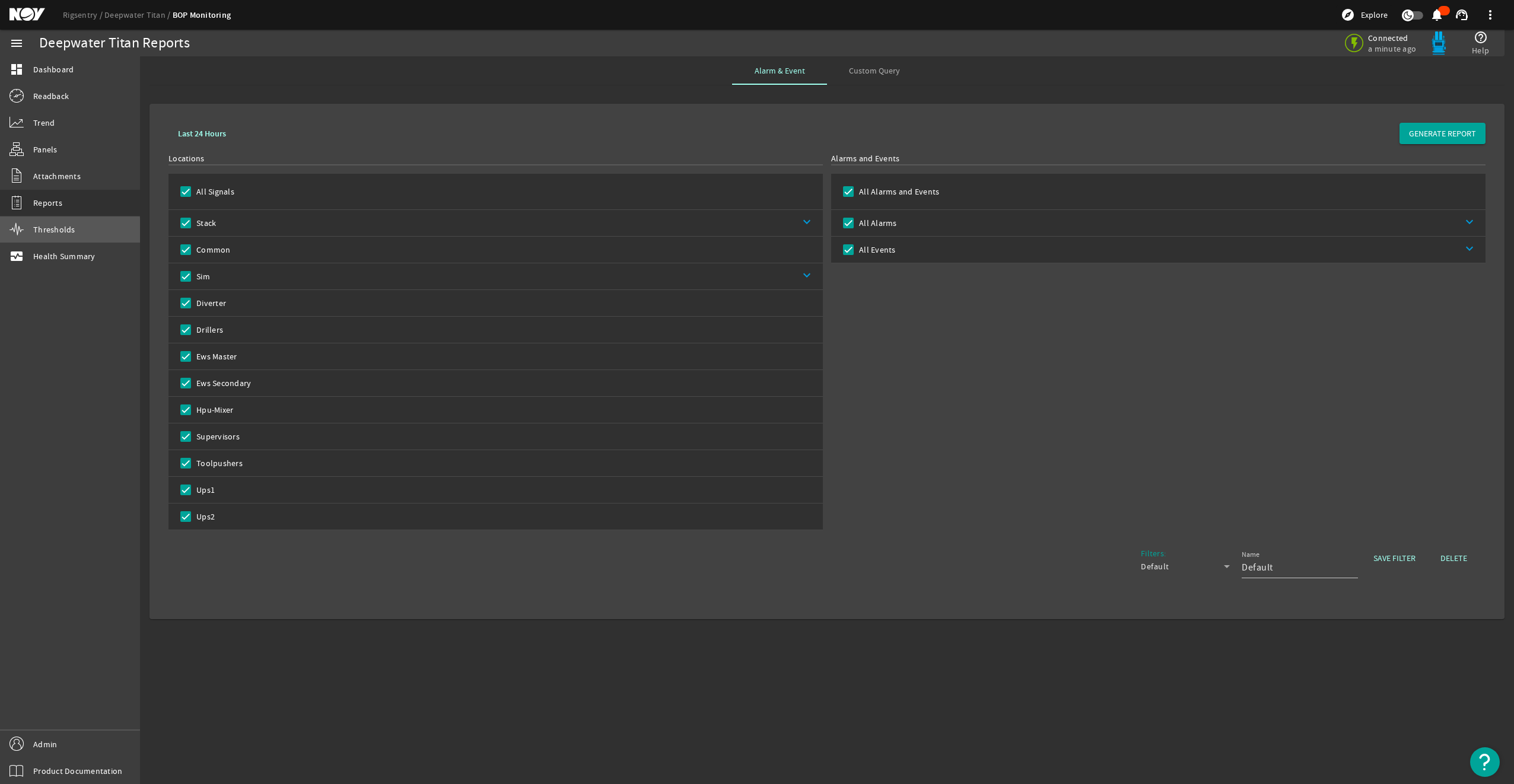
click at [54, 232] on span "Thresholds" at bounding box center [54, 230] width 42 height 12
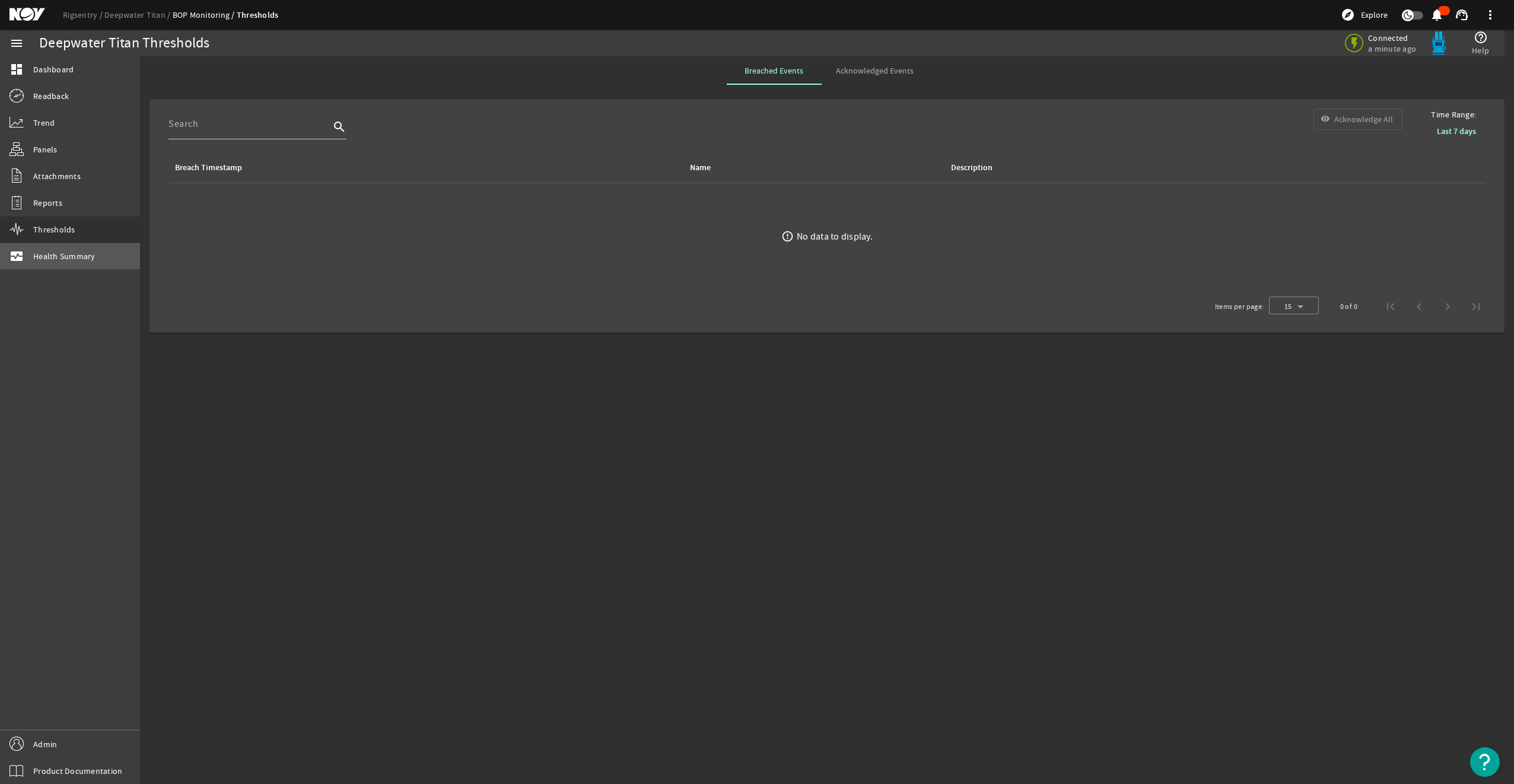
click at [59, 252] on span "Health Summary" at bounding box center [64, 256] width 62 height 12
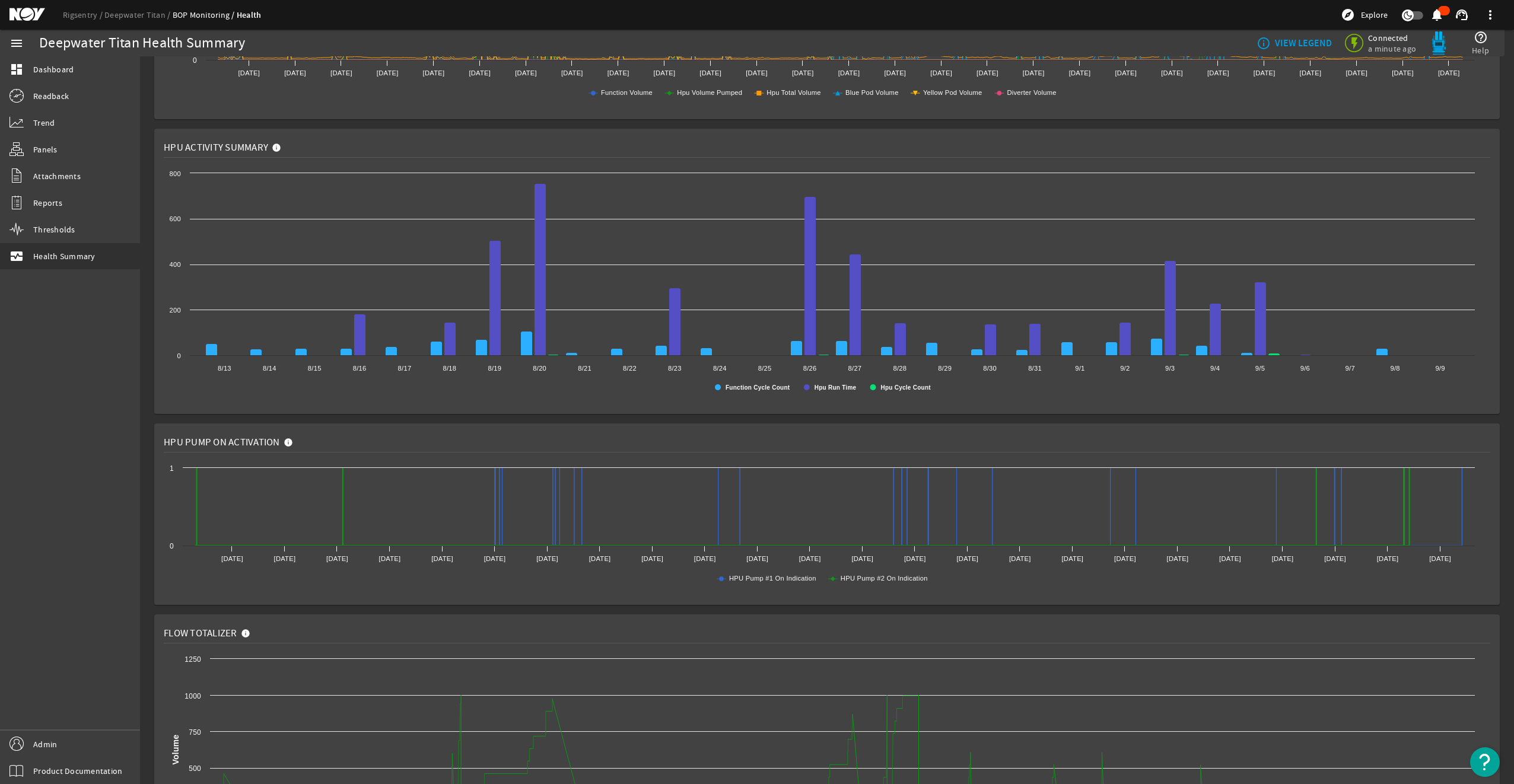
scroll to position [758, 0]
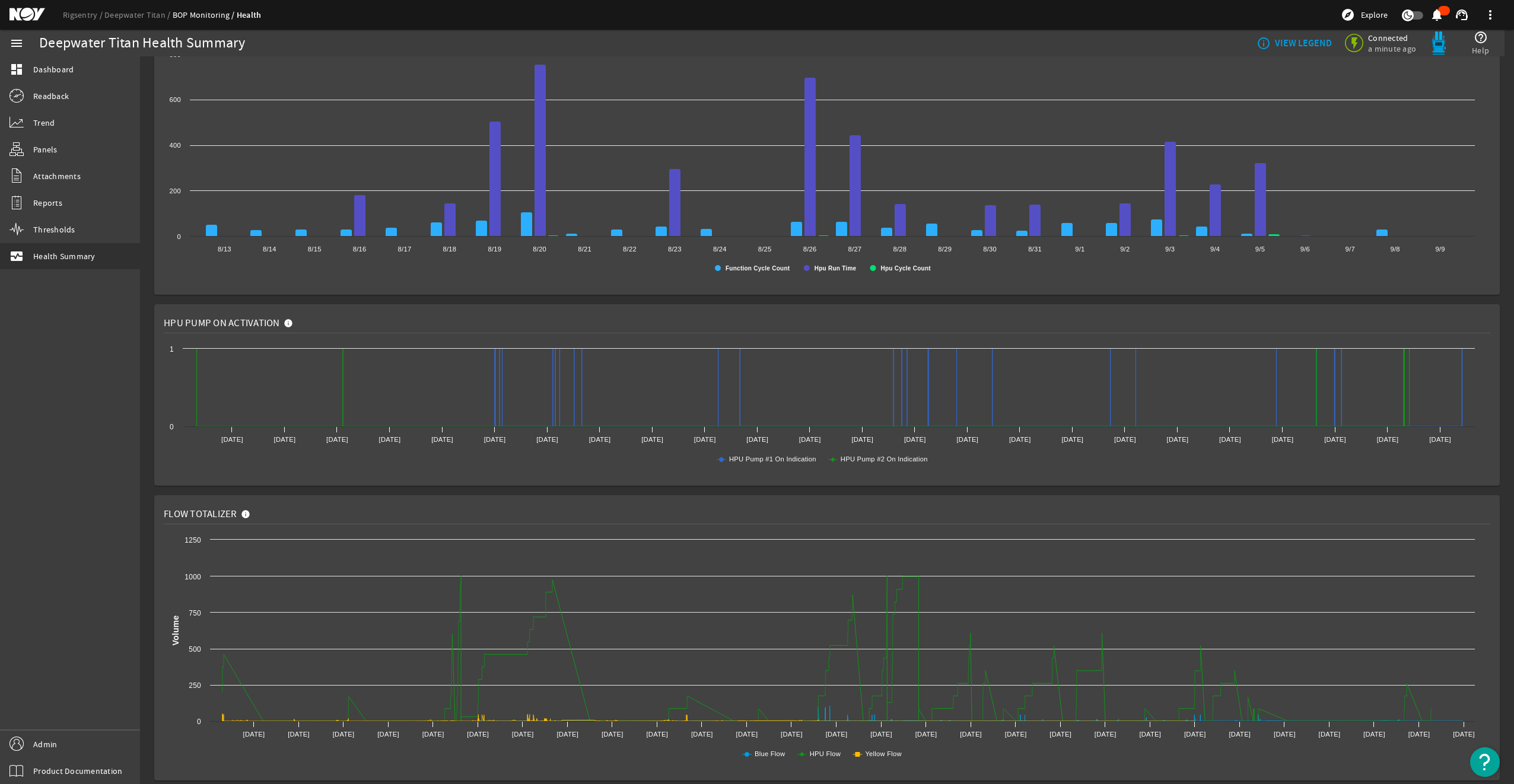
click at [1134, 570] on img "Open Resource Center" at bounding box center [1485, 762] width 29 height 29
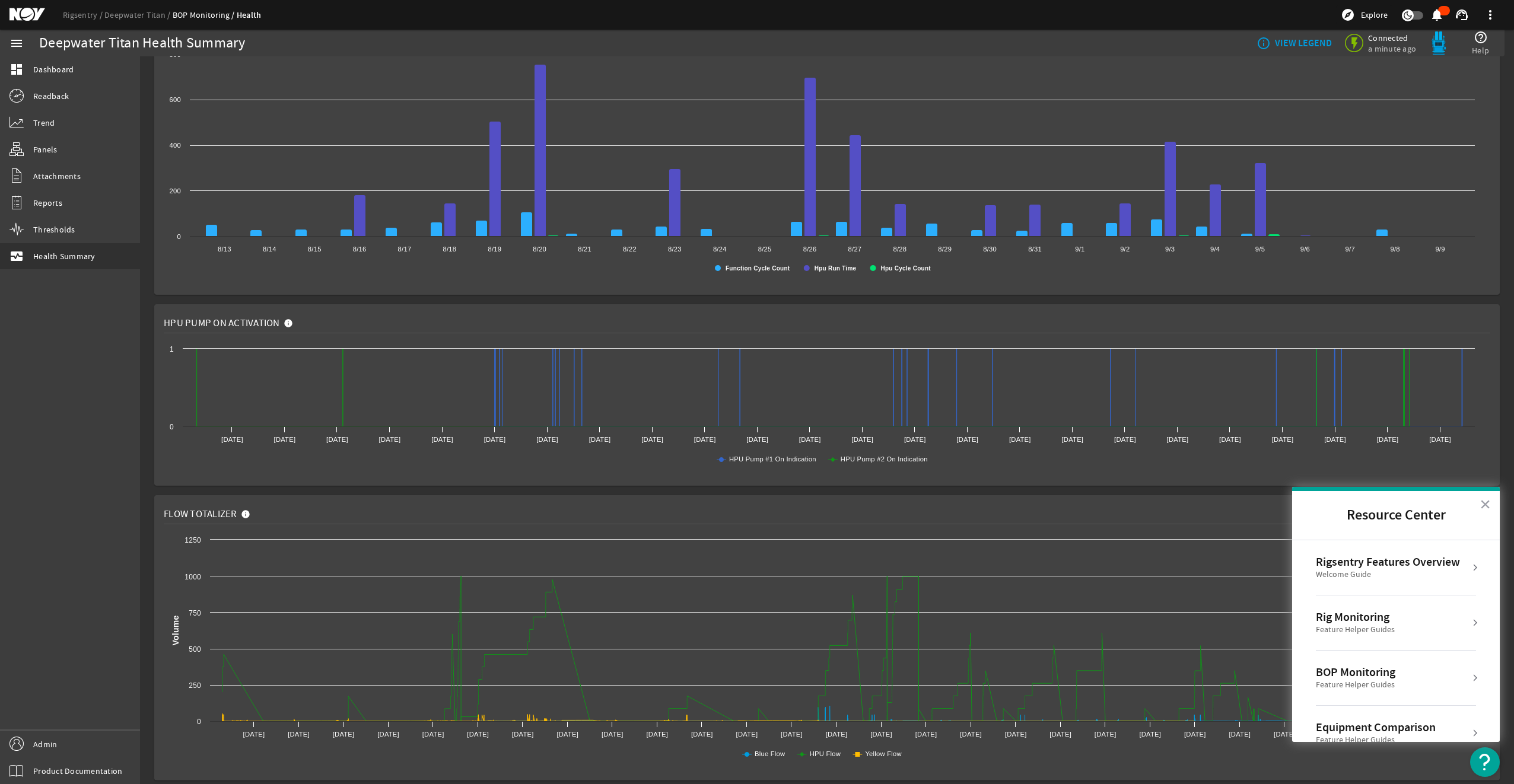
scroll to position [127, 0]
click at [1134, 503] on button "×" at bounding box center [1485, 505] width 11 height 19
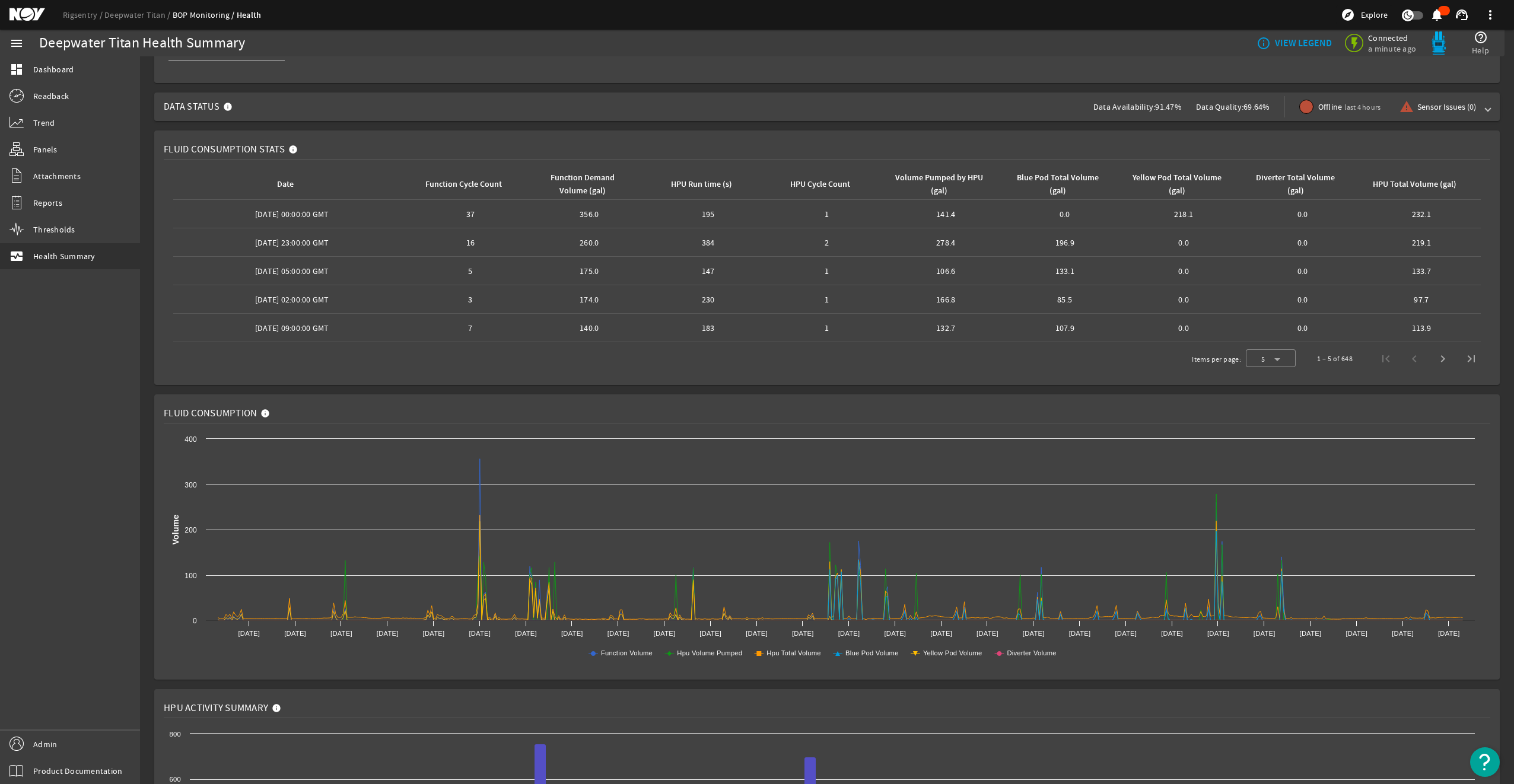
scroll to position [0, 0]
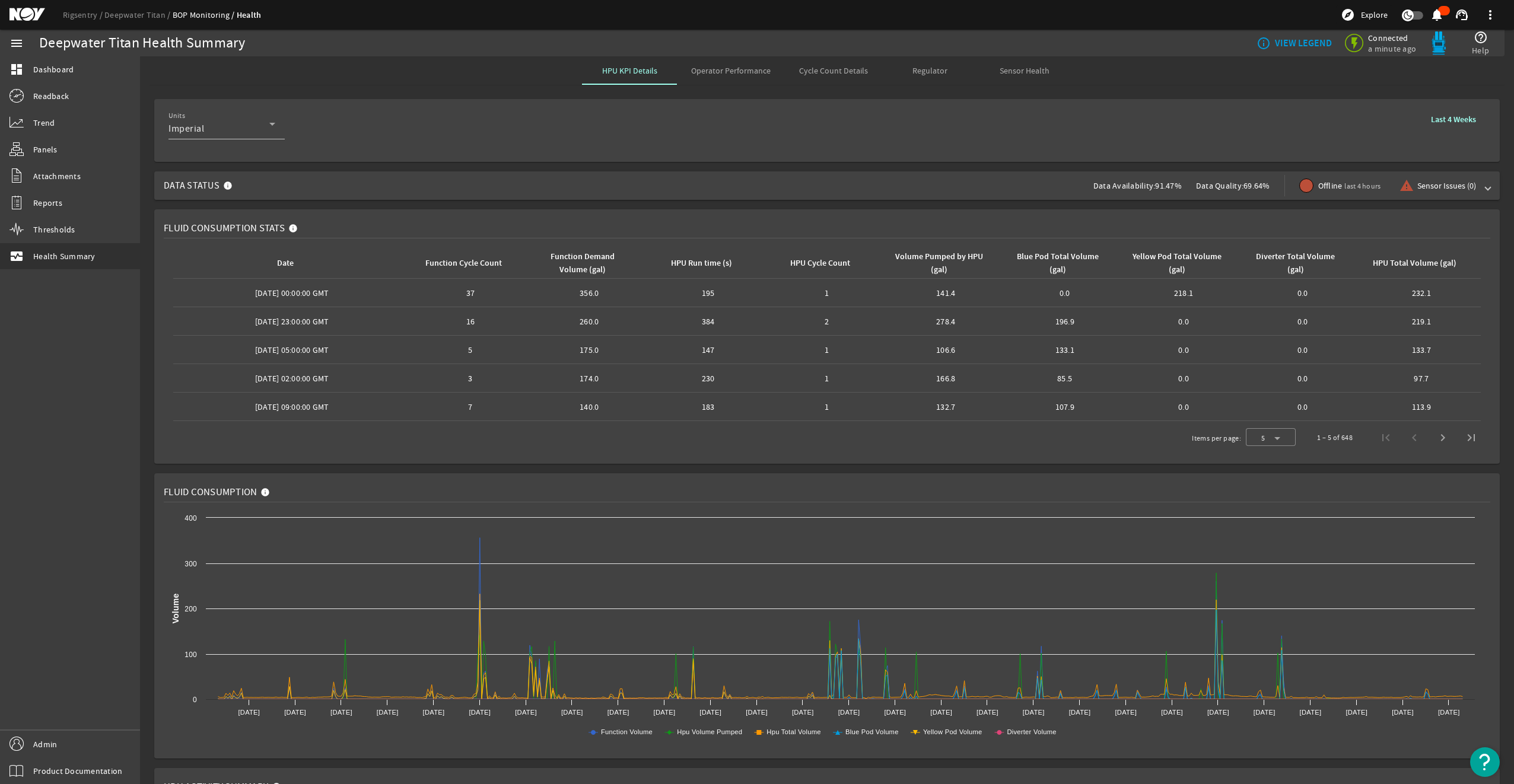
click at [1134, 194] on mat-expansion-panel-header "Data Status Data Availability: 91.47% Data Quality: 69.64% Offline last 4 hours…" at bounding box center [827, 186] width 1345 height 29
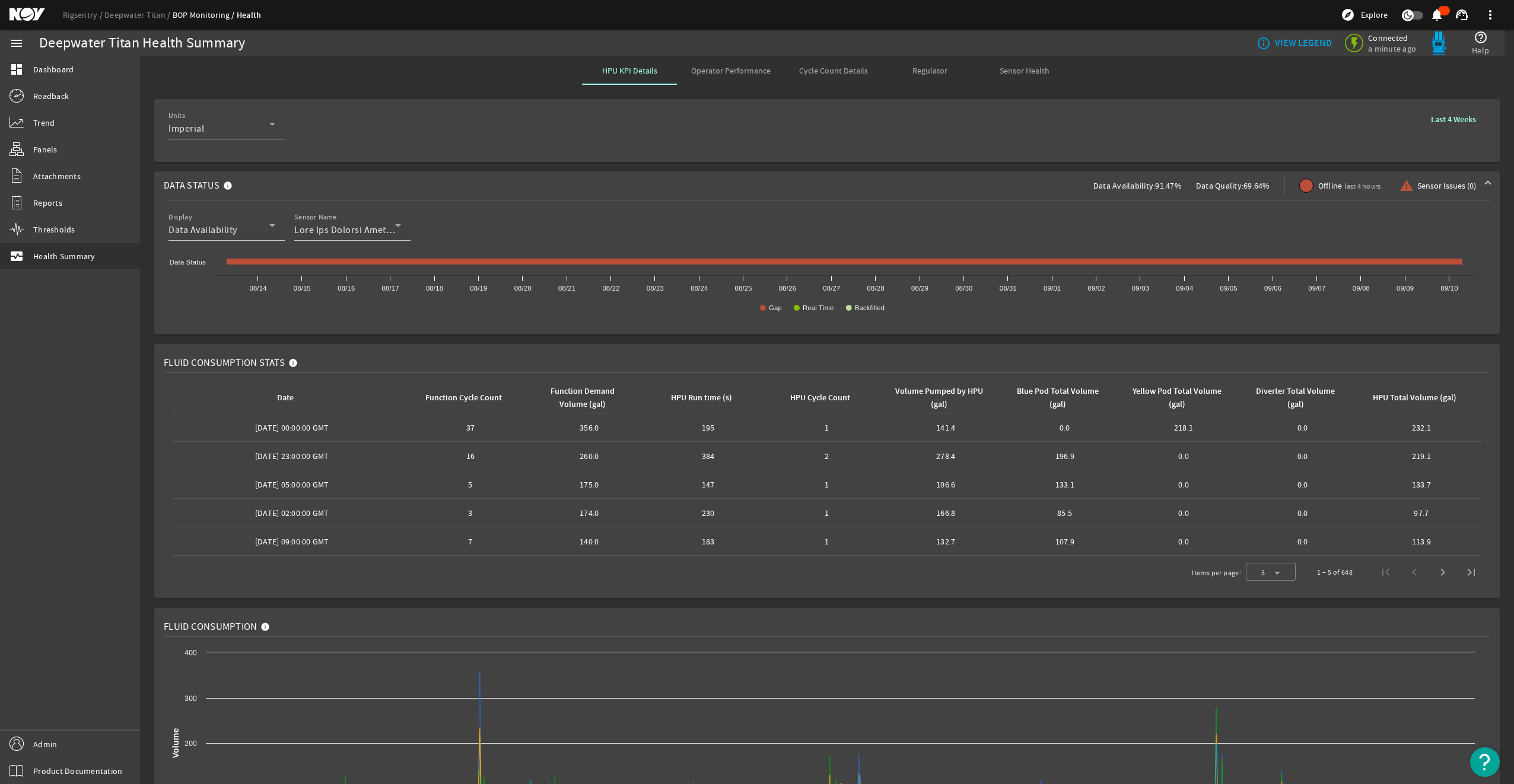
click at [1134, 194] on mat-expansion-panel-header "Data Status Data Availability: 91.47% Data Quality: 69.64% Offline last 4 hours…" at bounding box center [827, 186] width 1345 height 29
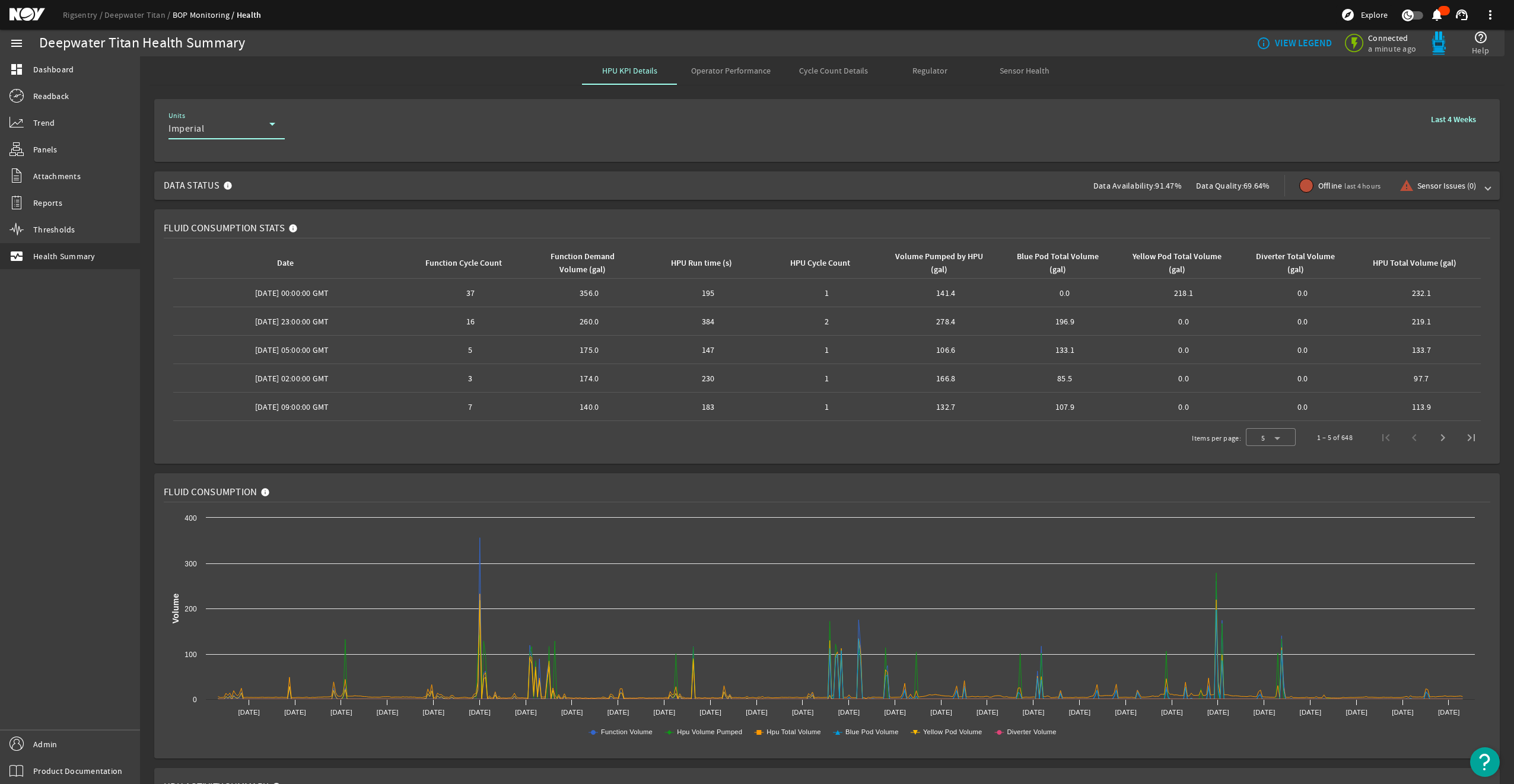
click at [260, 131] on div "Imperial" at bounding box center [219, 128] width 100 height 14
click at [201, 185] on span "Metric" at bounding box center [191, 186] width 26 height 14
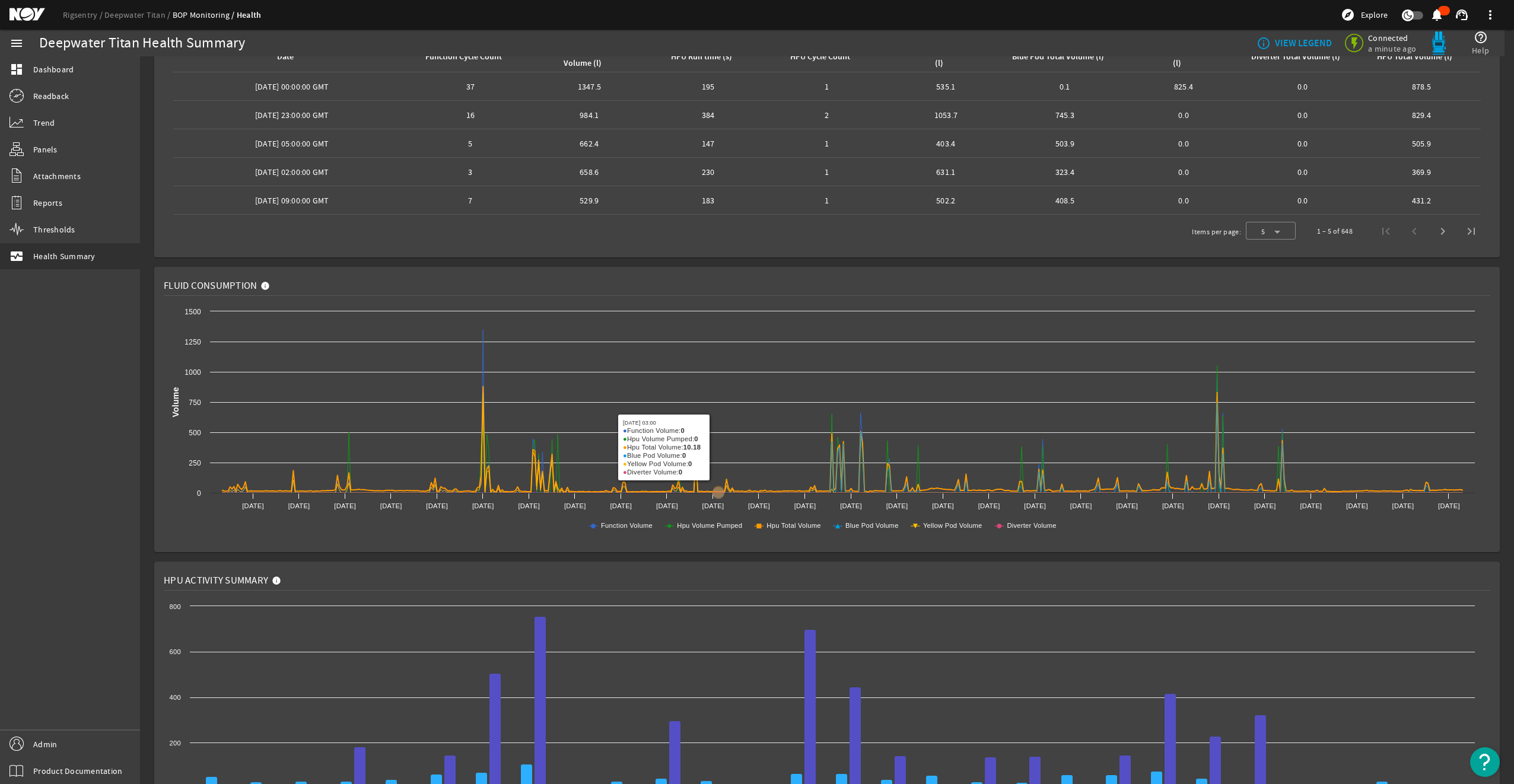
scroll to position [207, 0]
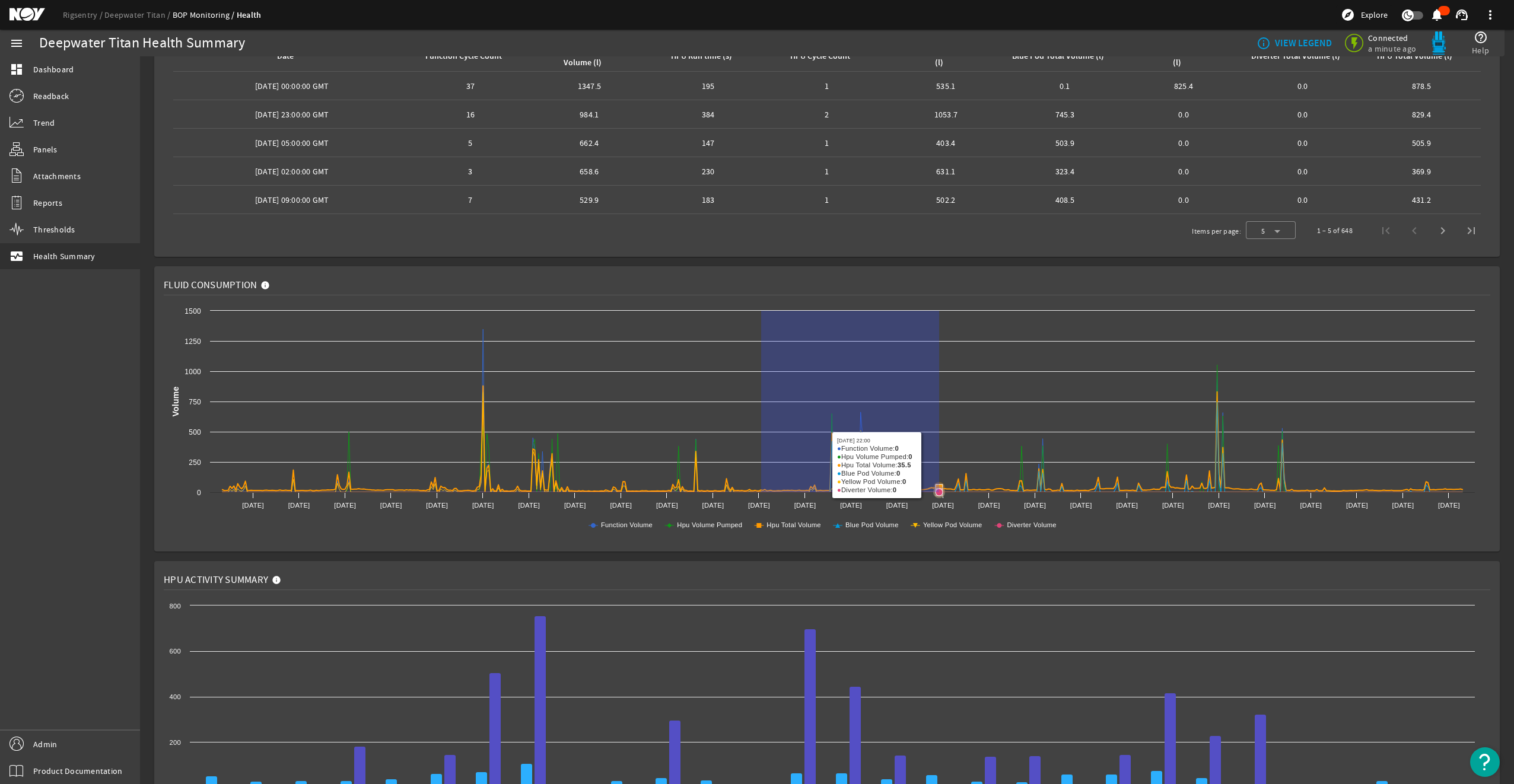
drag, startPoint x: 761, startPoint y: 456, endPoint x: 941, endPoint y: 465, distance: 180.2
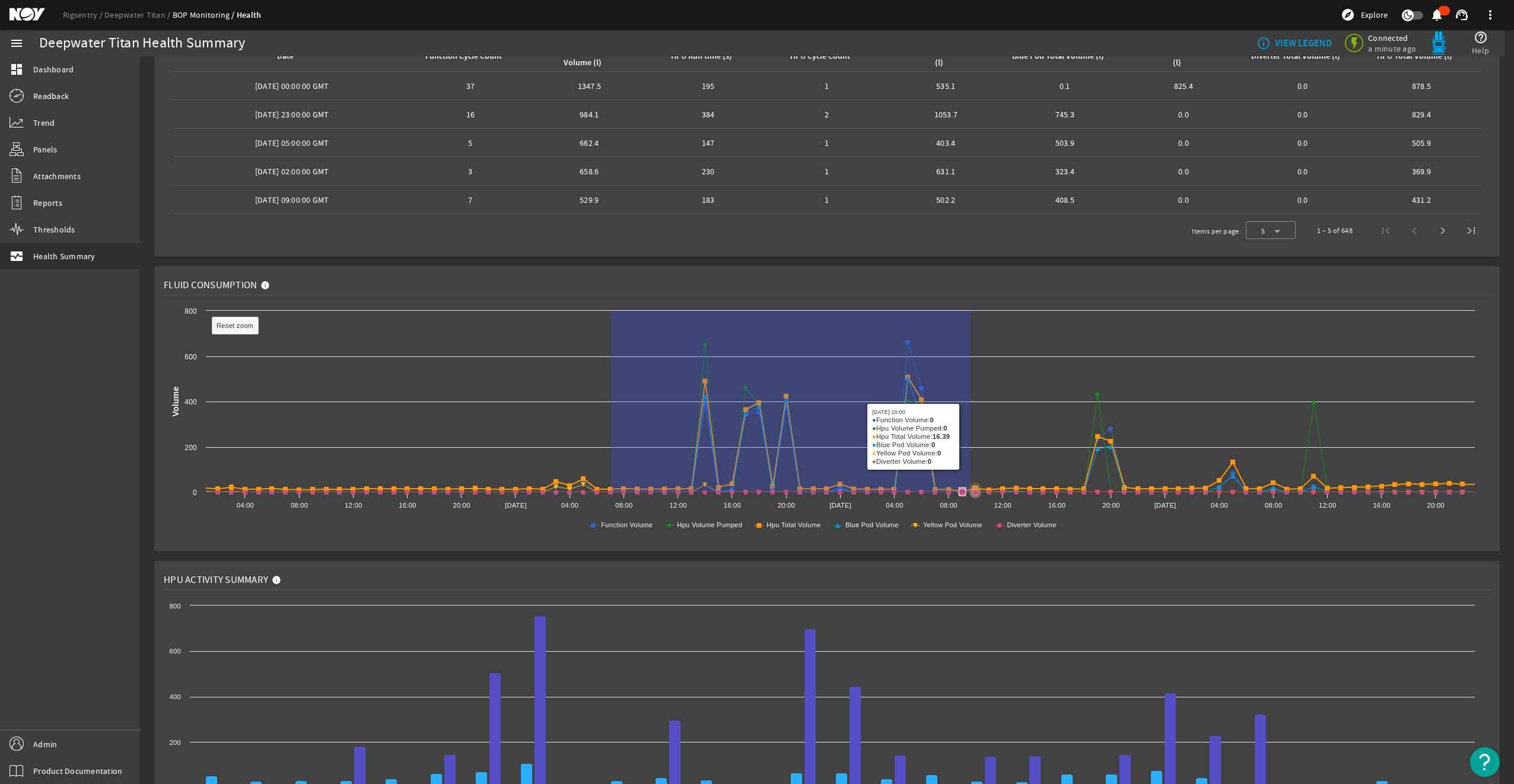
drag, startPoint x: 612, startPoint y: 416, endPoint x: 970, endPoint y: 437, distance: 358.6
click at [970, 437] on icon "Created with Highcharts 11.1.0 Volume Reset zoom level 1:1 Reset zoom Function …" at bounding box center [822, 424] width 1317 height 238
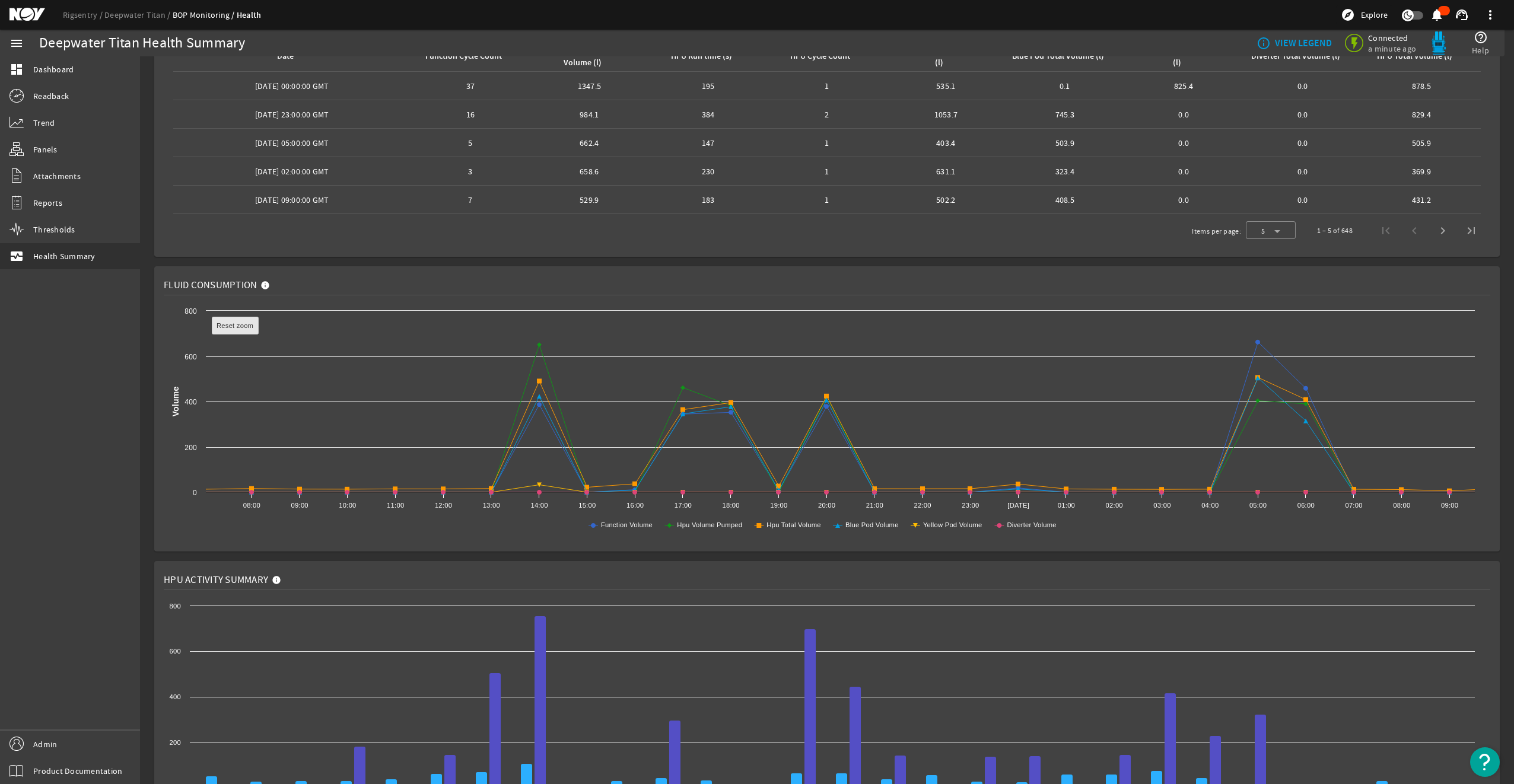
click at [231, 323] on text "Reset zoom" at bounding box center [235, 326] width 37 height 7
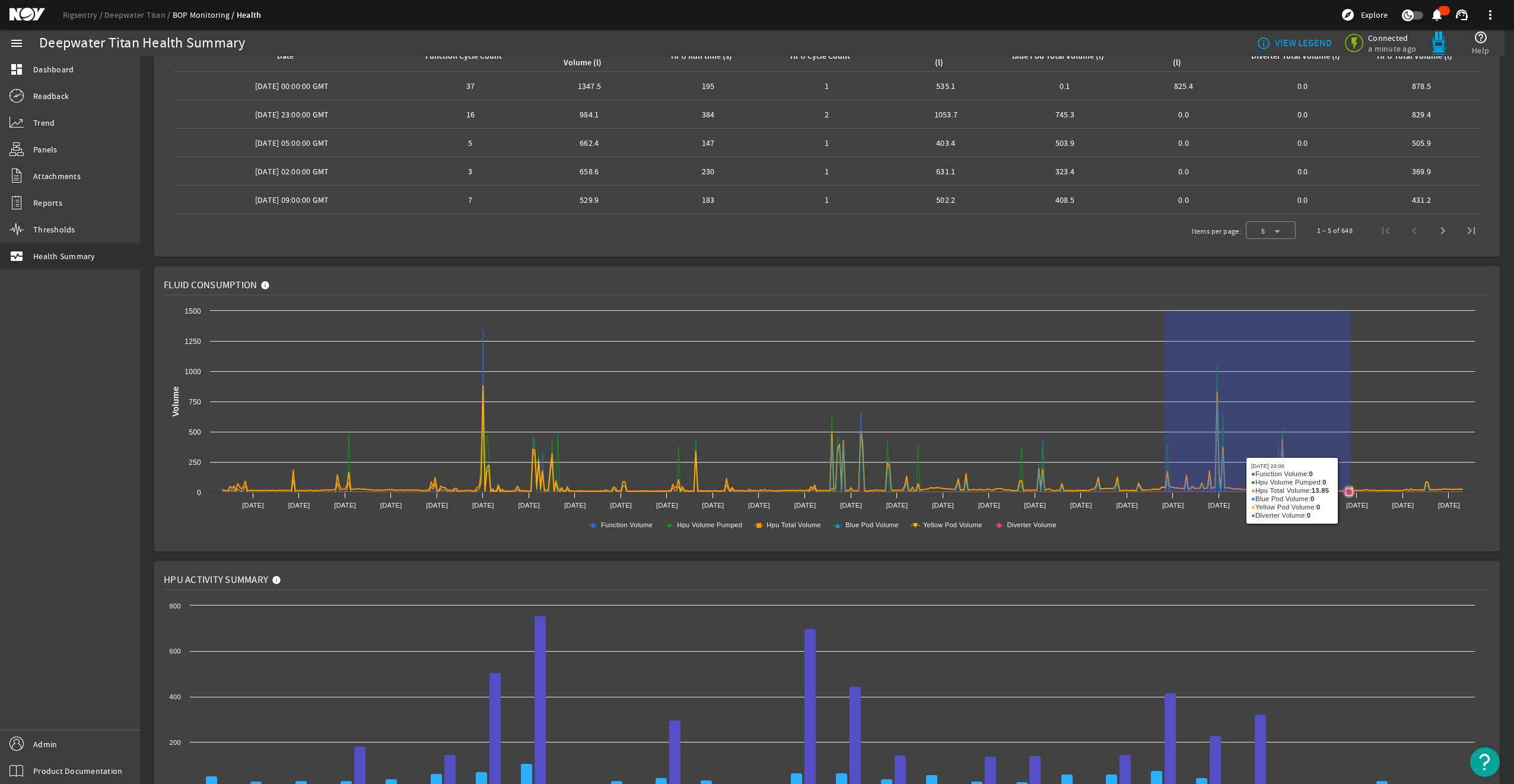
drag, startPoint x: 1164, startPoint y: 448, endPoint x: 1345, endPoint y: 490, distance: 185.8
click at [1134, 490] on g at bounding box center [842, 414] width 1240 height 169
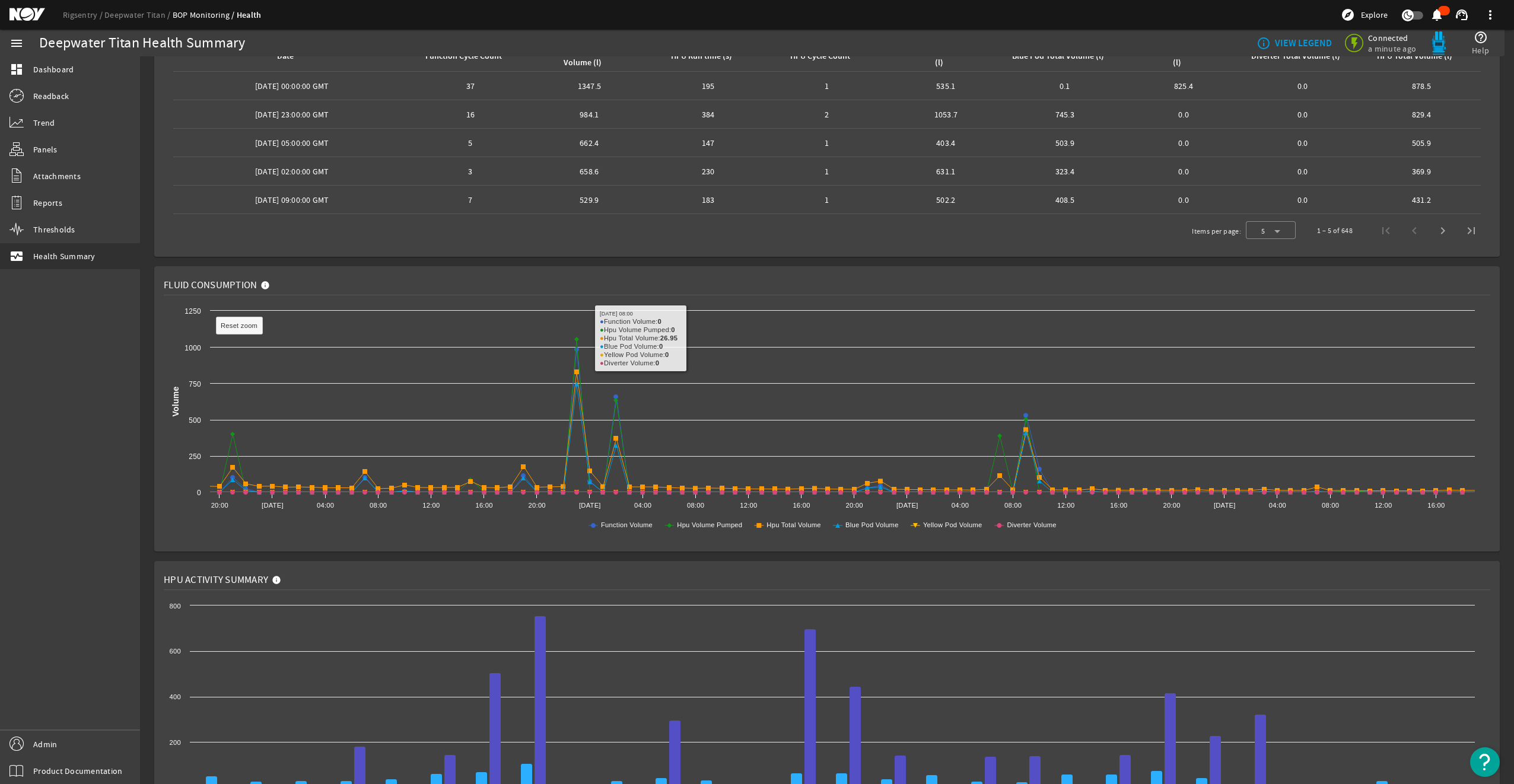
scroll to position [0, 0]
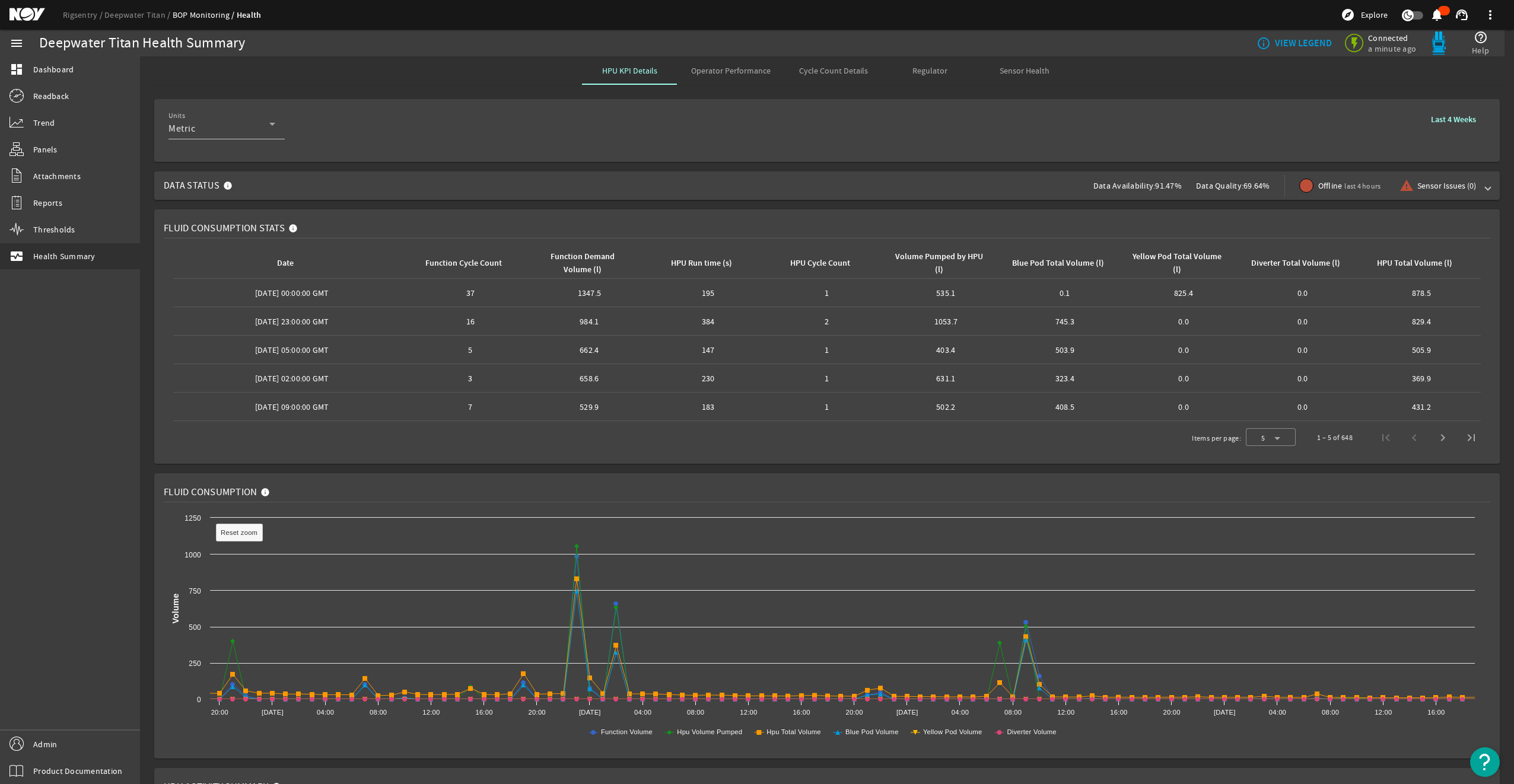
click at [657, 175] on span "Data Status Data Availability: 91.47% Data Quality: 69.64% Offline last 4 hours…" at bounding box center [824, 186] width 1322 height 29
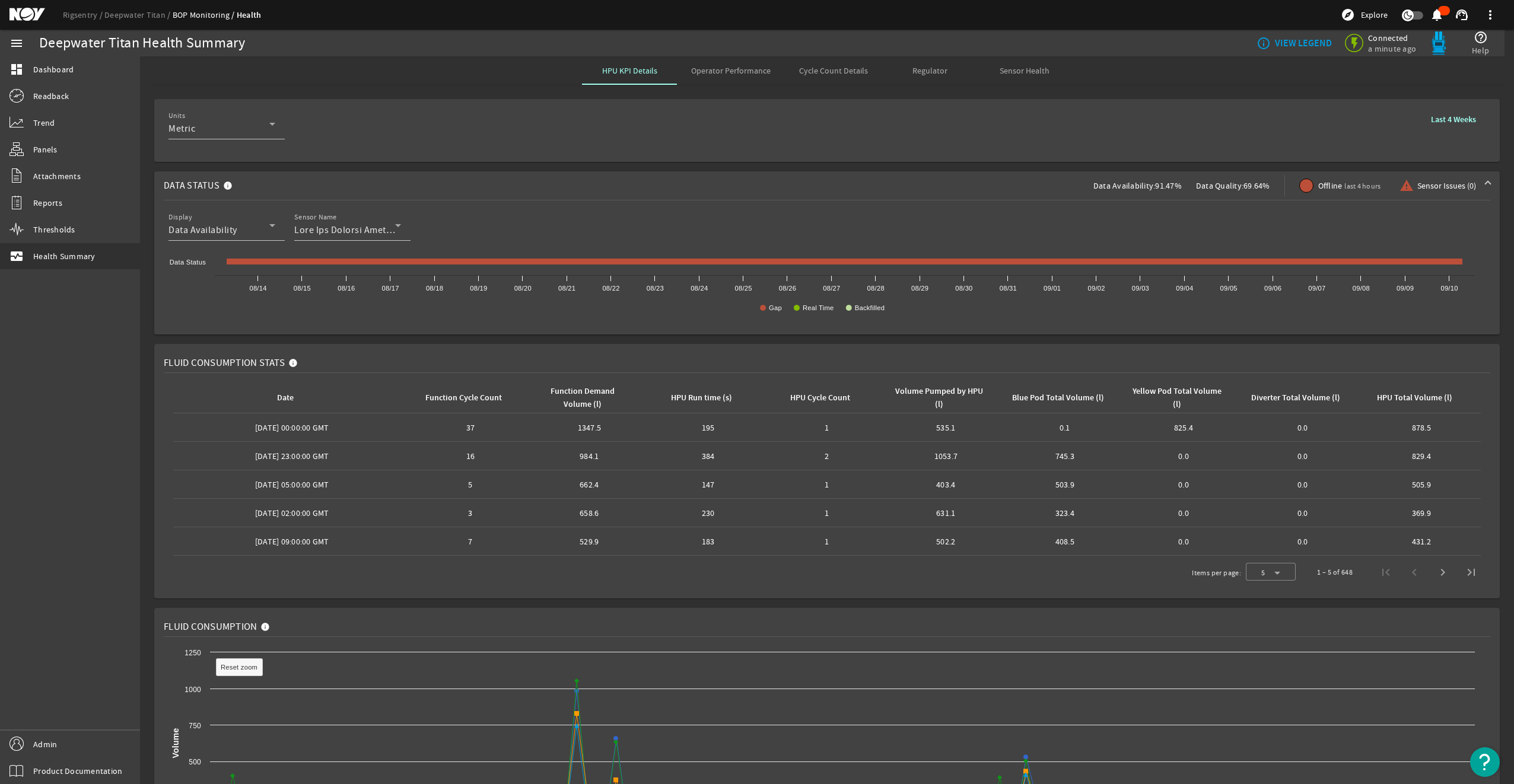
click at [657, 175] on span "Data Status Data Availability: 91.47% Data Quality: 69.64% Offline last 4 hours…" at bounding box center [824, 186] width 1322 height 29
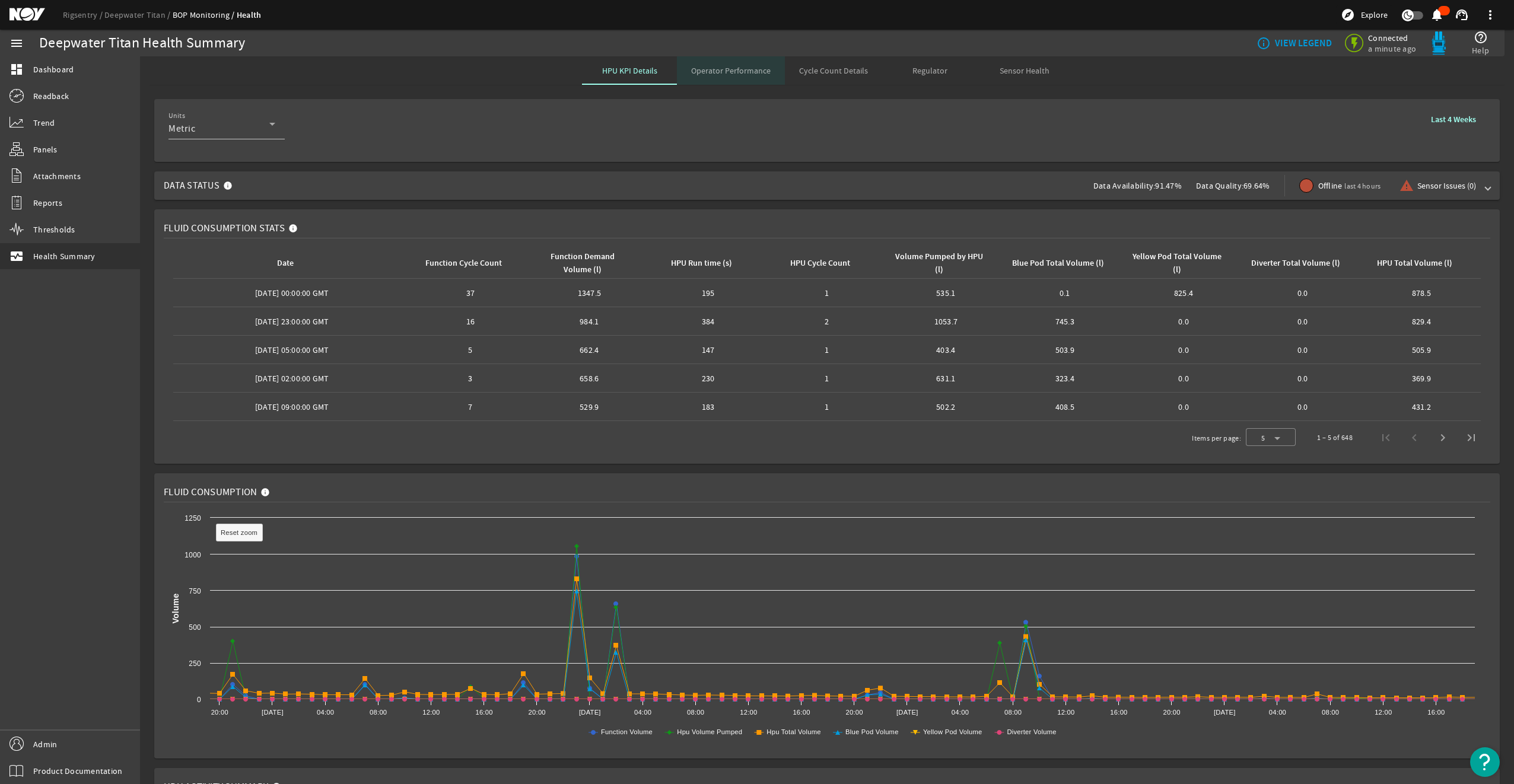
click at [738, 73] on span "Operator Performance" at bounding box center [731, 70] width 79 height 8
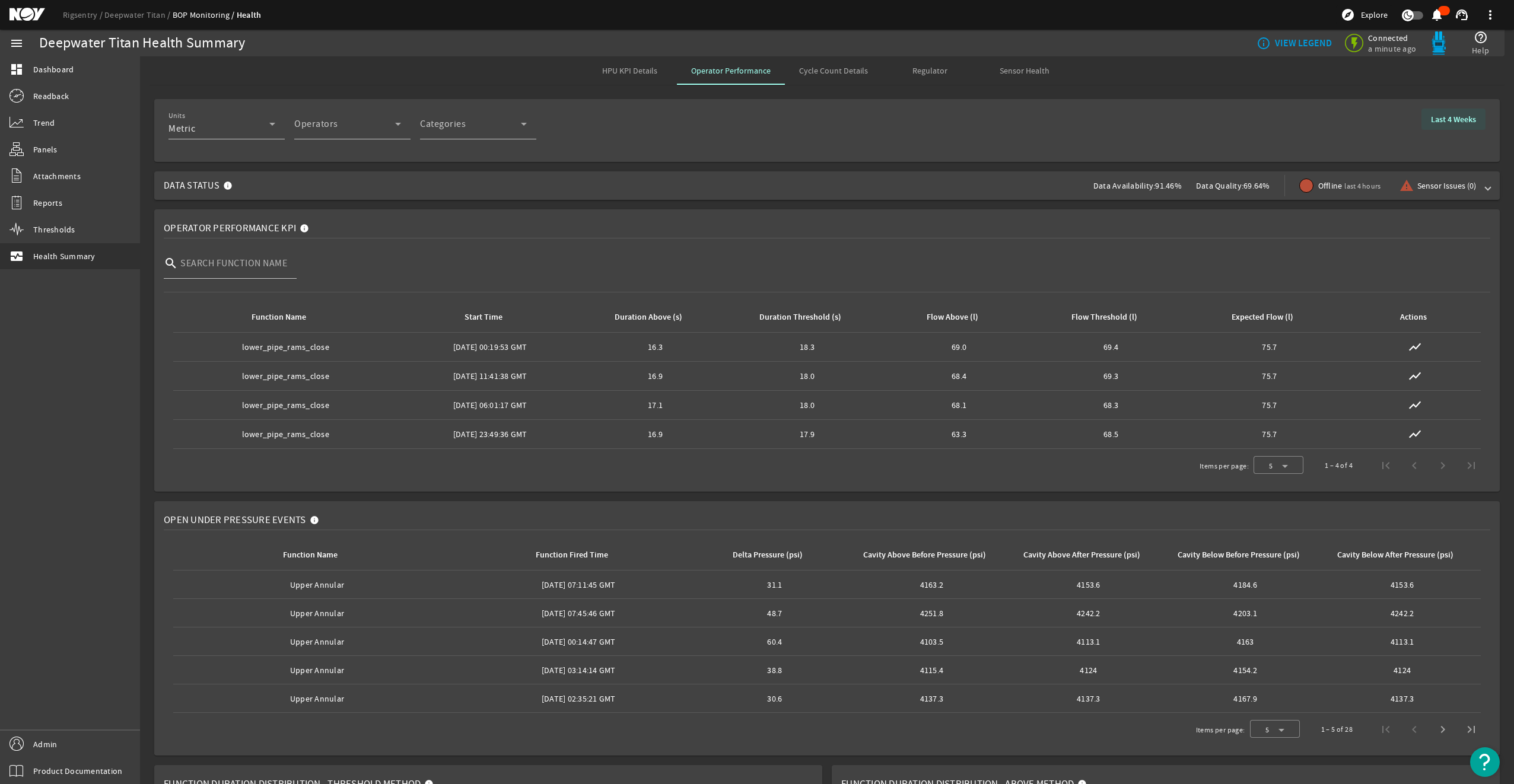
click at [1134, 118] on b "Last 4 Weeks" at bounding box center [1453, 119] width 45 height 11
click at [1134, 193] on b "Last 6 Months" at bounding box center [1372, 196] width 49 height 12
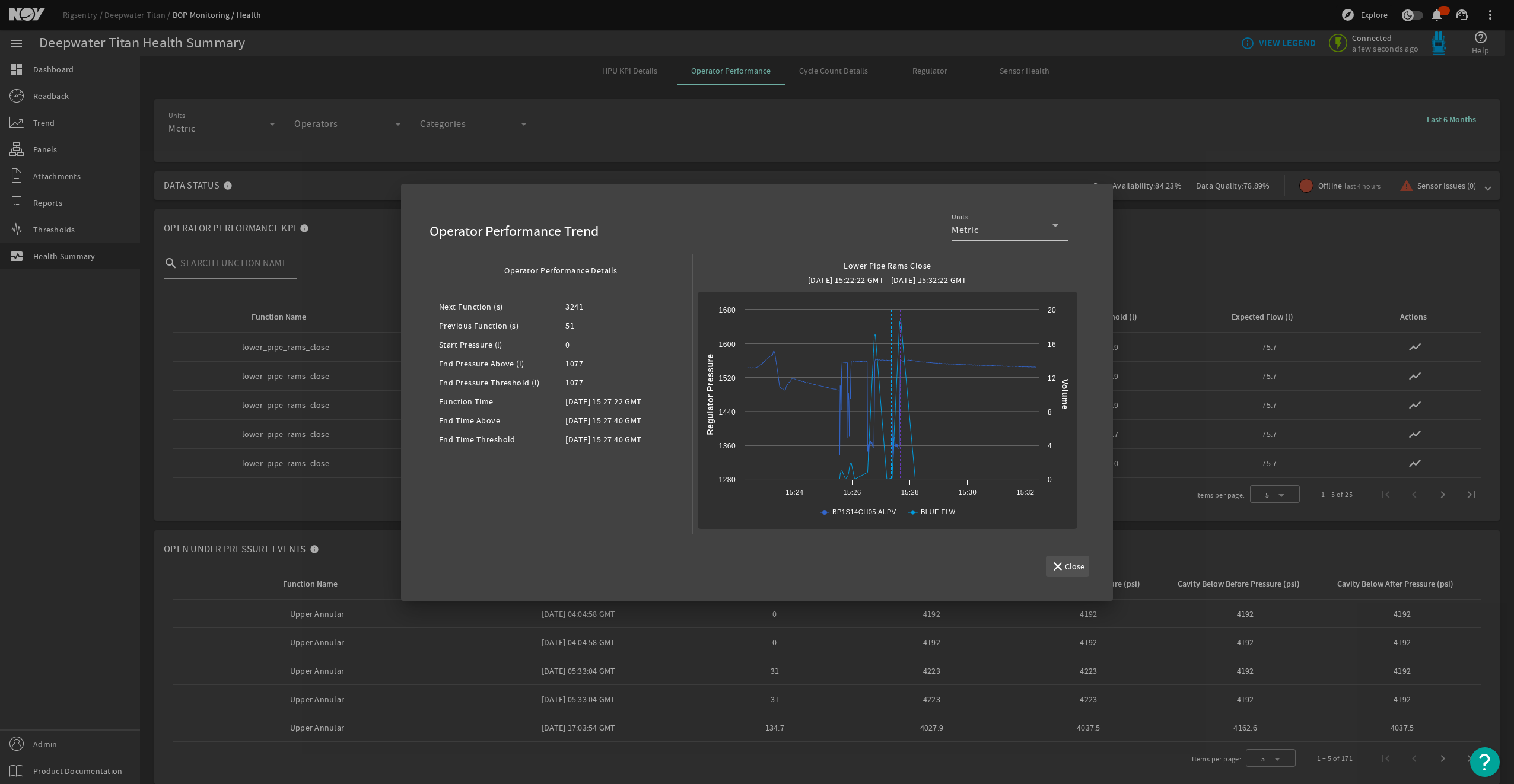
click at [1084, 565] on span "button" at bounding box center [1067, 566] width 43 height 29
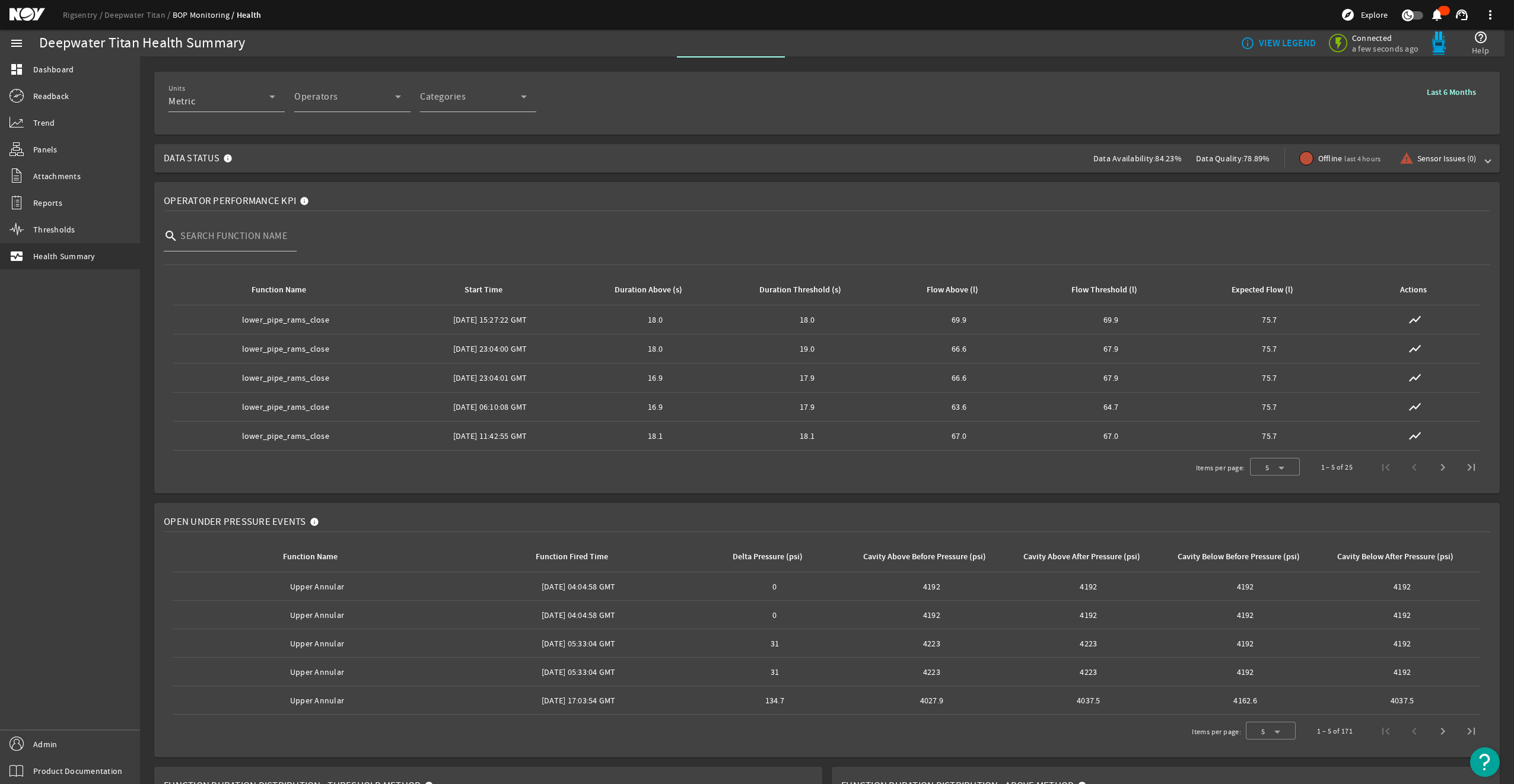
scroll to position [29, 0]
click at [1436, 466] on span "Next page" at bounding box center [1442, 466] width 29 height 29
click at [1434, 469] on span "Next page" at bounding box center [1442, 466] width 29 height 29
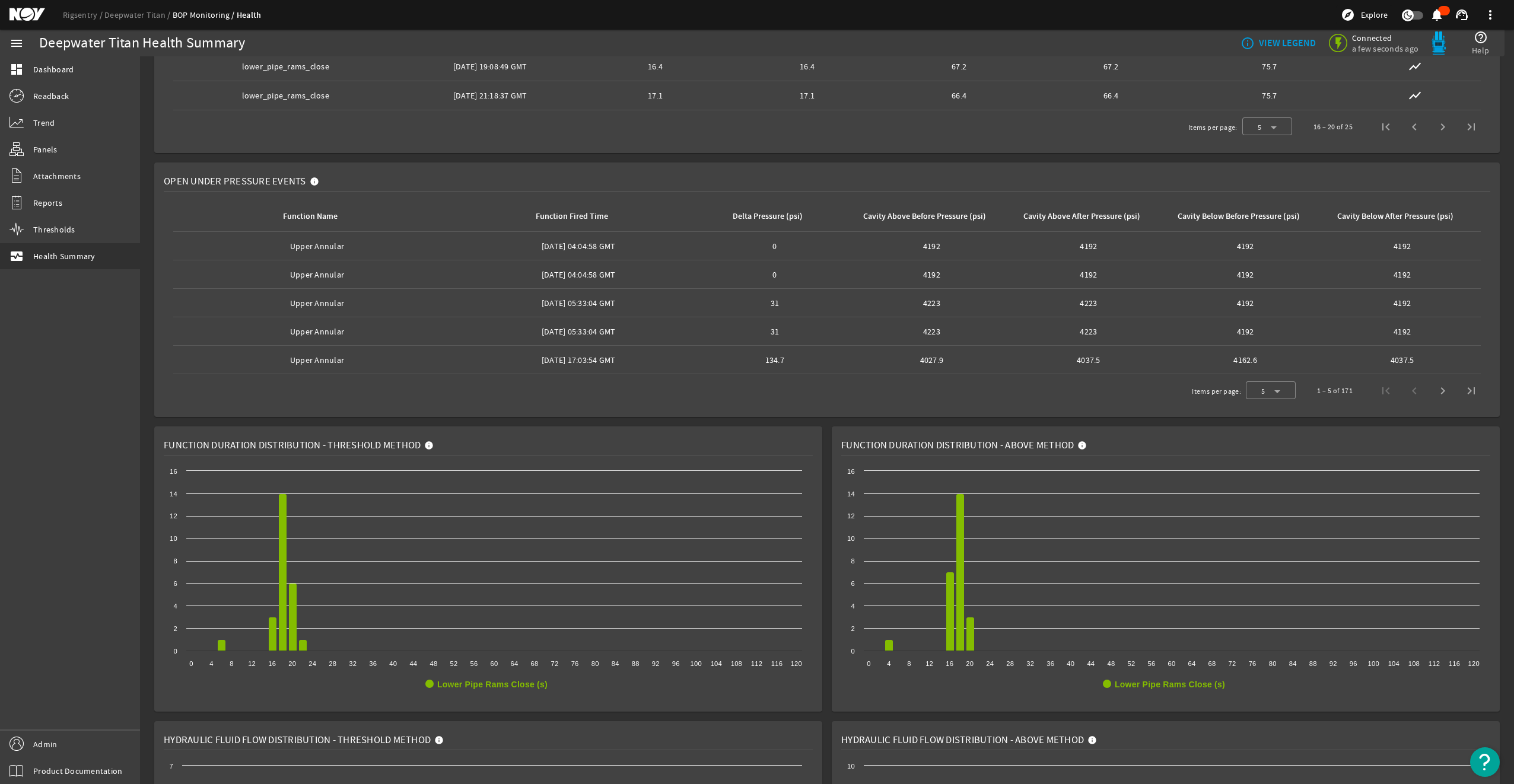
scroll to position [390, 0]
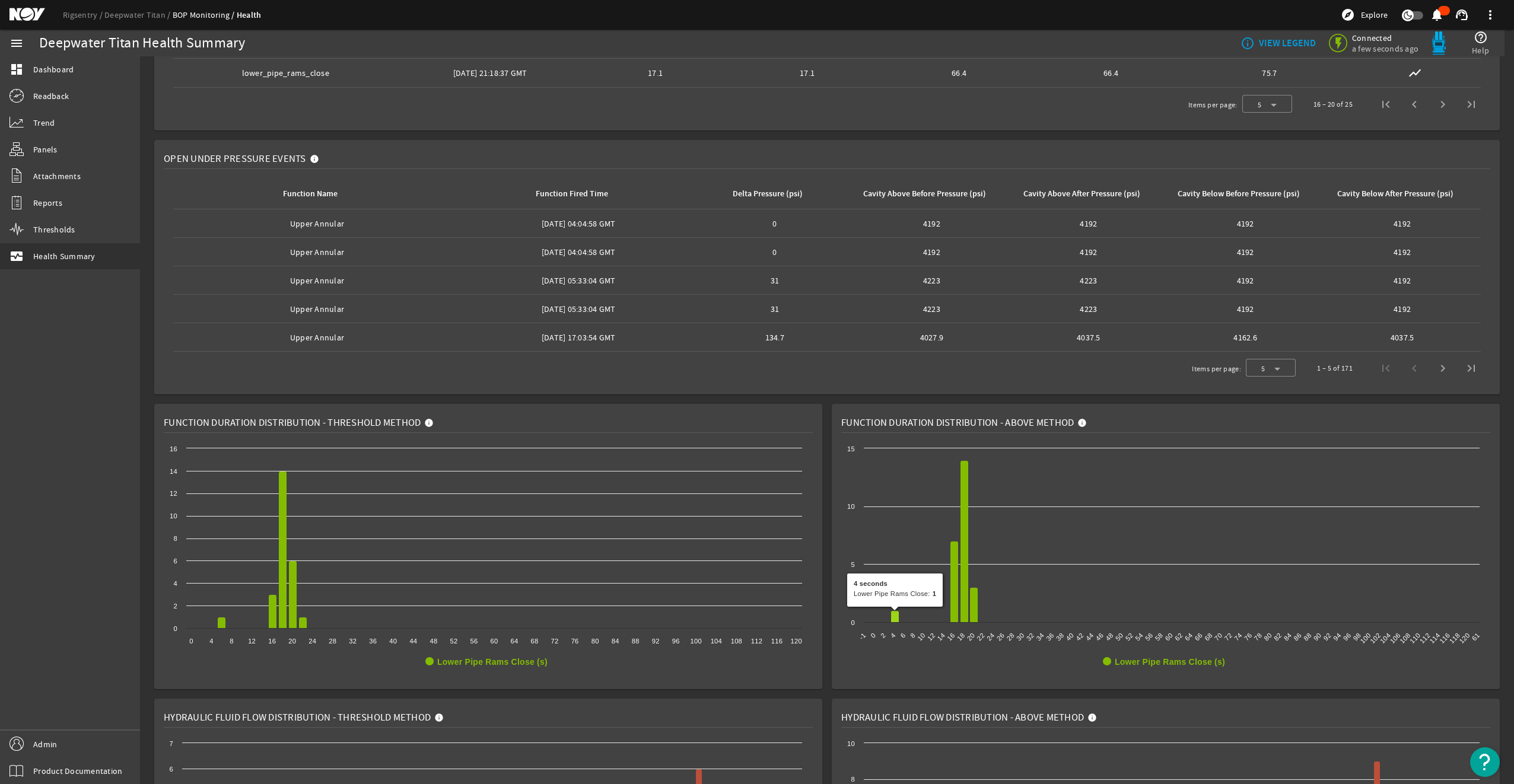
click at [892, 614] on icon at bounding box center [895, 617] width 8 height 12
click at [1430, 363] on span "Next page" at bounding box center [1442, 368] width 29 height 29
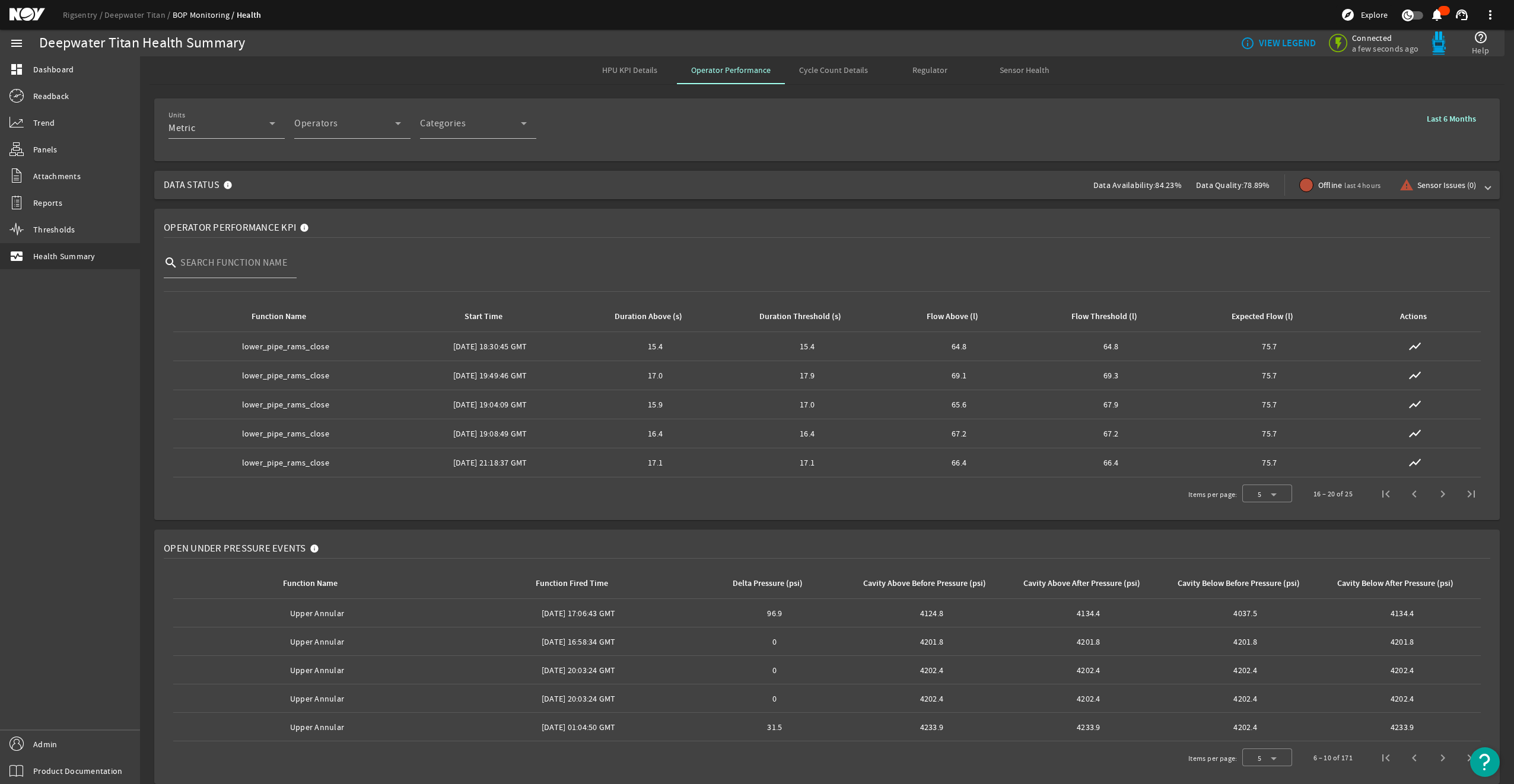
scroll to position [0, 0]
click at [844, 68] on span "Cycle Count Details" at bounding box center [833, 70] width 69 height 8
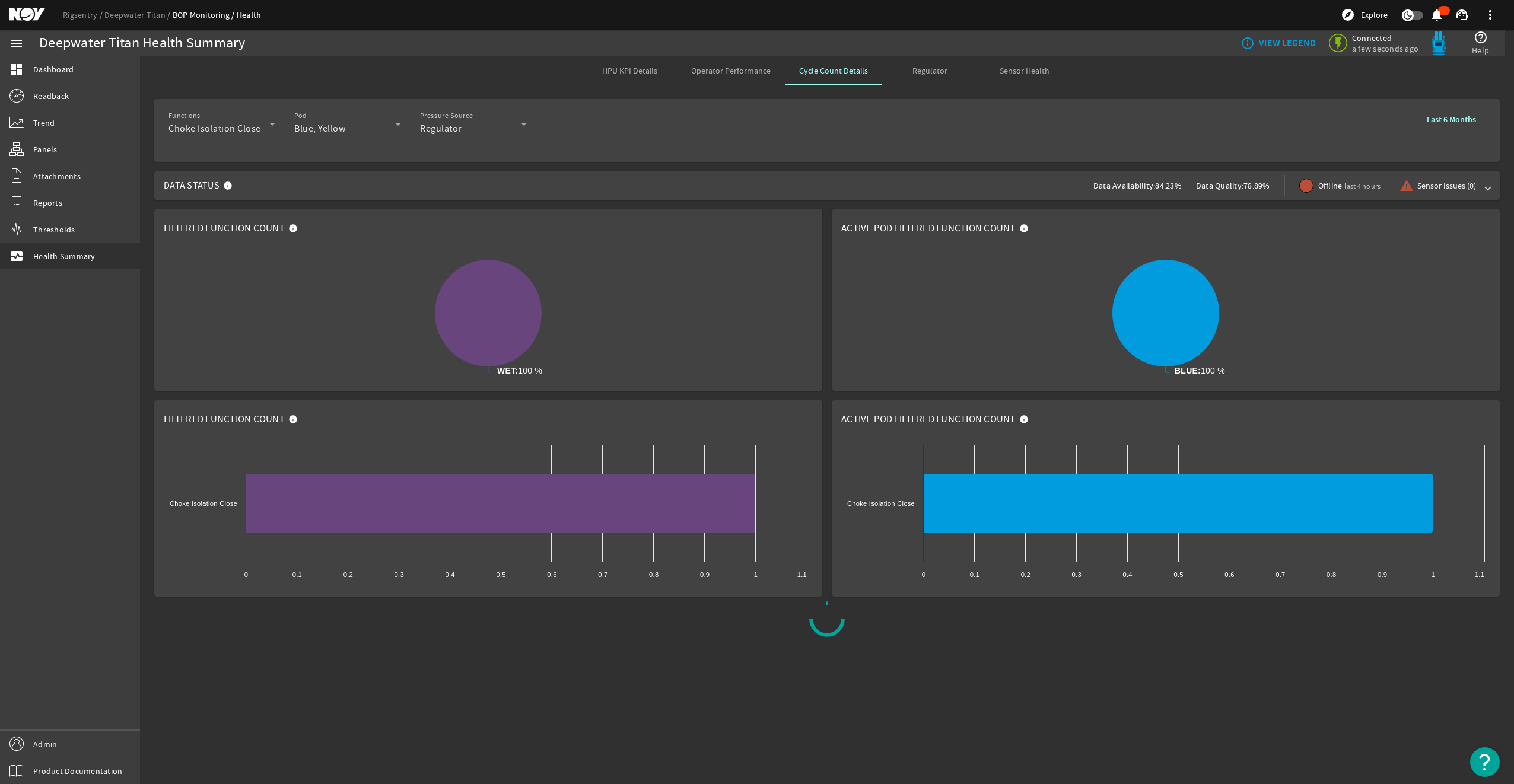
click at [827, 355] on rigsentry-mat-card "Filtered Function Count Created with Highcharts 11.1.0 WET: 100 % ​ WET: 100 %" at bounding box center [489, 300] width 678 height 191
click at [935, 82] on span "Regulator" at bounding box center [930, 70] width 35 height 29
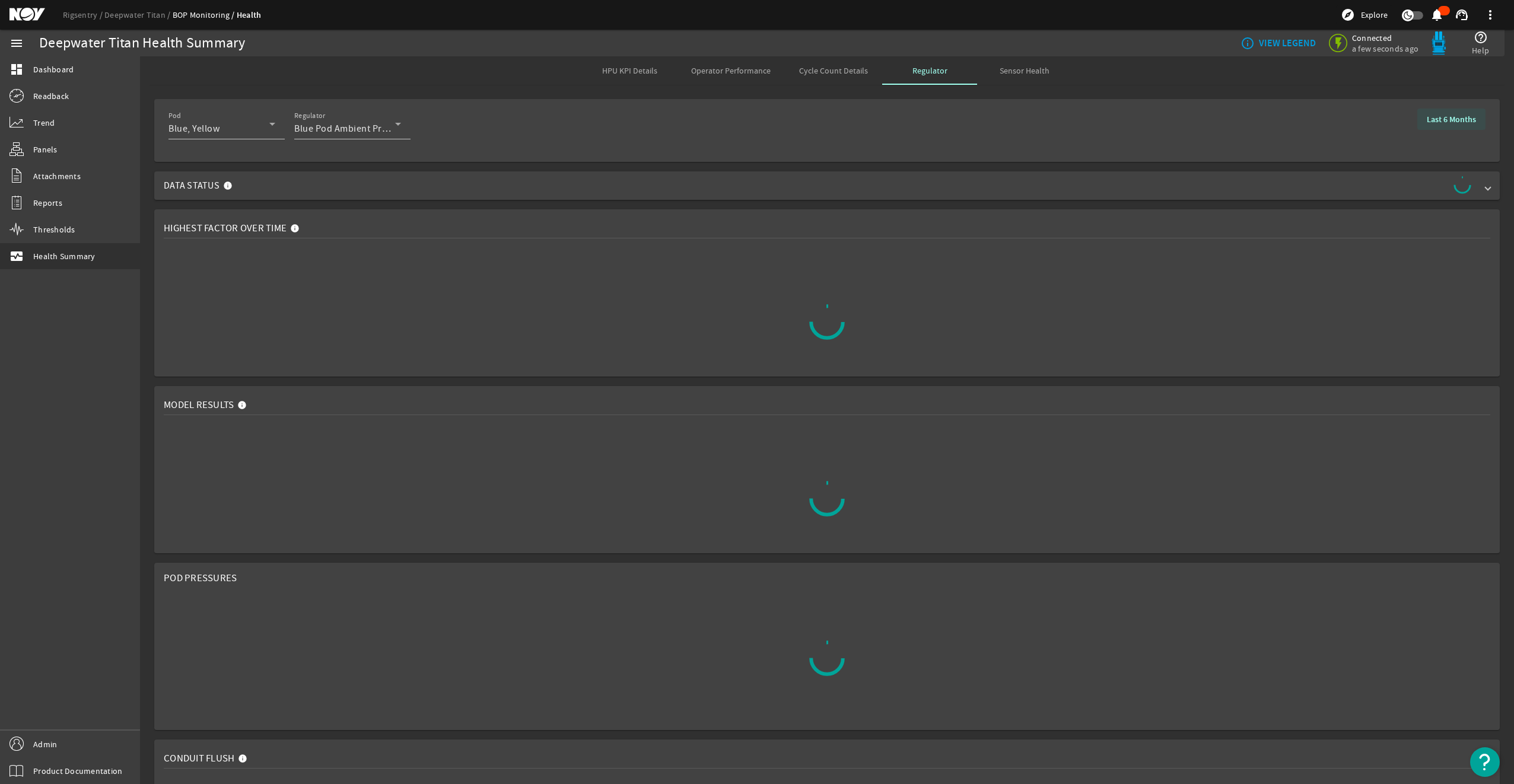
click at [1444, 124] on b "Last 6 Months" at bounding box center [1451, 119] width 49 height 11
click at [1290, 172] on b "Last 4 Weeks" at bounding box center [1301, 169] width 45 height 12
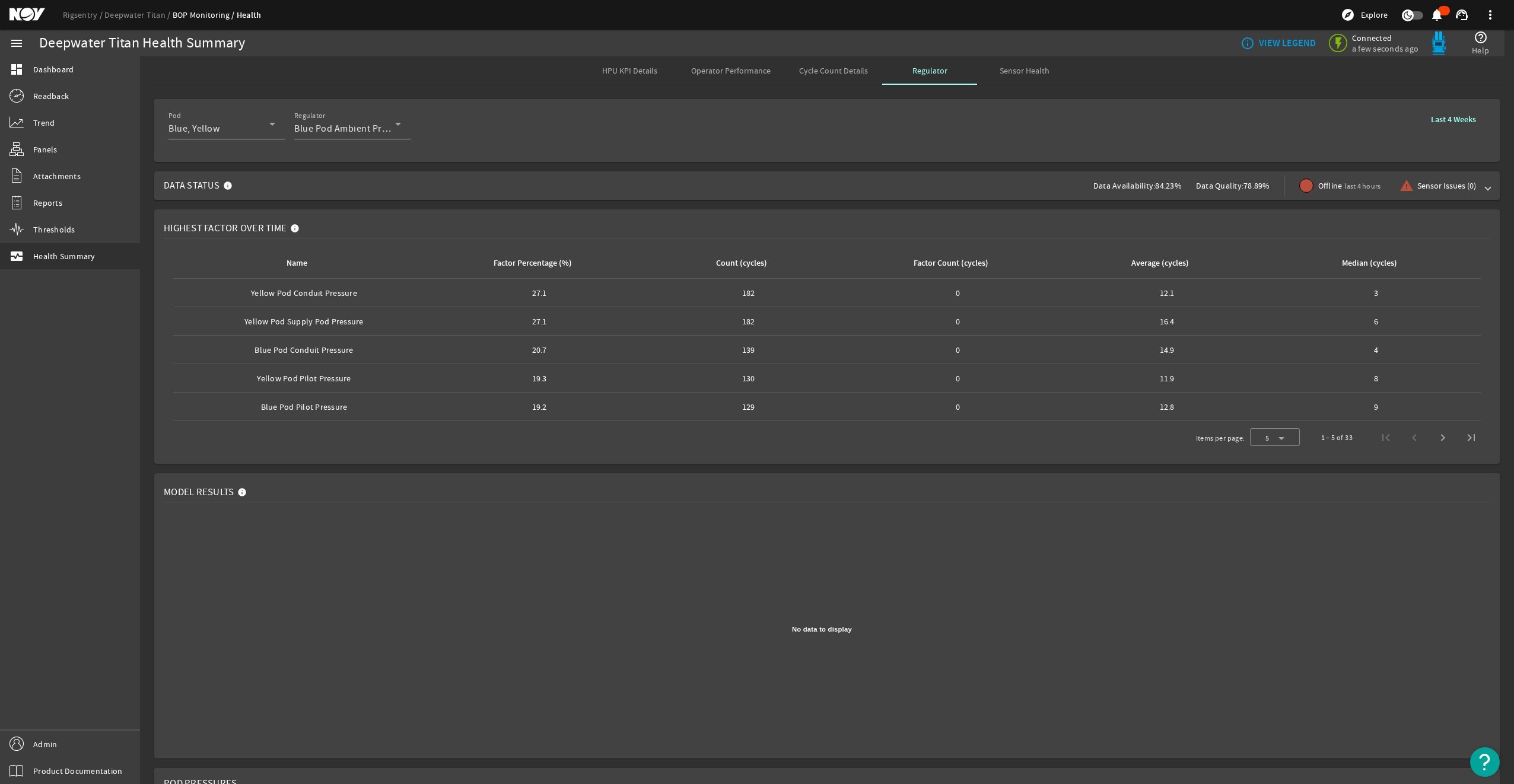
click at [1016, 67] on span "Sensor Health" at bounding box center [1025, 70] width 50 height 8
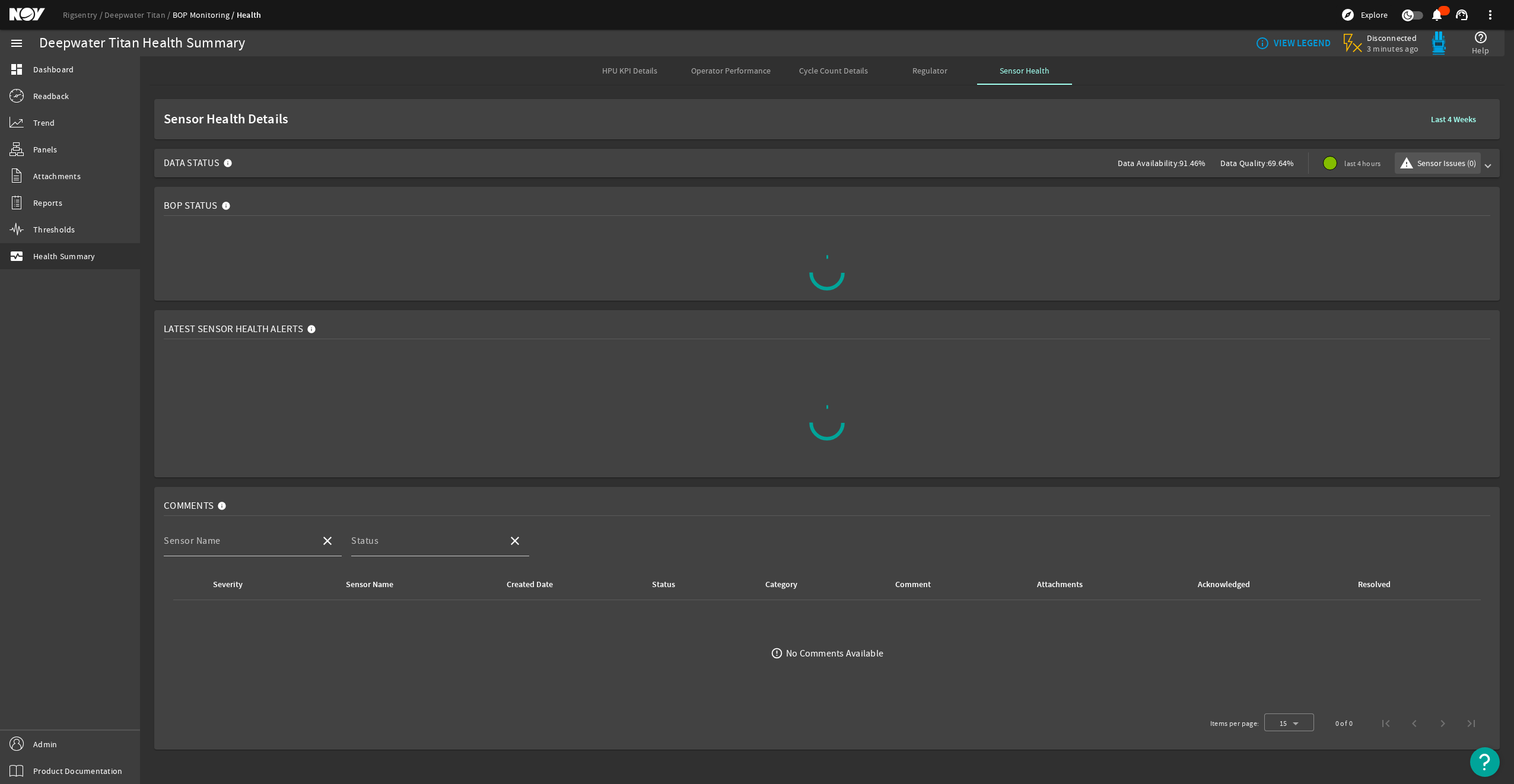
click at [1450, 161] on span "Sensor Issues (0)" at bounding box center [1447, 163] width 59 height 12
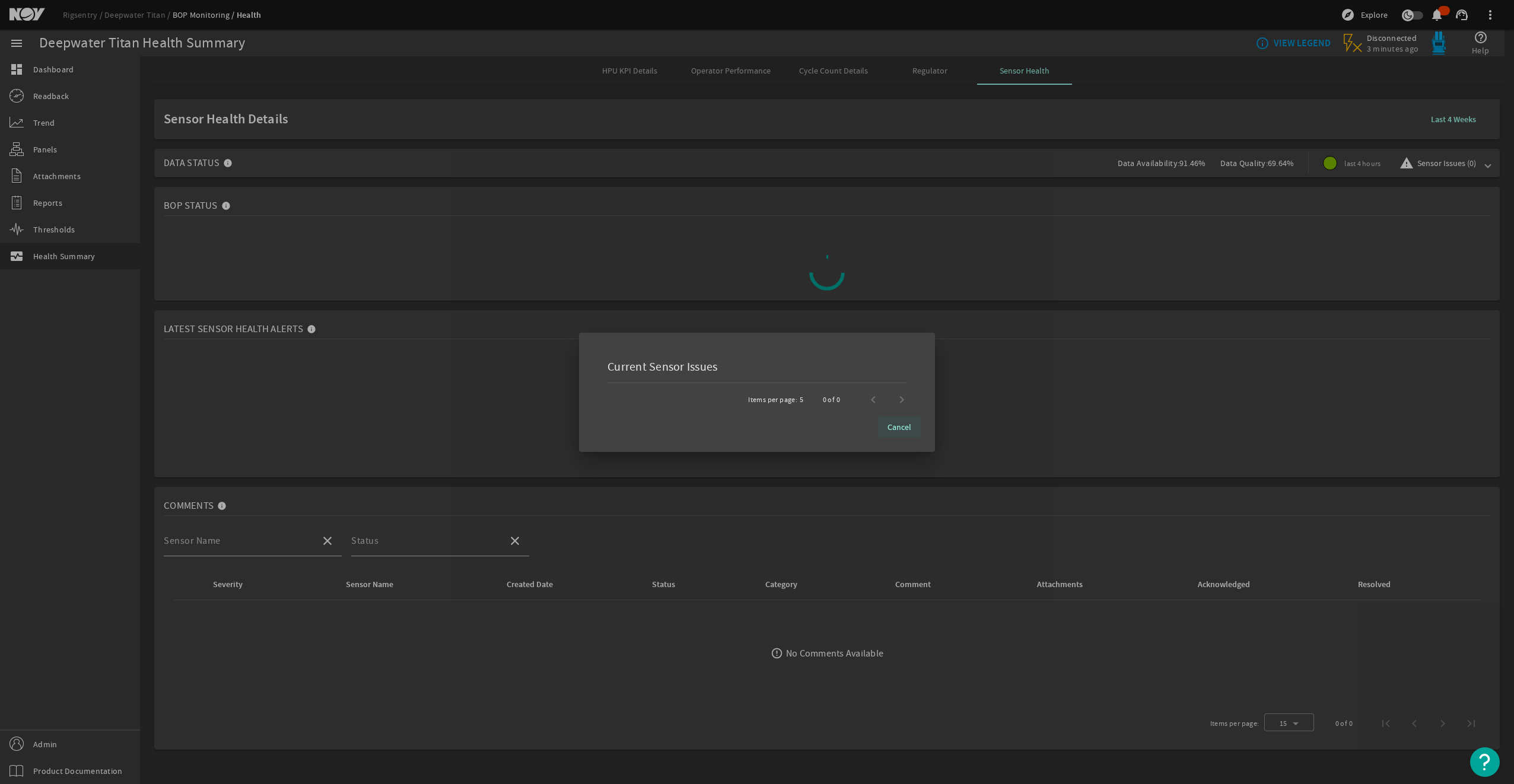
drag, startPoint x: 901, startPoint y: 400, endPoint x: 898, endPoint y: 428, distance: 28.2
click at [898, 428] on div "Current Sensor Issues Items per page: 5 0 of 0 Cancel" at bounding box center [757, 392] width 327 height 91
click at [898, 428] on span "Cancel" at bounding box center [899, 427] width 23 height 12
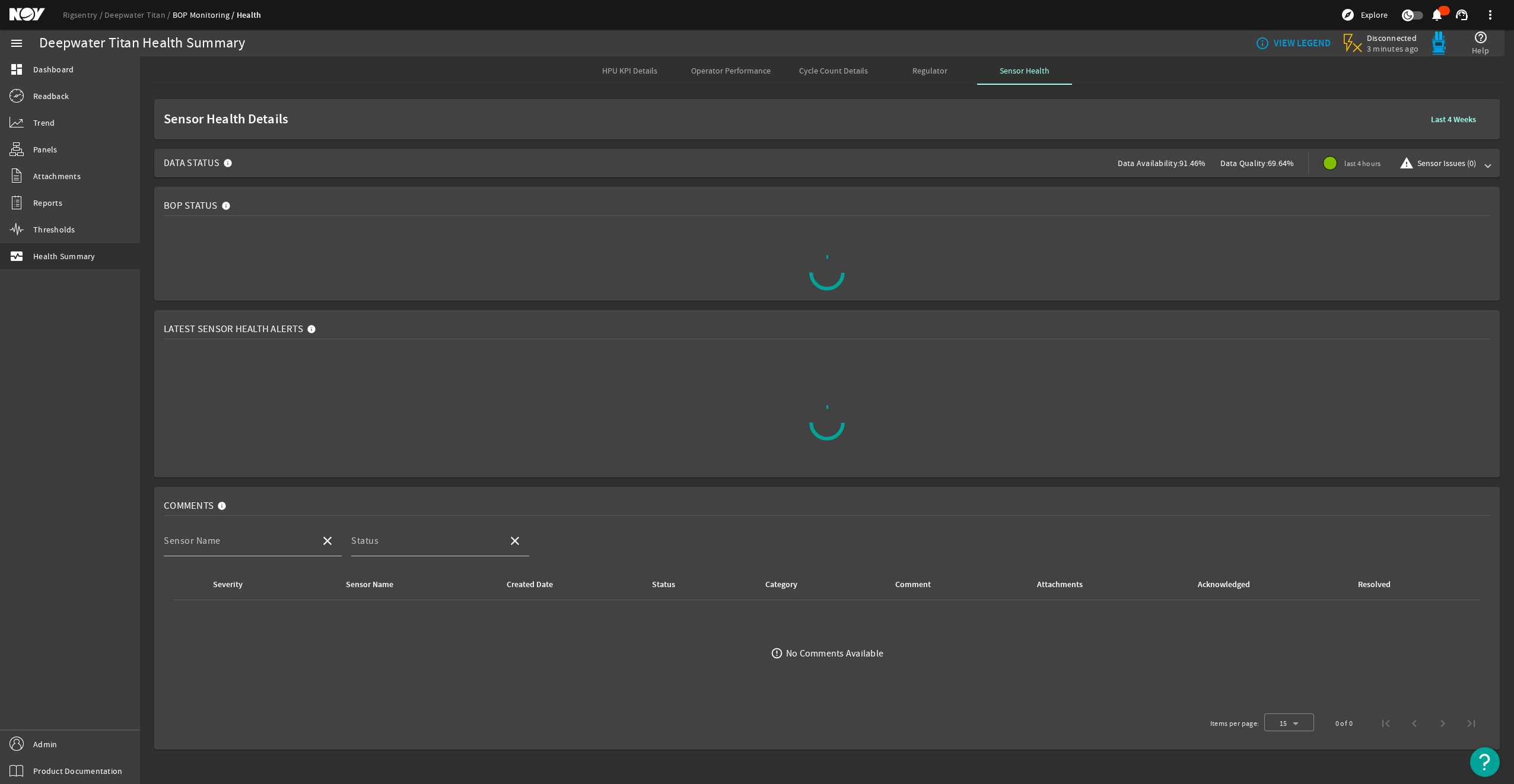
click at [1298, 39] on b "VIEW LEGEND" at bounding box center [1302, 43] width 57 height 12
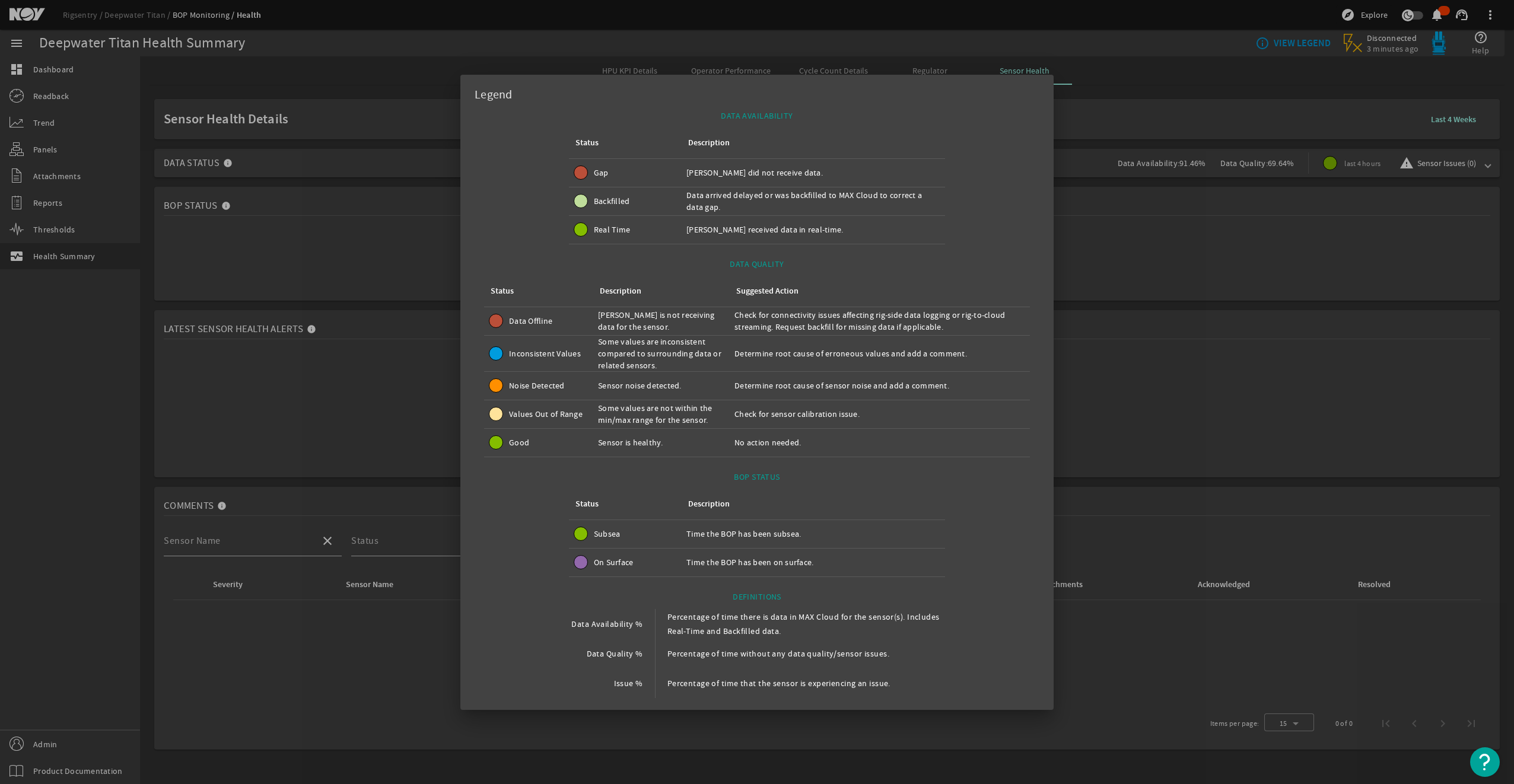
click at [1117, 612] on div at bounding box center [757, 392] width 1514 height 784
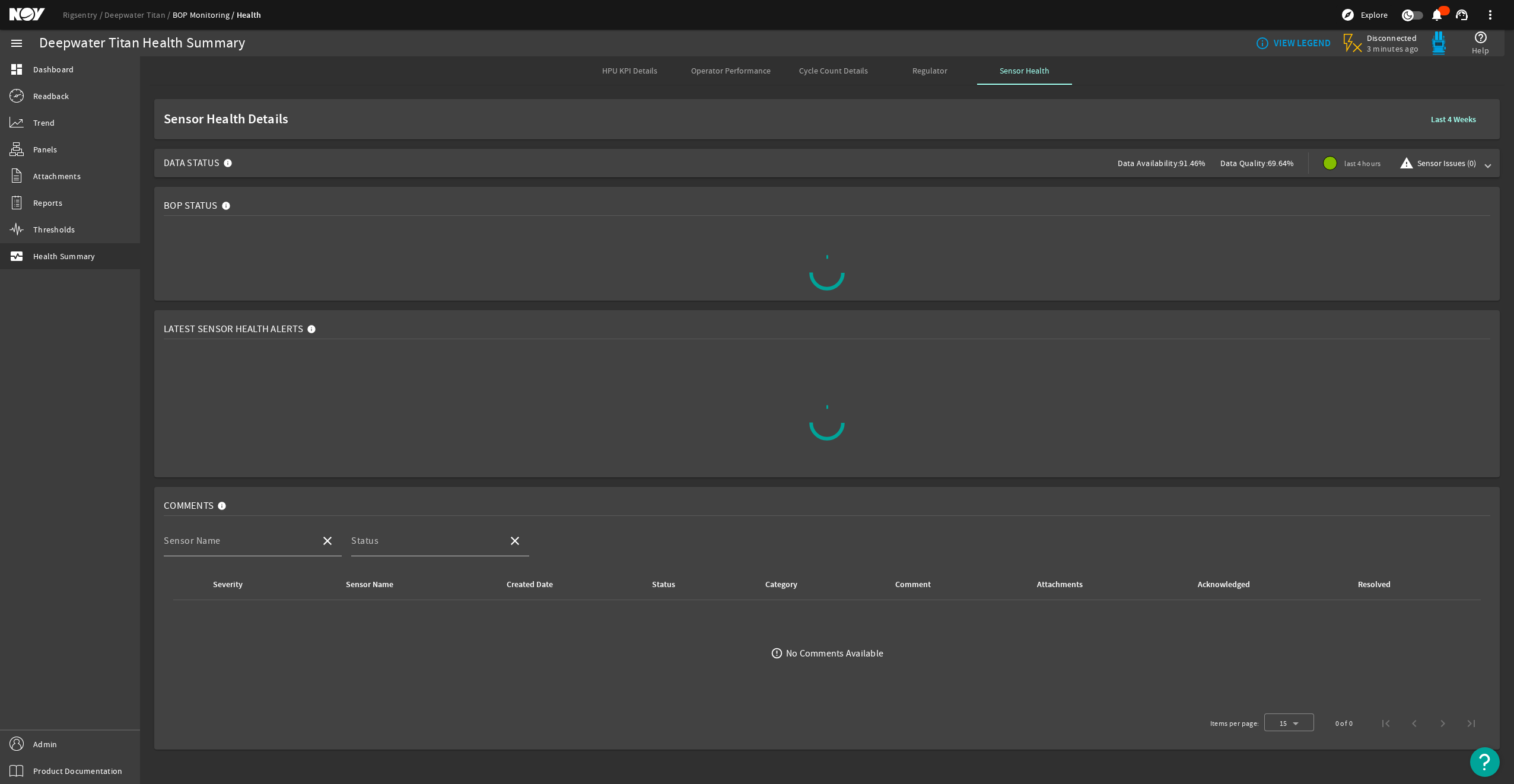
click at [1476, 763] on img "Open Resource Center" at bounding box center [1485, 762] width 29 height 29
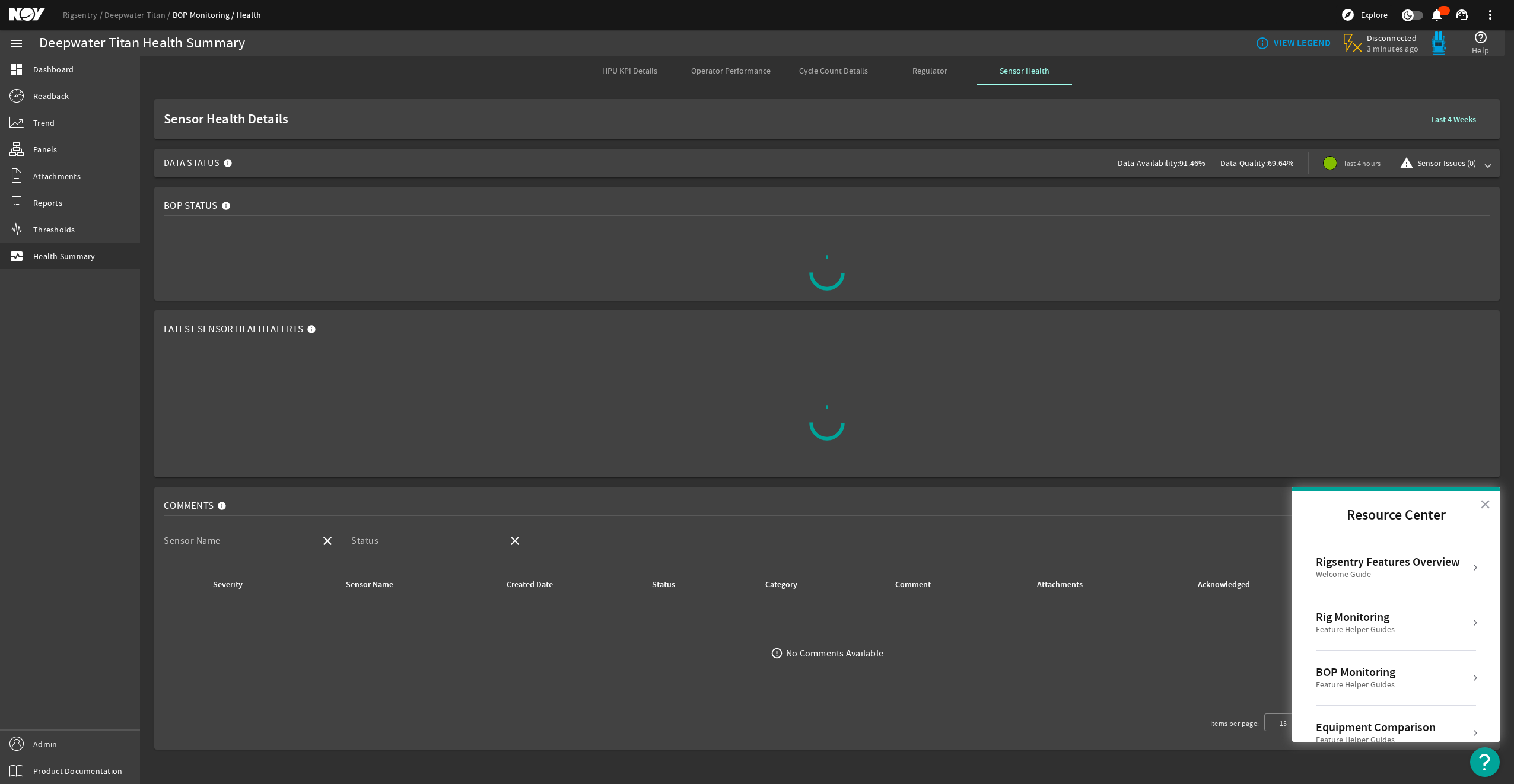
click at [1476, 763] on img "Open Resource Center" at bounding box center [1485, 762] width 29 height 29
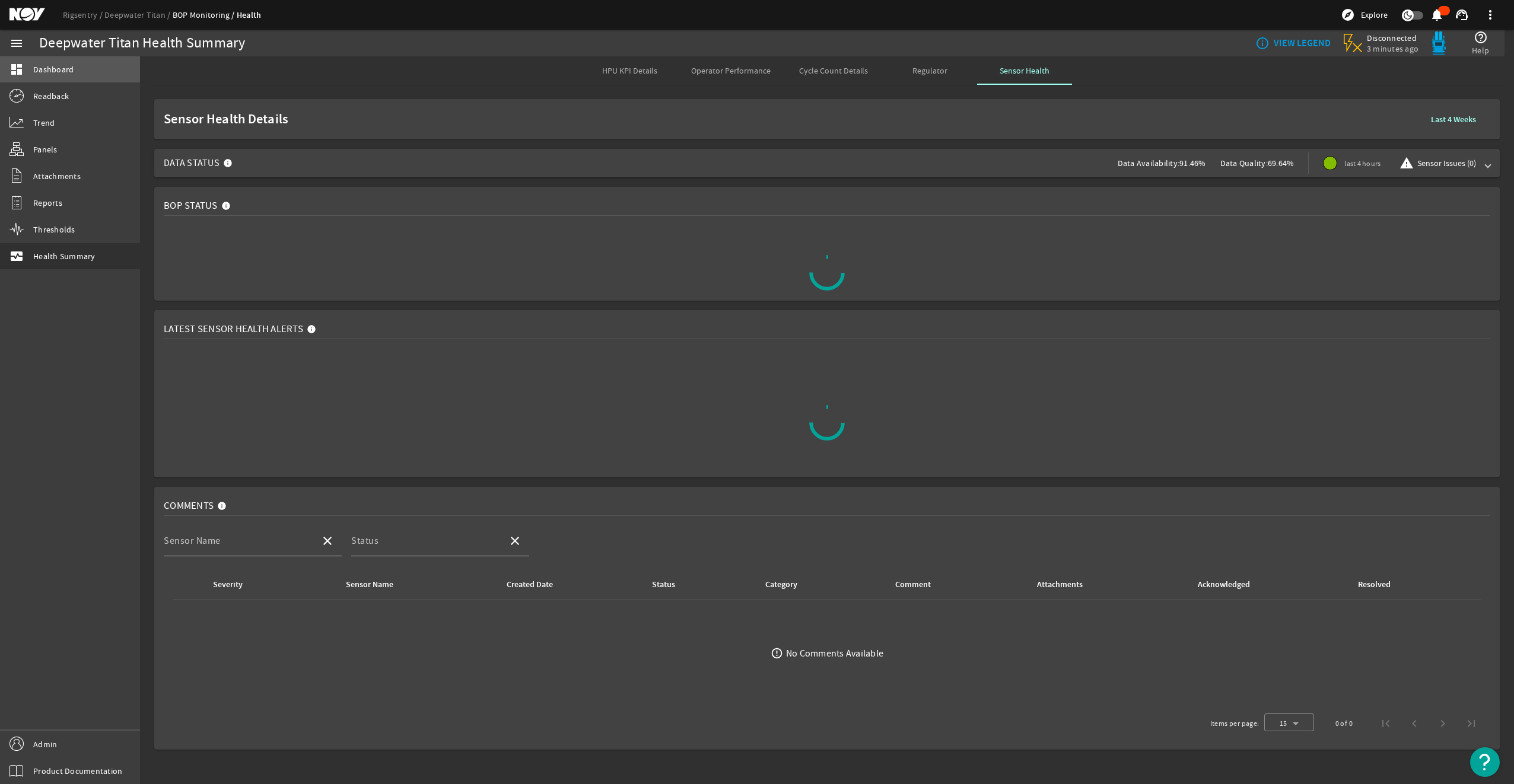
click at [31, 66] on link "dashboard Dashboard" at bounding box center [70, 70] width 140 height 26
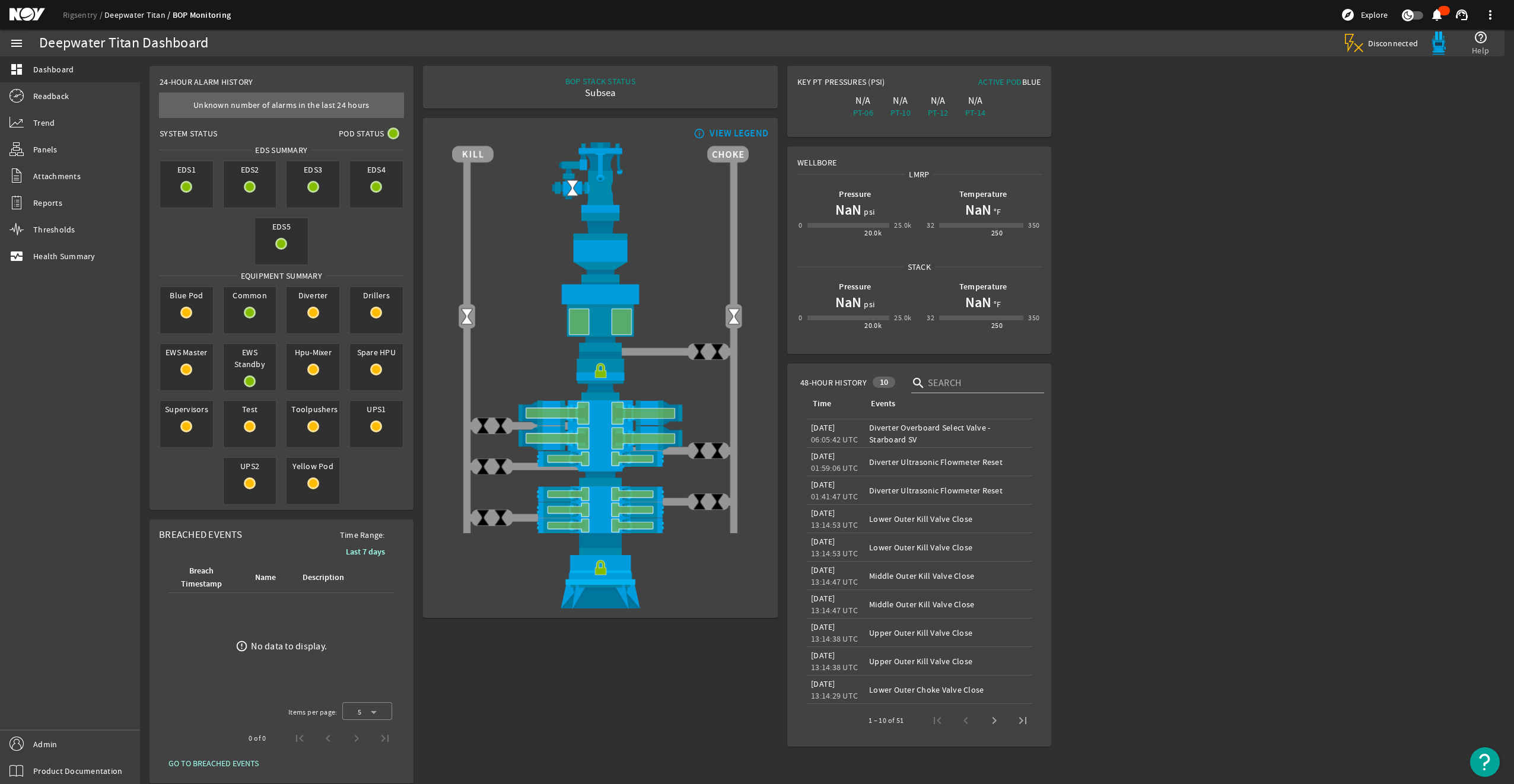
click at [146, 15] on link "Deepwater Titan" at bounding box center [138, 15] width 68 height 11
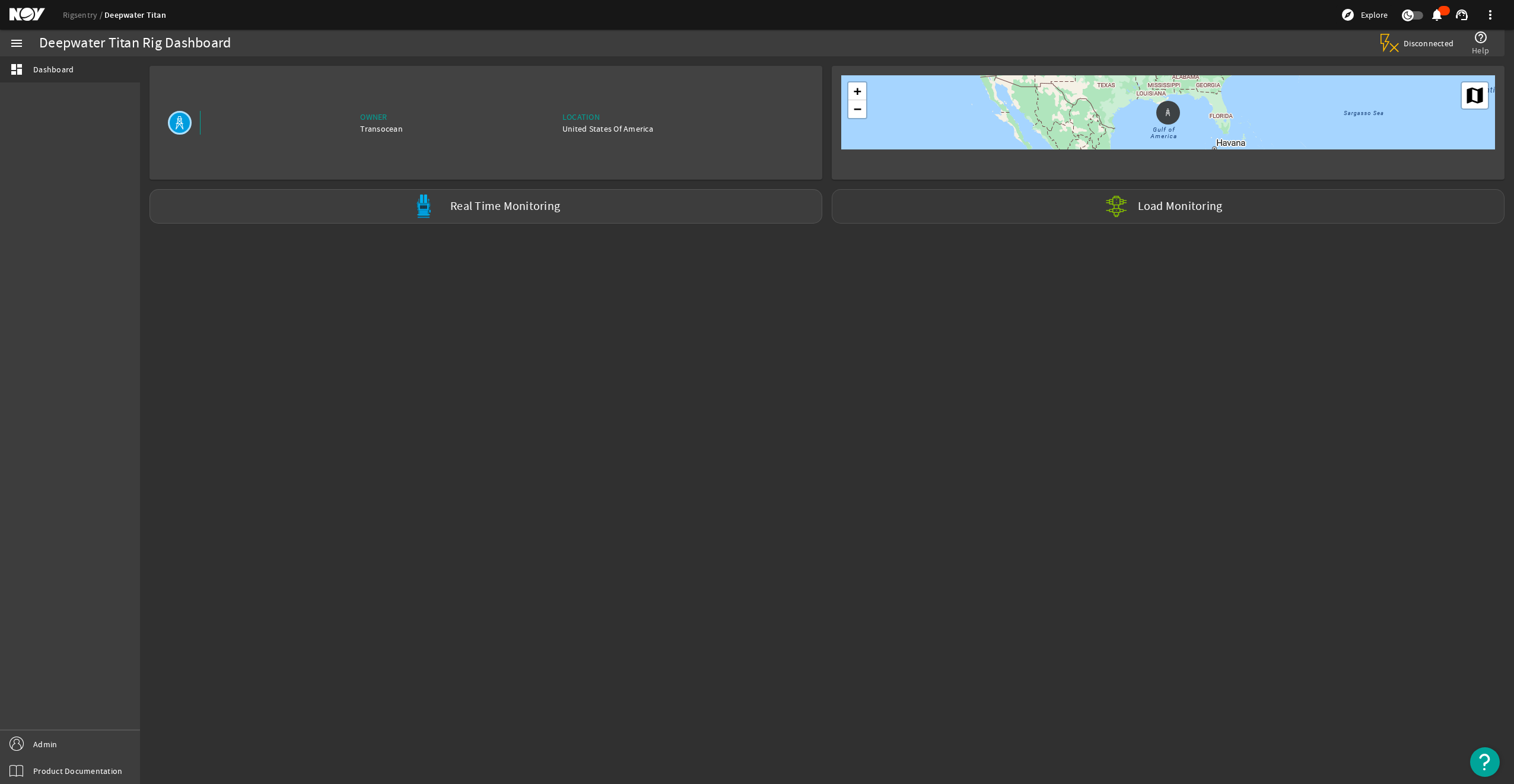
click at [888, 202] on div "Load Monitoring" at bounding box center [1168, 206] width 673 height 34
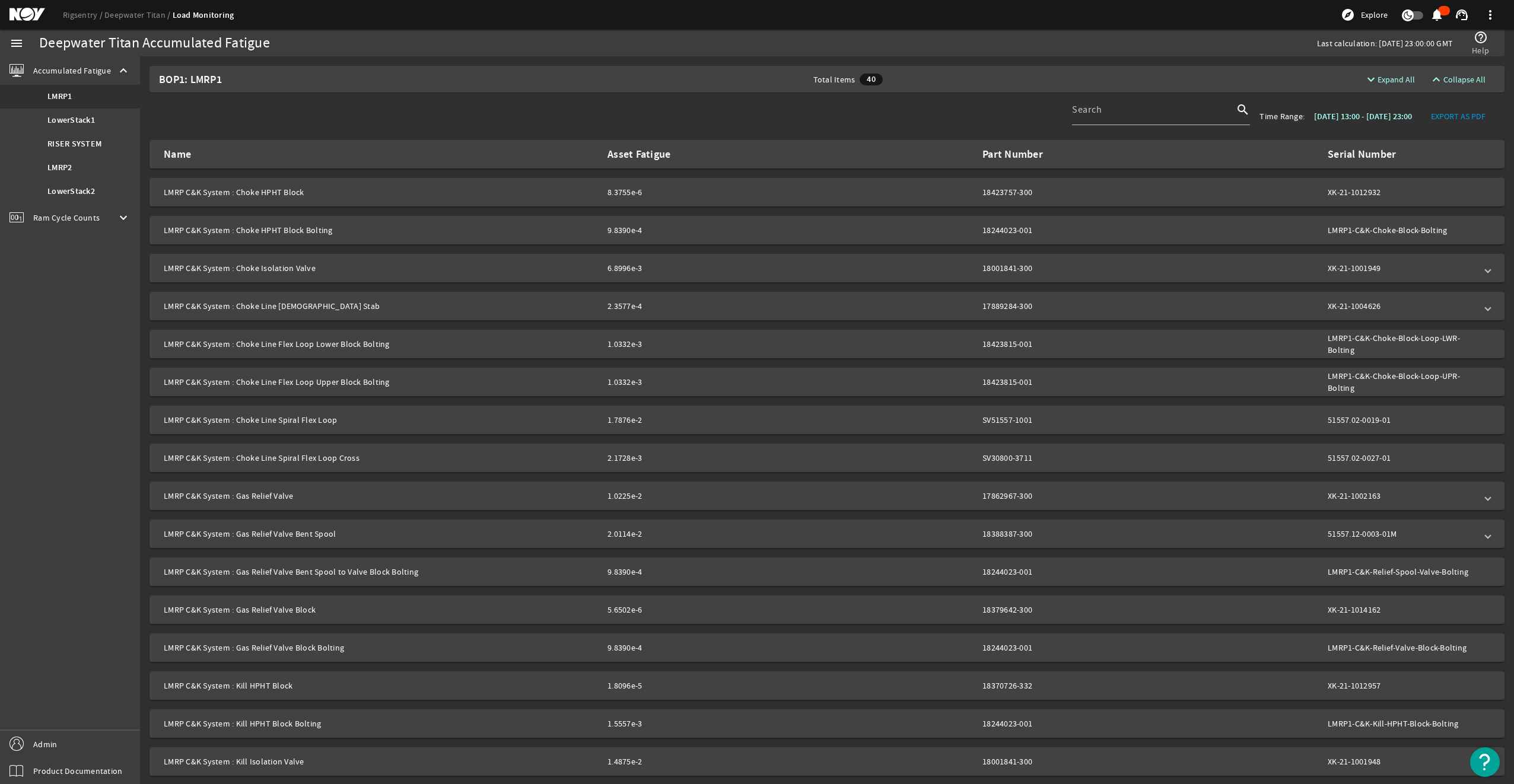
click at [1218, 259] on mat-expansion-panel-header "LMRP C&K System : Choke Isolation Valve 6.8996e-3 18001841-300 XK-21-1001949" at bounding box center [827, 268] width 1355 height 29
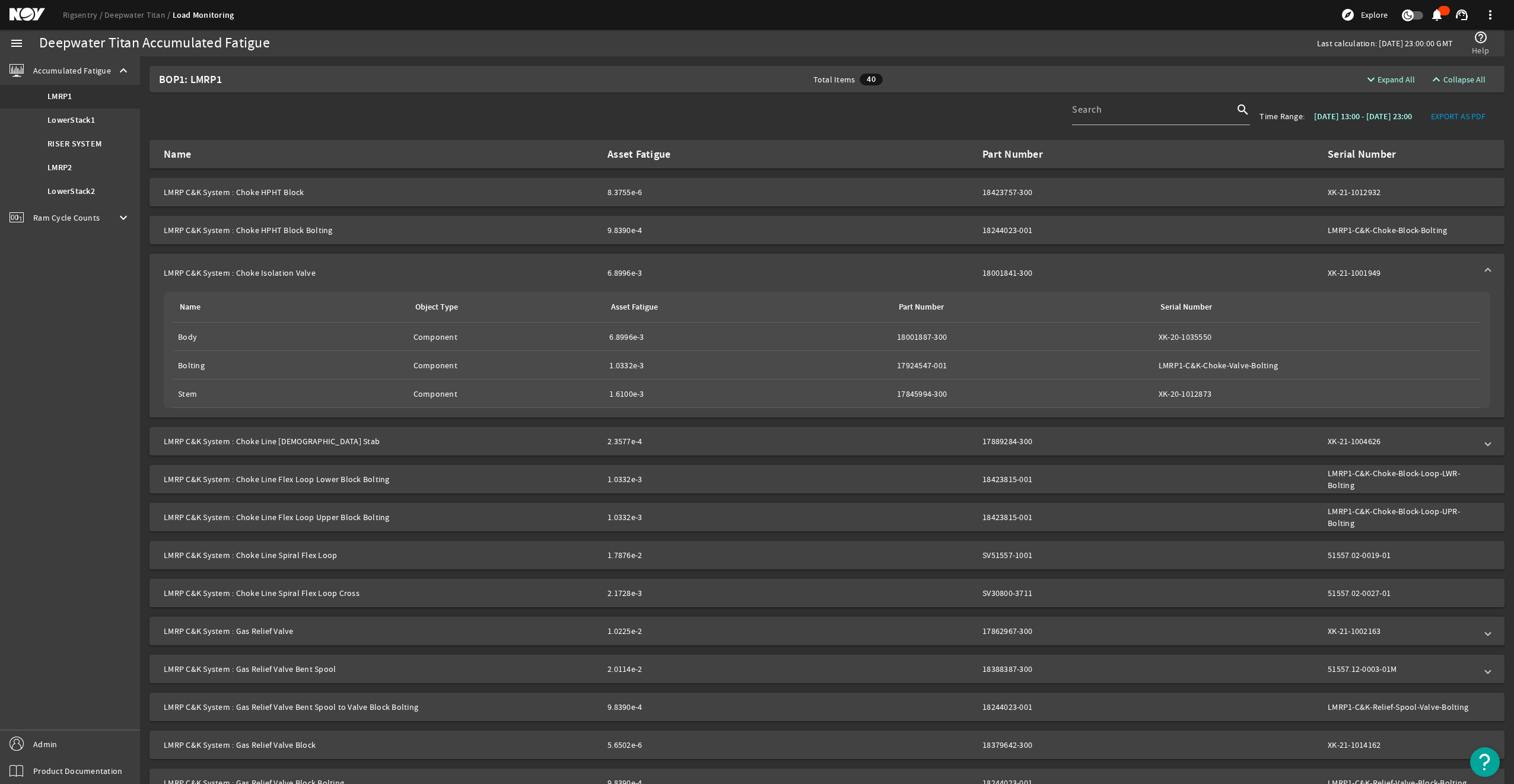
click at [1218, 259] on mat-expansion-panel-header "LMRP C&K System : Choke Isolation Valve 6.8996e-3 18001841-300 XK-21-1001949" at bounding box center [827, 273] width 1355 height 38
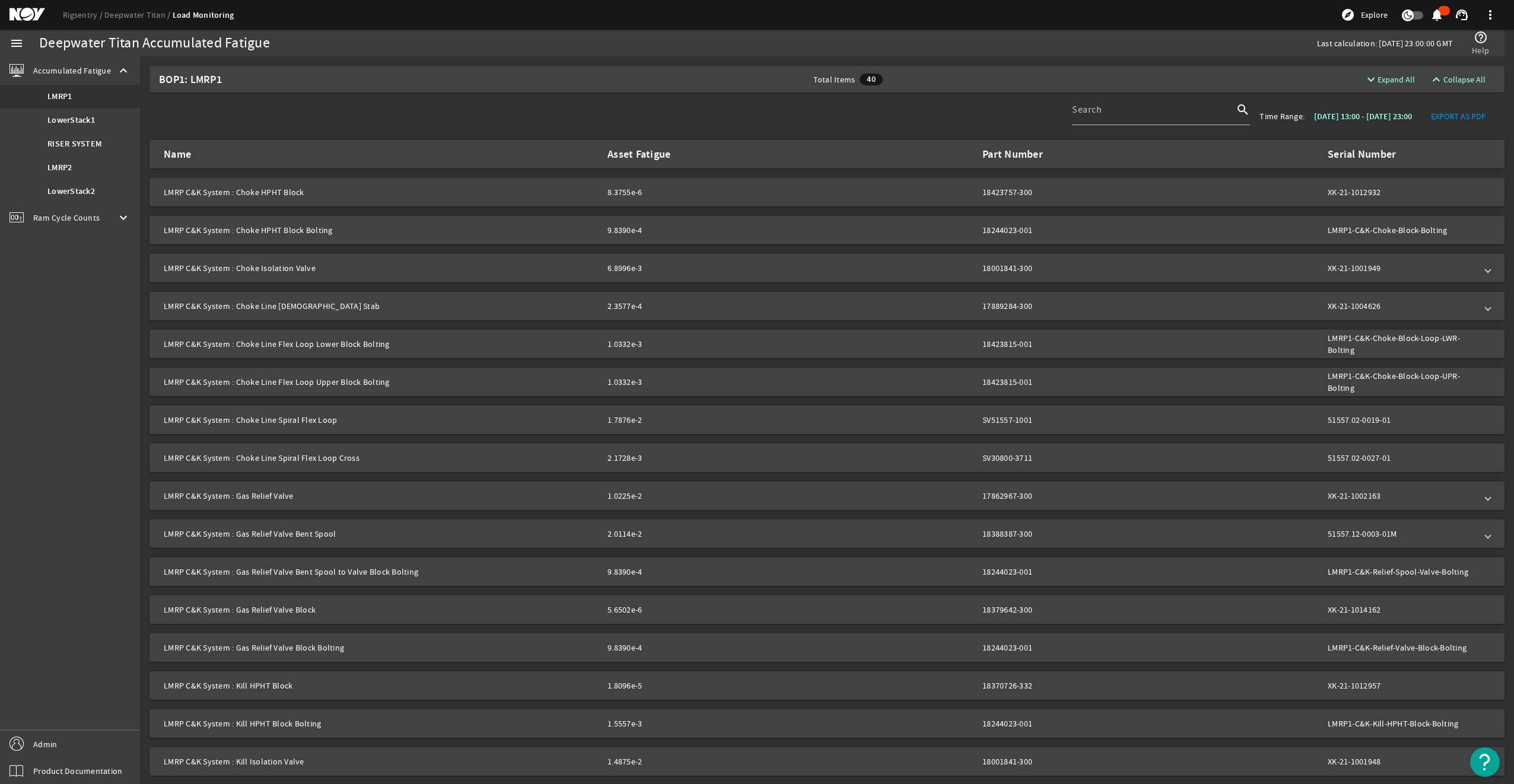
click at [1202, 311] on mat-panel-description "2.3577e-4 17889284-300 XK-21-1004626" at bounding box center [1042, 306] width 868 height 12
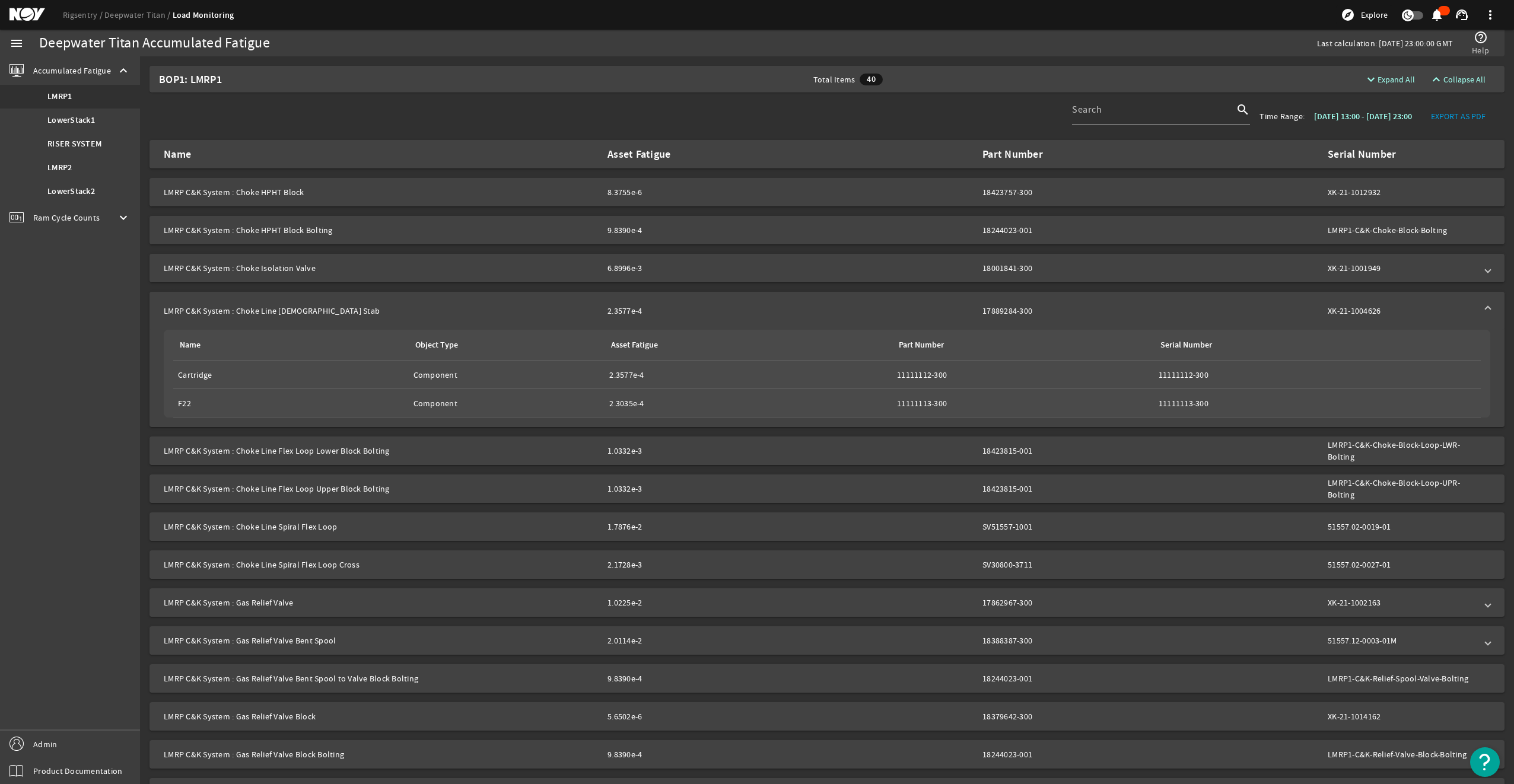
click at [1202, 311] on mat-panel-description "2.3577e-4 17889284-300 XK-21-1004626" at bounding box center [1042, 311] width 868 height 12
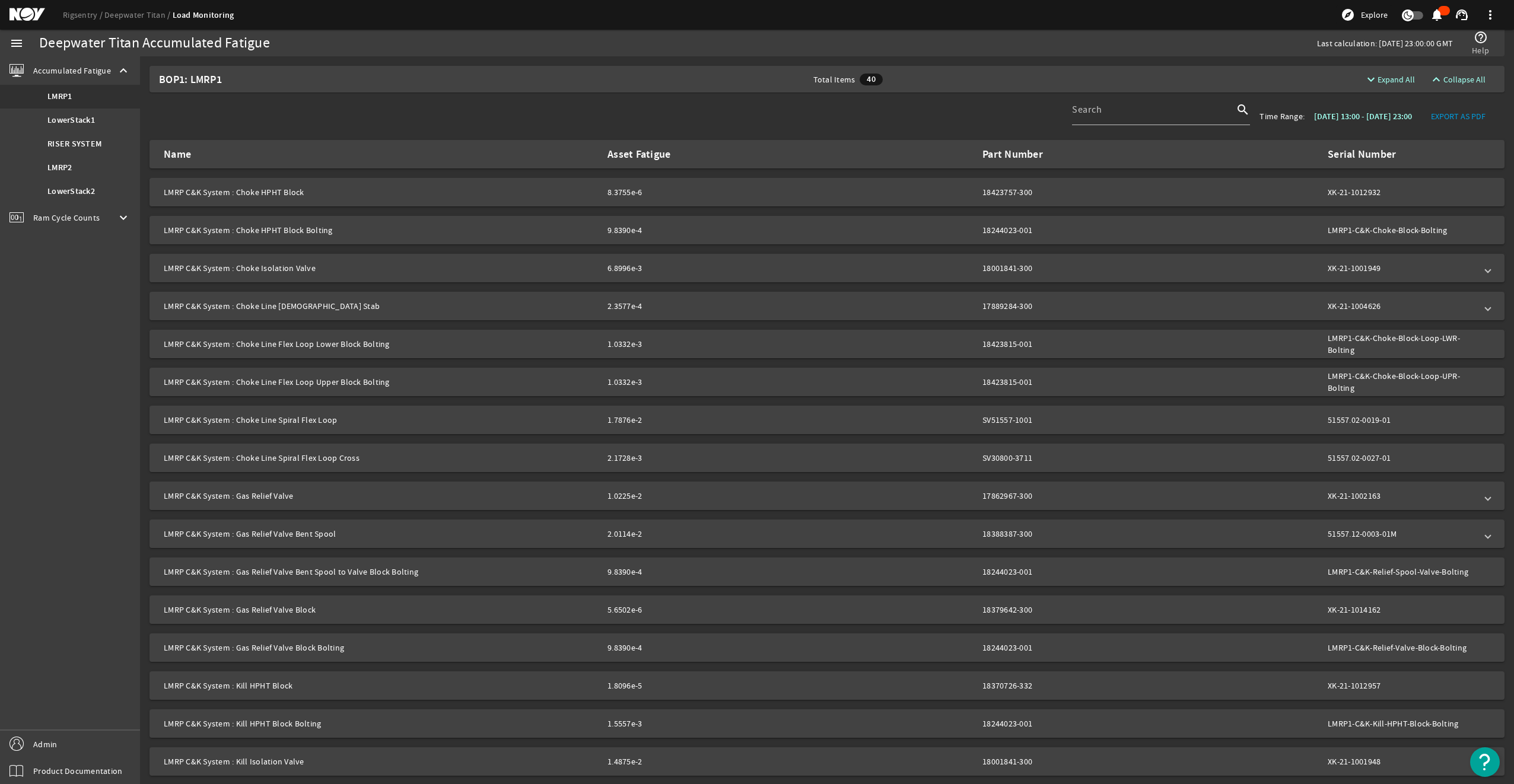
scroll to position [326, 0]
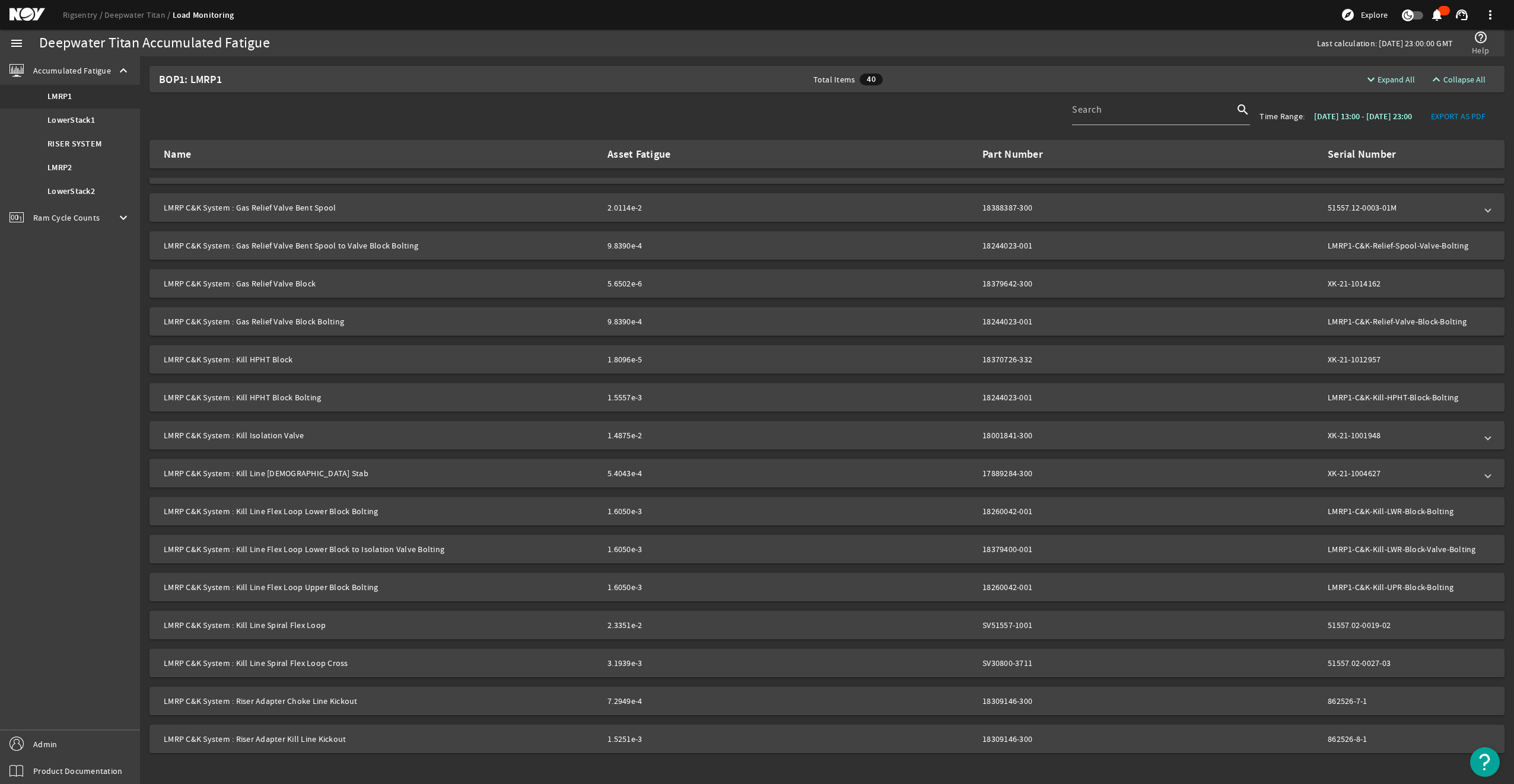
click at [1185, 466] on mat-expansion-panel-header "LMRP C&K System : Kill Line Female Stab 5.4043e-4 17889284-300 XK-21-1004627" at bounding box center [827, 473] width 1355 height 29
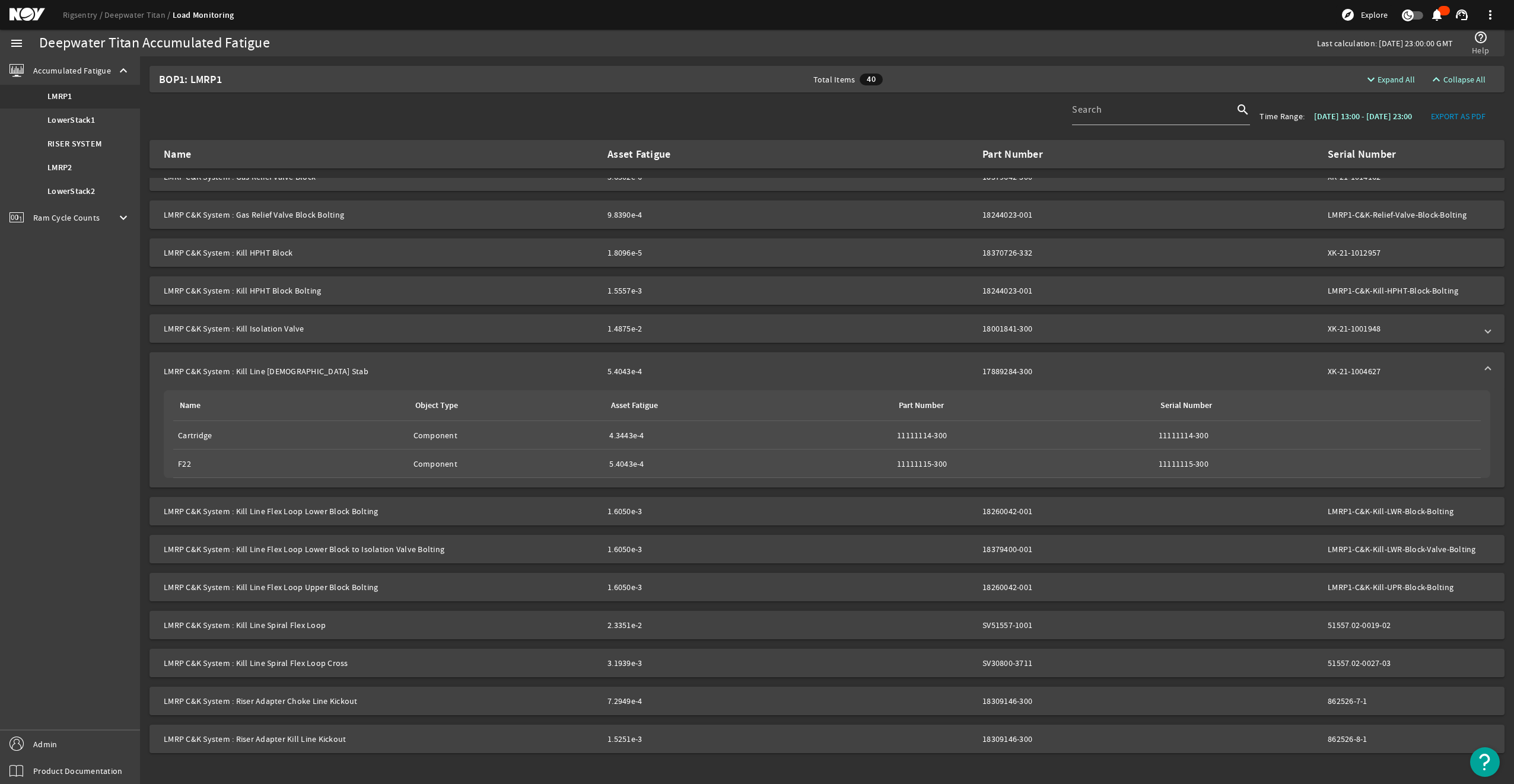
scroll to position [0, 0]
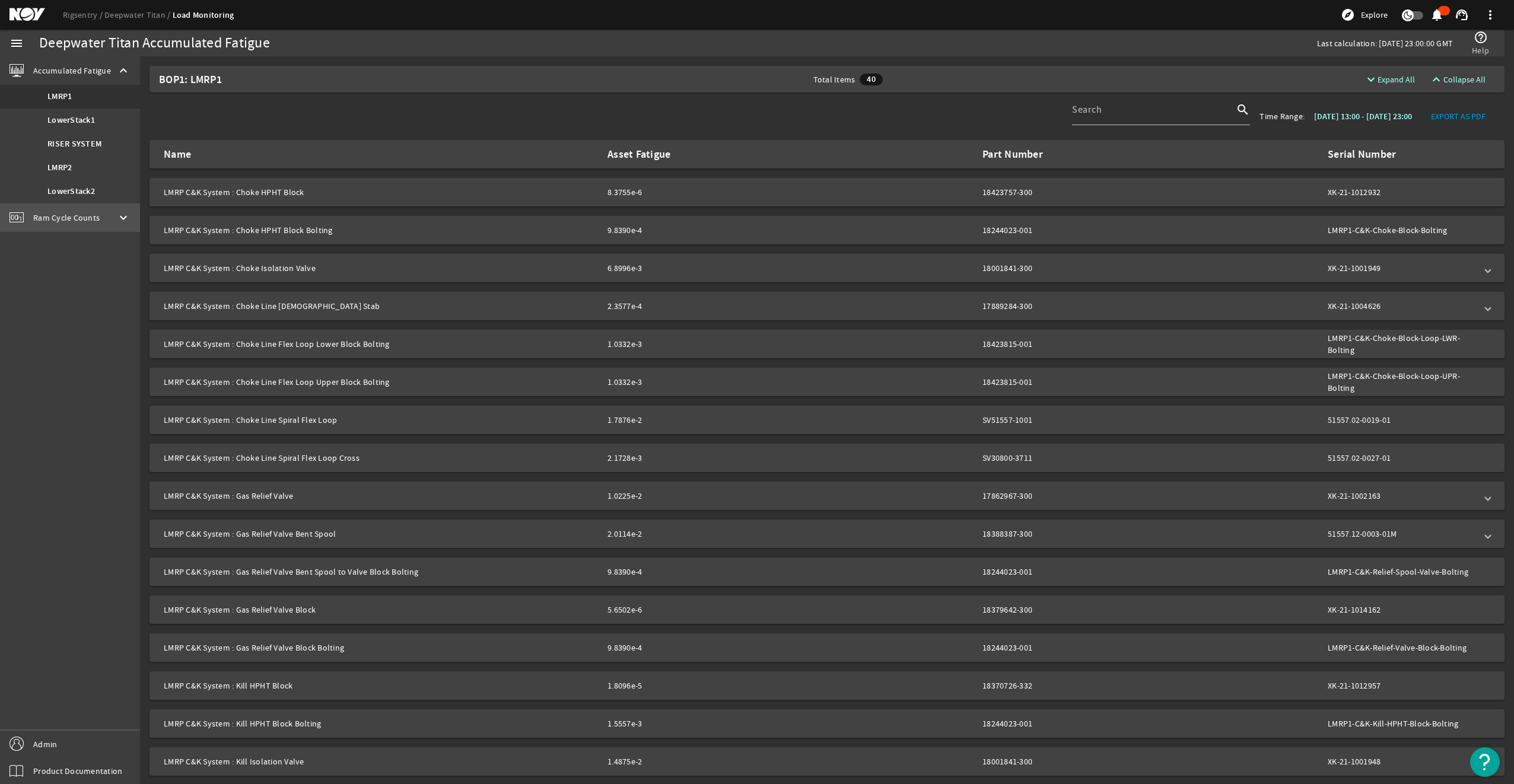
click at [78, 225] on div "Ram Cycle Counts keyboard_arrow_down" at bounding box center [70, 217] width 140 height 29
click at [101, 126] on link "LowerStack1" at bounding box center [70, 125] width 140 height 23
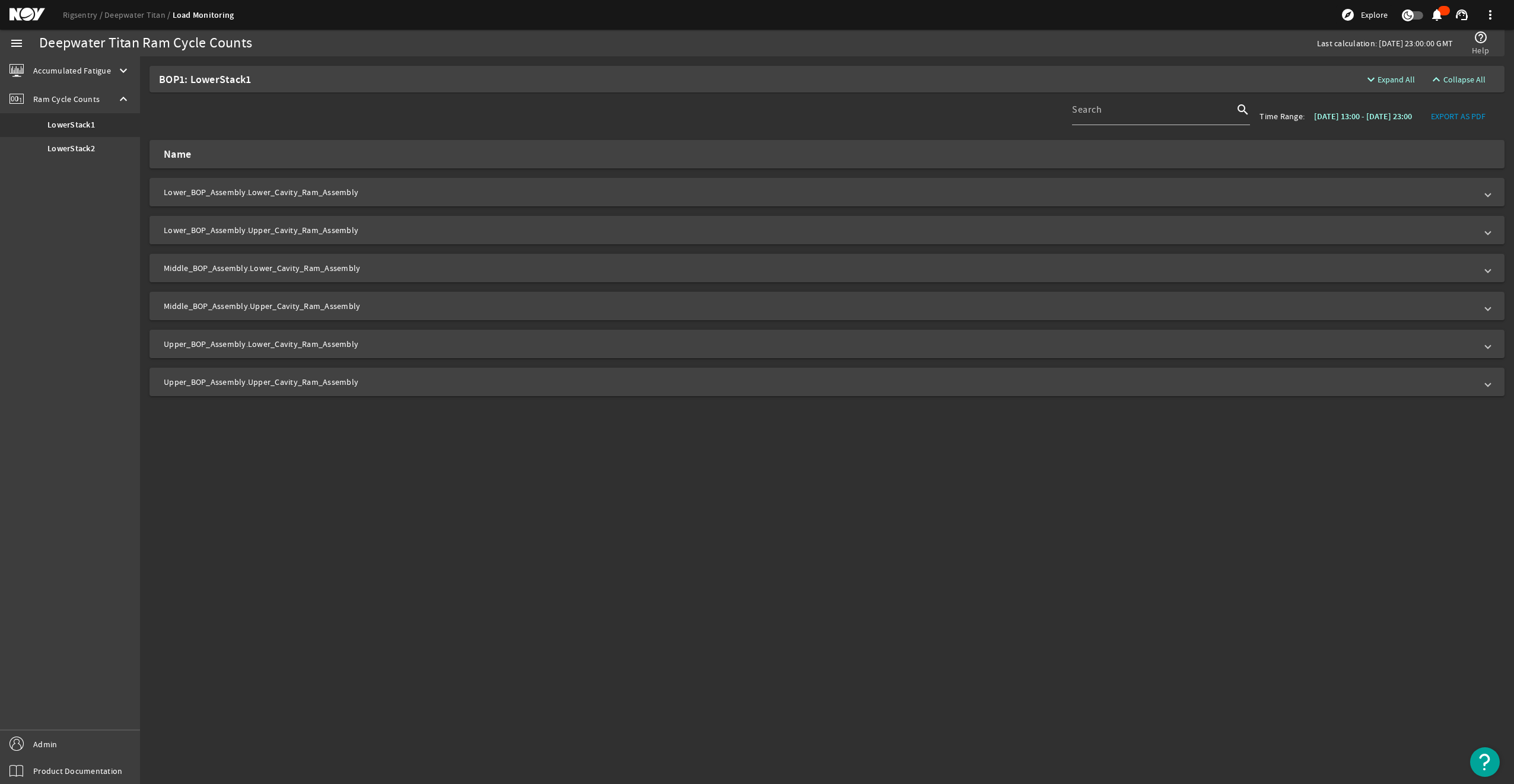
click at [395, 230] on mat-panel-title "Lower_BOP_Assembly.Upper_Cavity_Ram_Assembly" at bounding box center [819, 230] width 1312 height 12
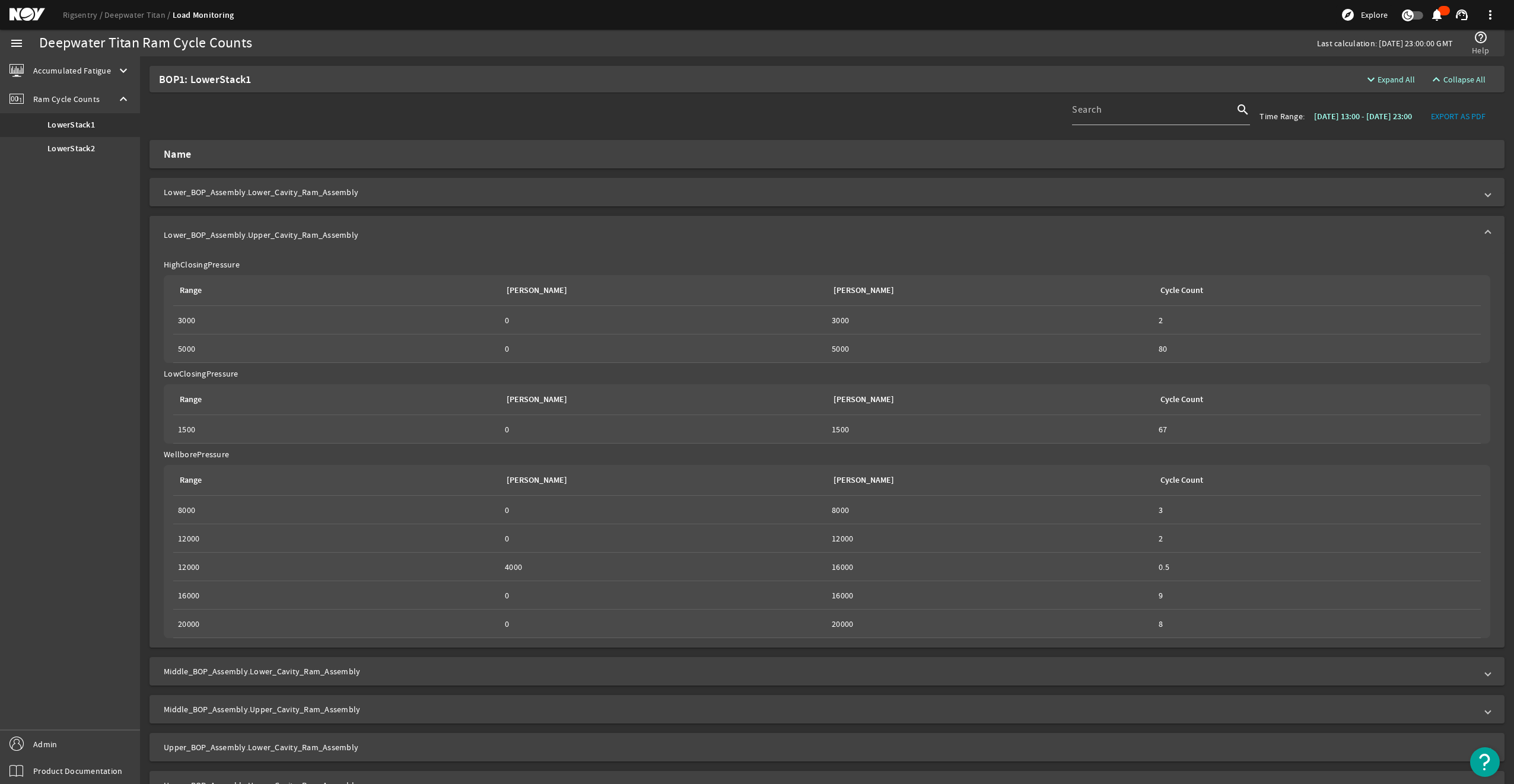
click at [395, 230] on mat-panel-title "Lower_BOP_Assembly.Upper_Cavity_Ram_Assembly" at bounding box center [819, 235] width 1312 height 12
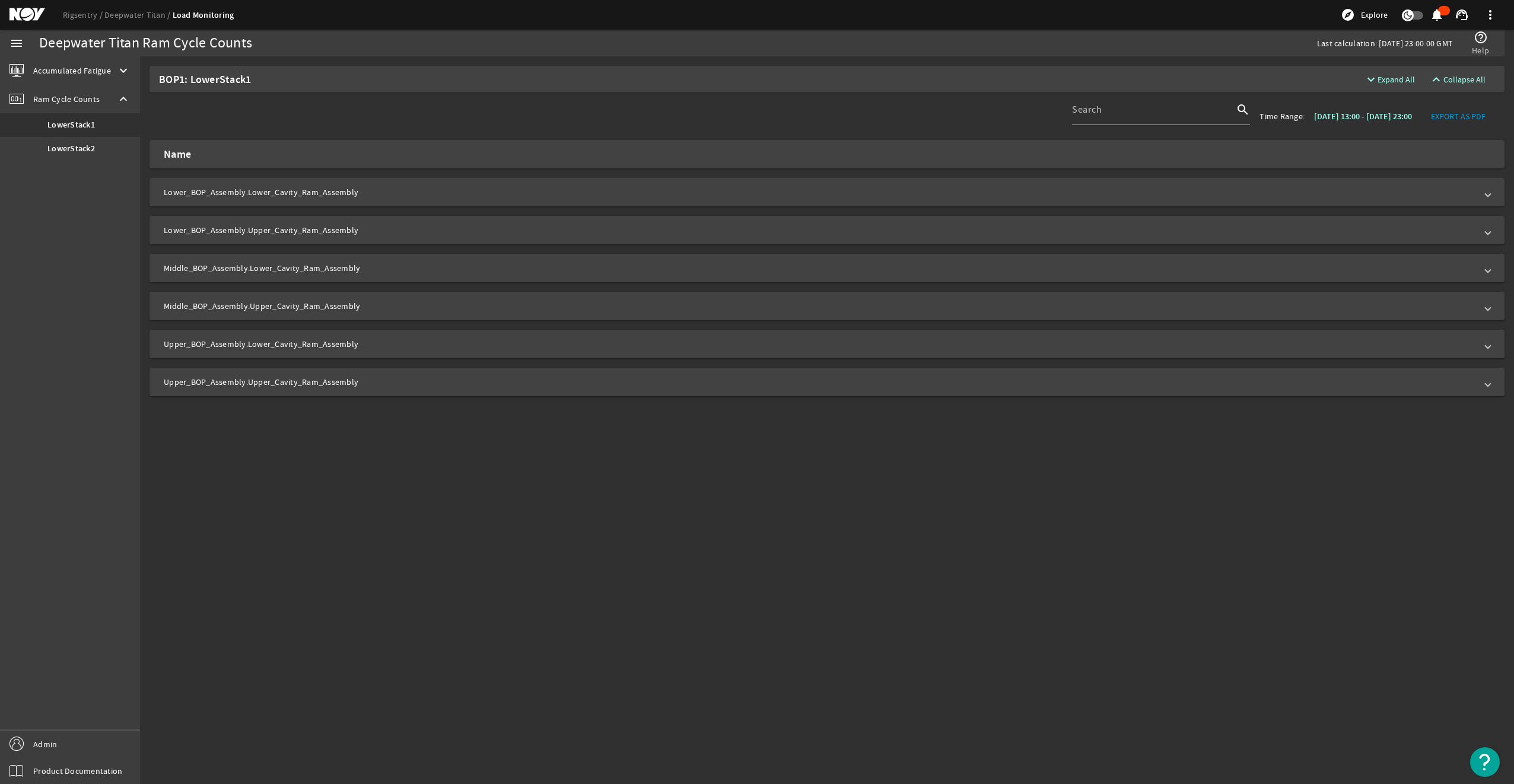
click at [395, 315] on mat-expansion-panel-header "Middle_BOP_Assembly.Upper_Cavity_Ram_Assembly" at bounding box center [827, 306] width 1355 height 29
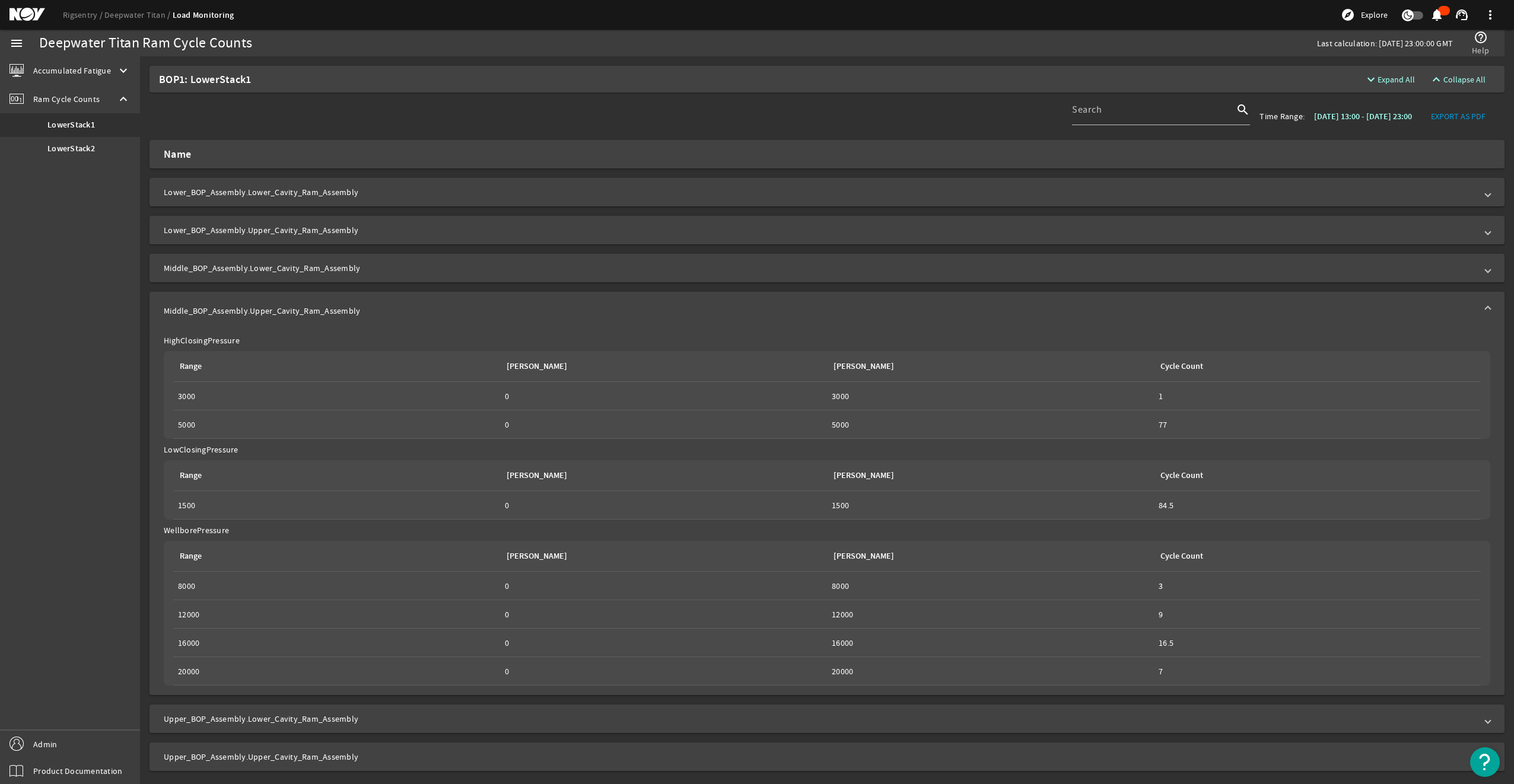
click at [395, 315] on mat-panel-title "Middle_BOP_Assembly.Upper_Cavity_Ram_Assembly" at bounding box center [819, 311] width 1312 height 12
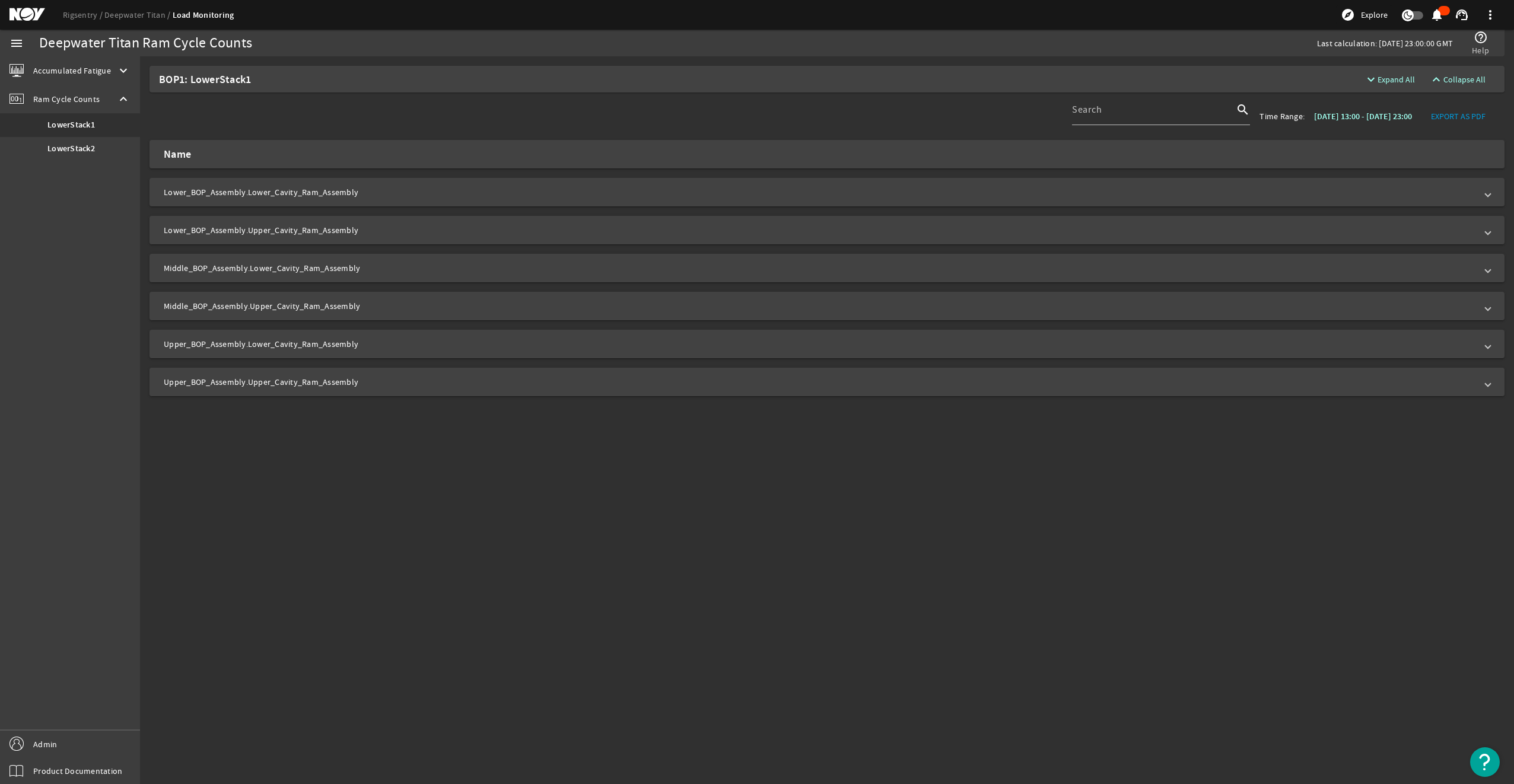
click at [401, 386] on mat-panel-title "Upper_BOP_Assembly.Upper_Cavity_Ram_Assembly" at bounding box center [819, 382] width 1312 height 12
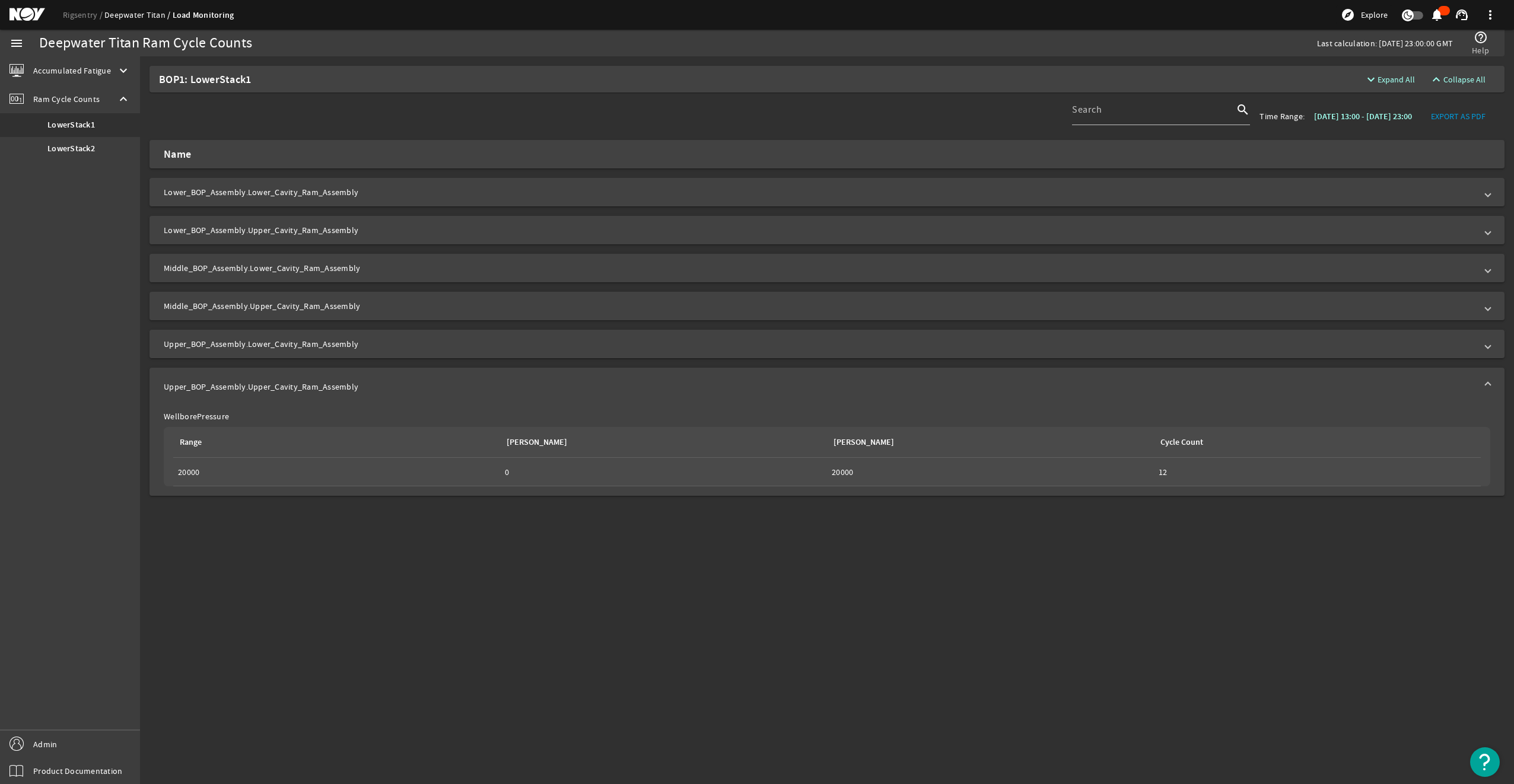
click at [147, 12] on link "Deepwater Titan" at bounding box center [138, 15] width 68 height 11
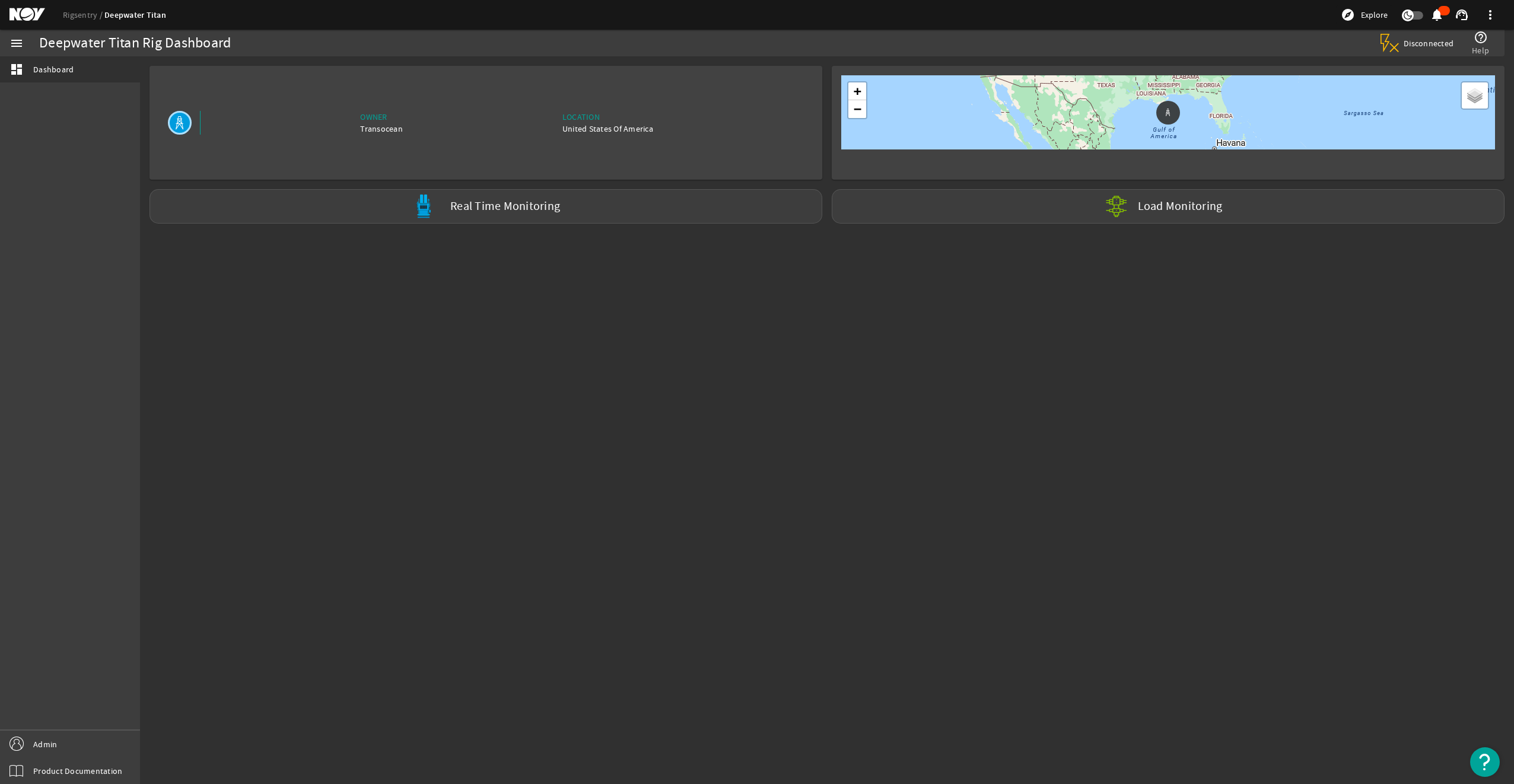
click at [73, 21] on div "Rigsentry Deepwater Titan explore Explore notifications support_agent more_vert" at bounding box center [757, 15] width 1514 height 29
click at [75, 11] on link "Rigsentry" at bounding box center [84, 15] width 42 height 11
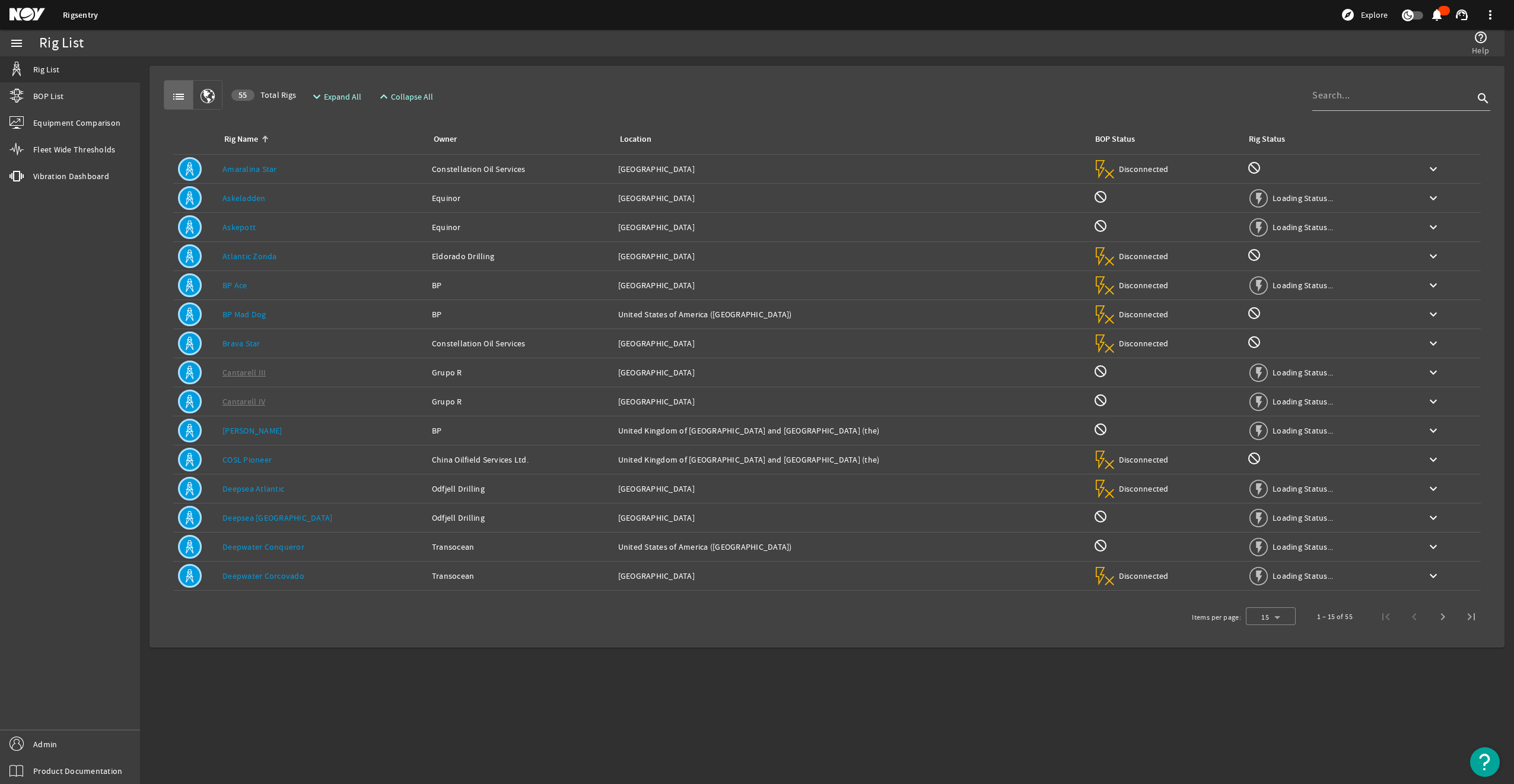
click at [974, 84] on div "list 55 Total Rigs expand_more Expand All expand_less Collapse All search" at bounding box center [827, 95] width 1326 height 29
click at [835, 457] on div "Location: United Kingdom of Great Britain and Northern Ireland (the)" at bounding box center [851, 460] width 466 height 12
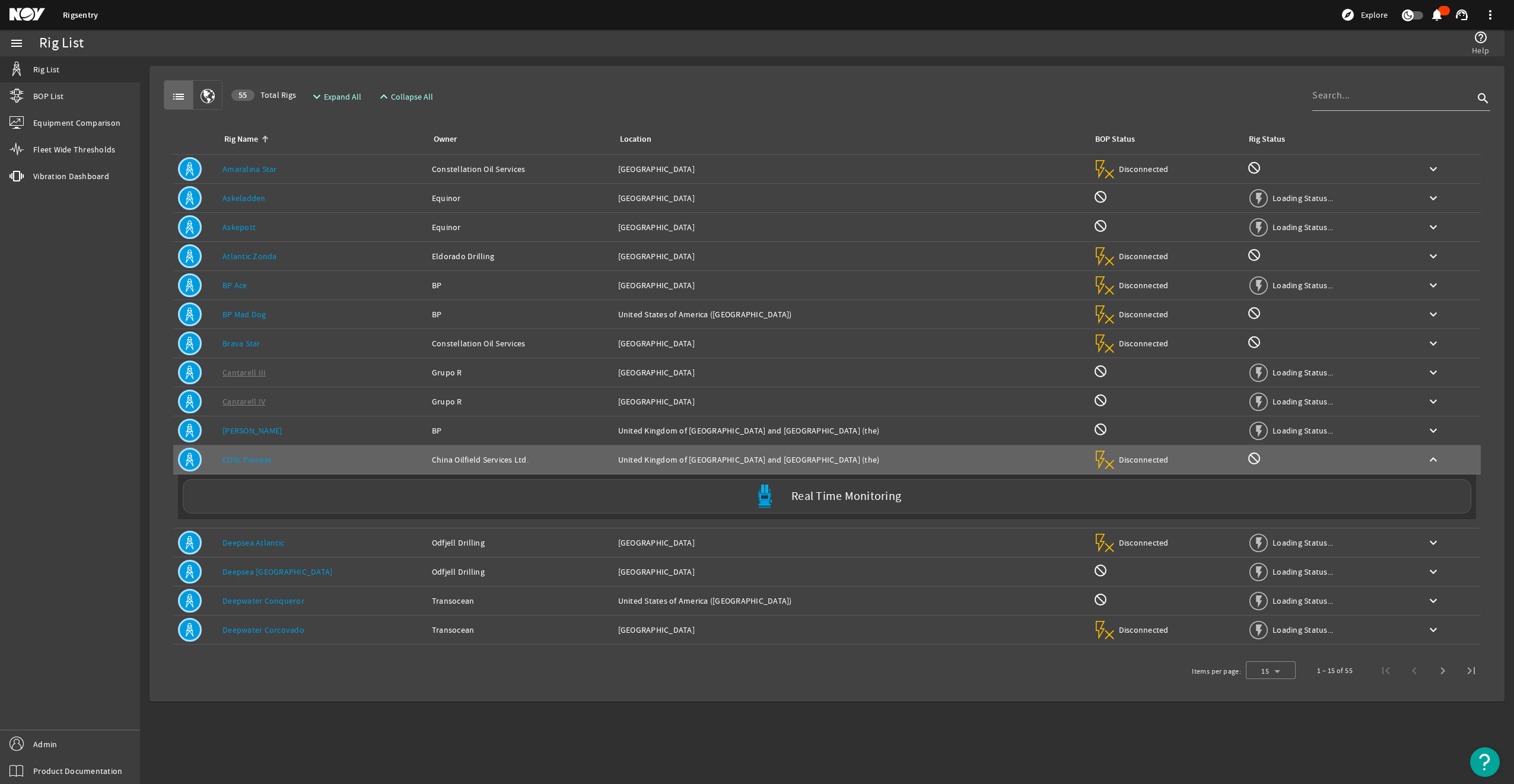
click at [834, 626] on div "Location: Brazil" at bounding box center [851, 630] width 466 height 12
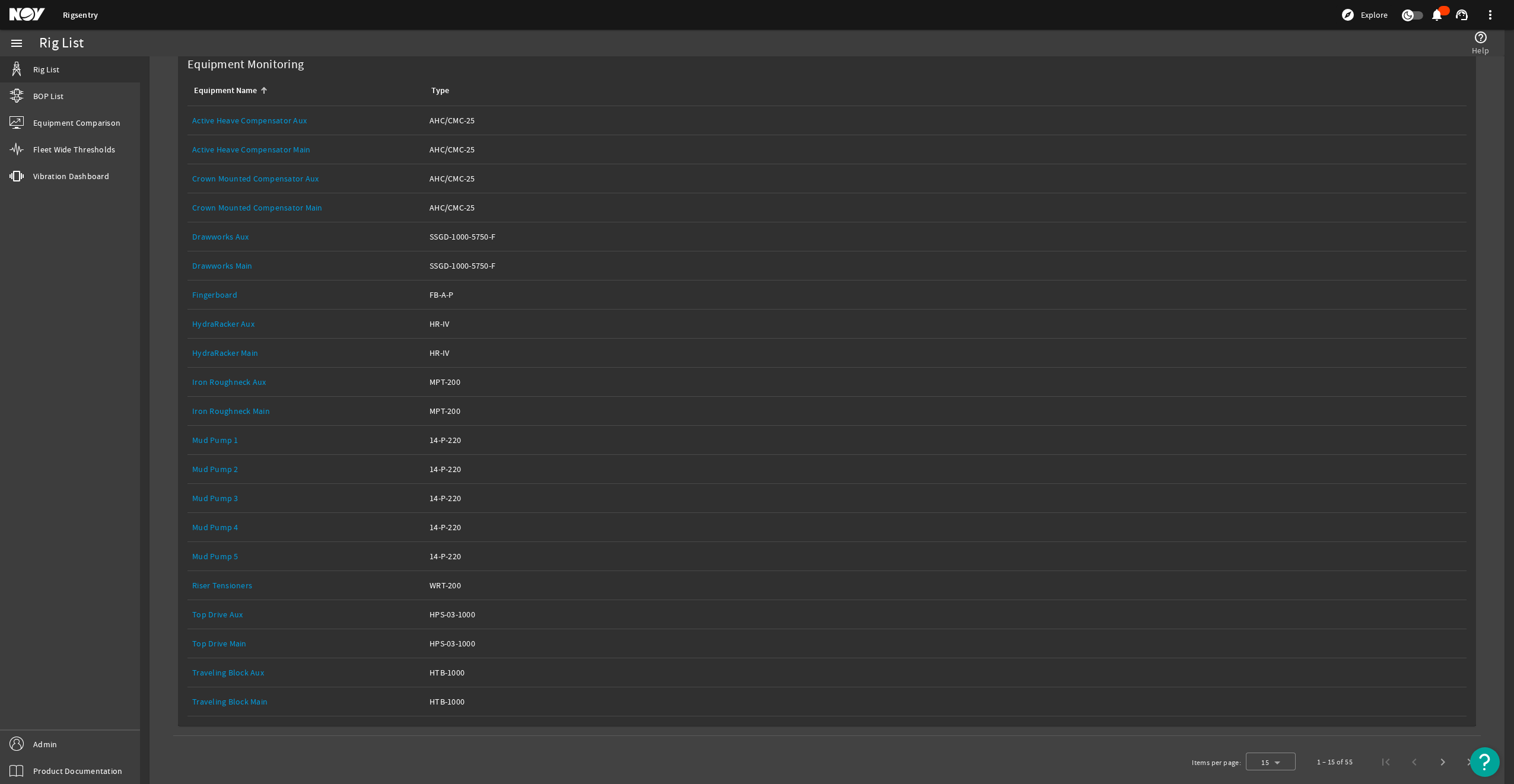
scroll to position [650, 0]
click at [221, 599] on link "Top Drive Aux" at bounding box center [217, 604] width 51 height 11
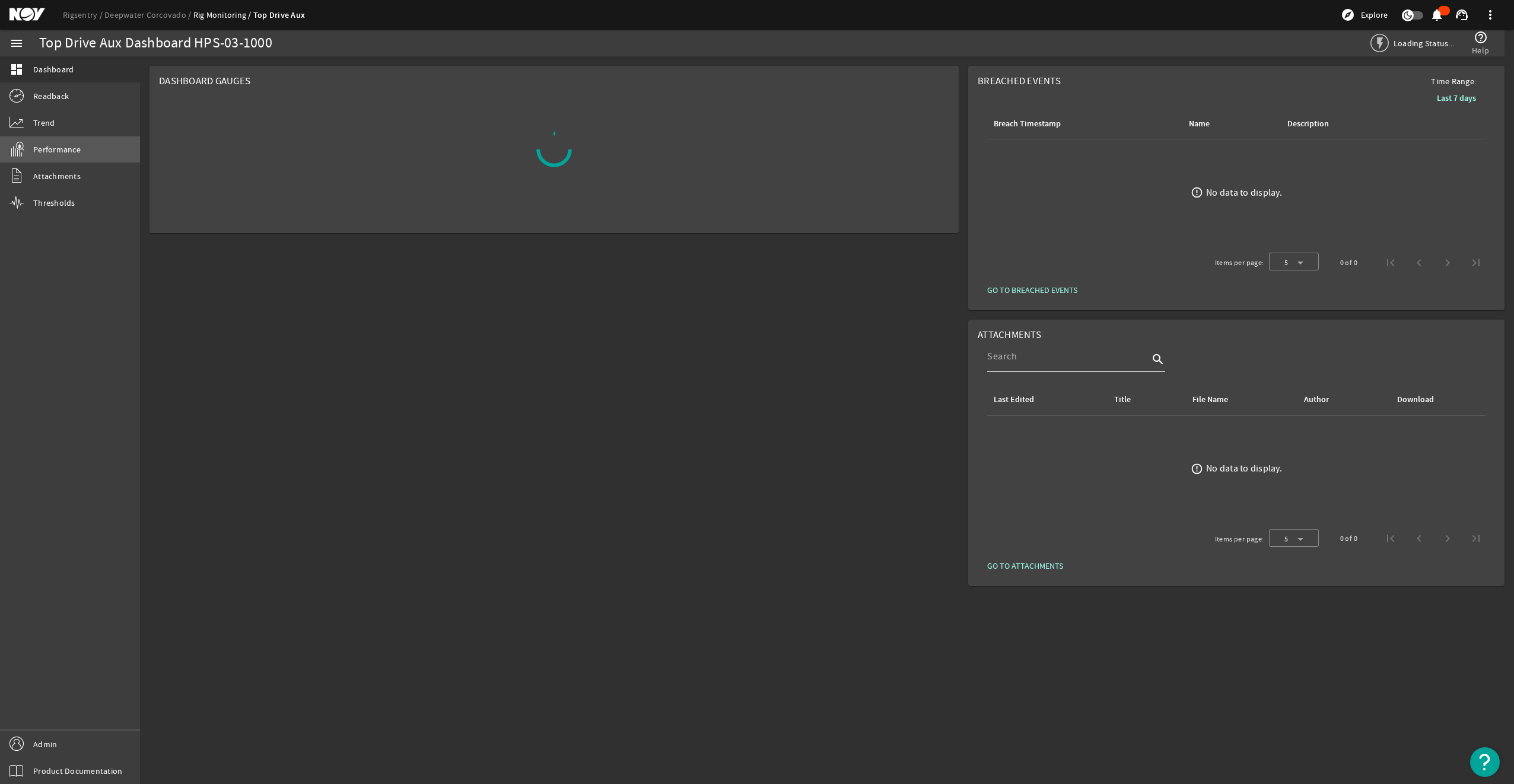
click at [67, 144] on span "Performance" at bounding box center [56, 150] width 48 height 12
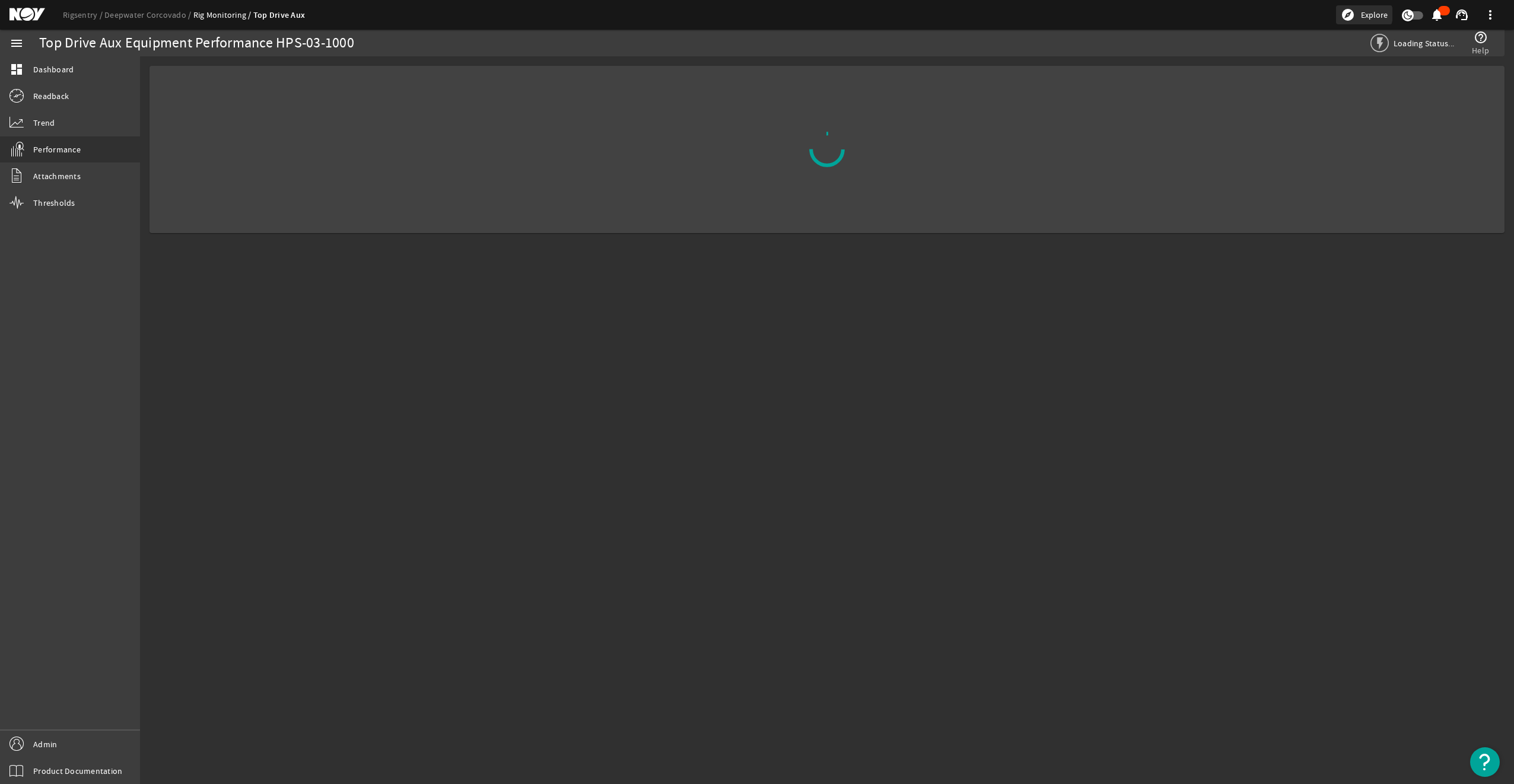
click at [1361, 14] on span "Explore" at bounding box center [1374, 15] width 26 height 12
